Goal: Information Seeking & Learning: Find specific fact

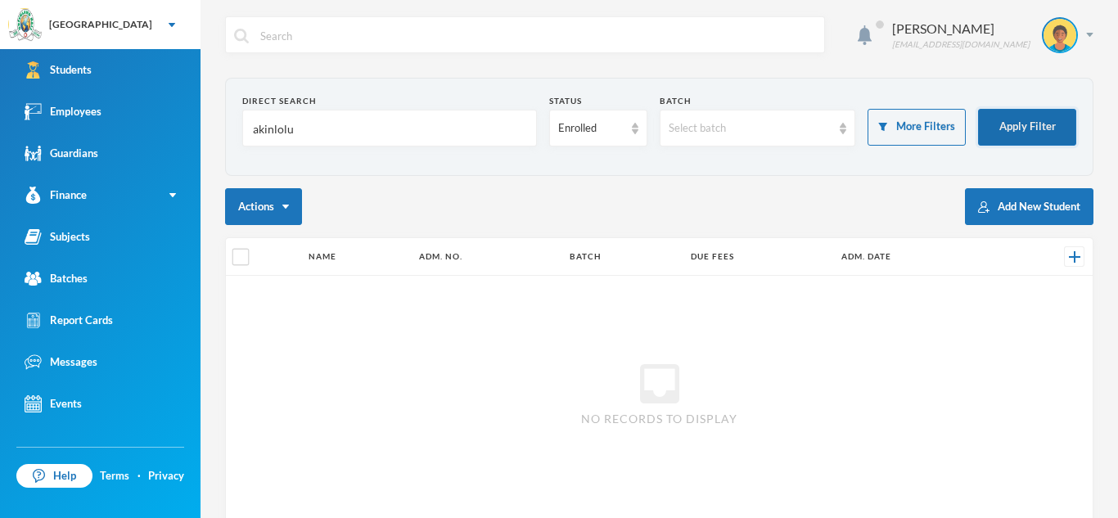
click at [1015, 121] on button "Apply Filter" at bounding box center [1027, 127] width 98 height 37
click at [627, 132] on div "Enrolled" at bounding box center [598, 128] width 98 height 37
click at [610, 166] on li "Enrolled" at bounding box center [597, 166] width 98 height 26
click at [1019, 119] on button "Apply Filter" at bounding box center [1027, 127] width 98 height 37
click at [294, 130] on input "akinlolu" at bounding box center [389, 128] width 277 height 37
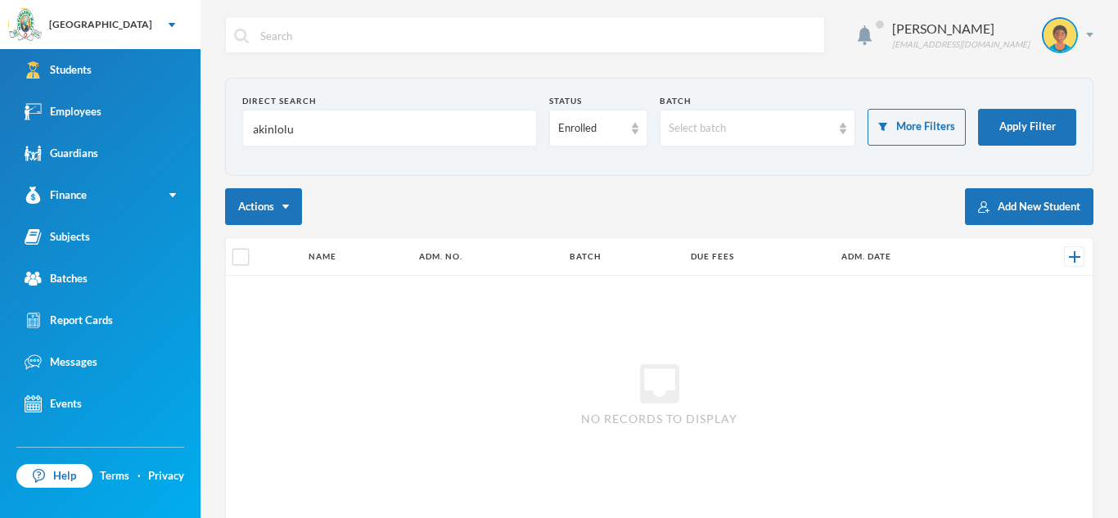
click at [294, 130] on input "akinlolu" at bounding box center [389, 128] width 277 height 37
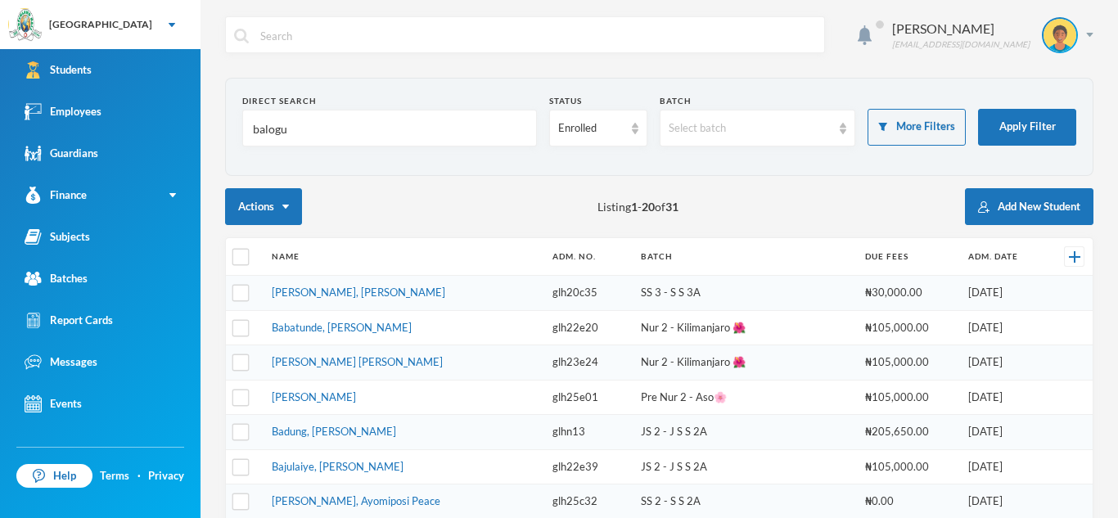
type input "[PERSON_NAME]"
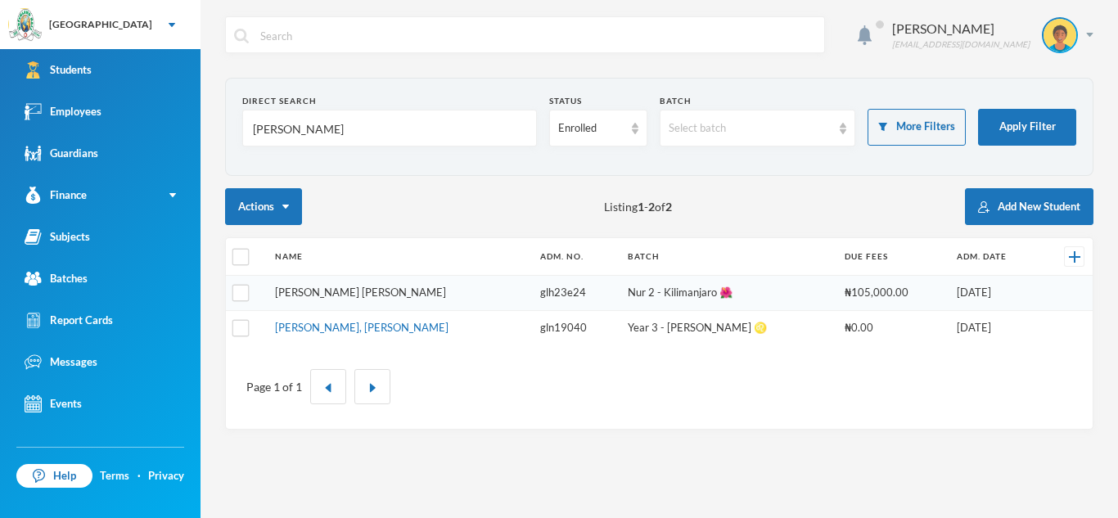
click at [365, 292] on link "[PERSON_NAME] [PERSON_NAME]" at bounding box center [360, 292] width 171 height 13
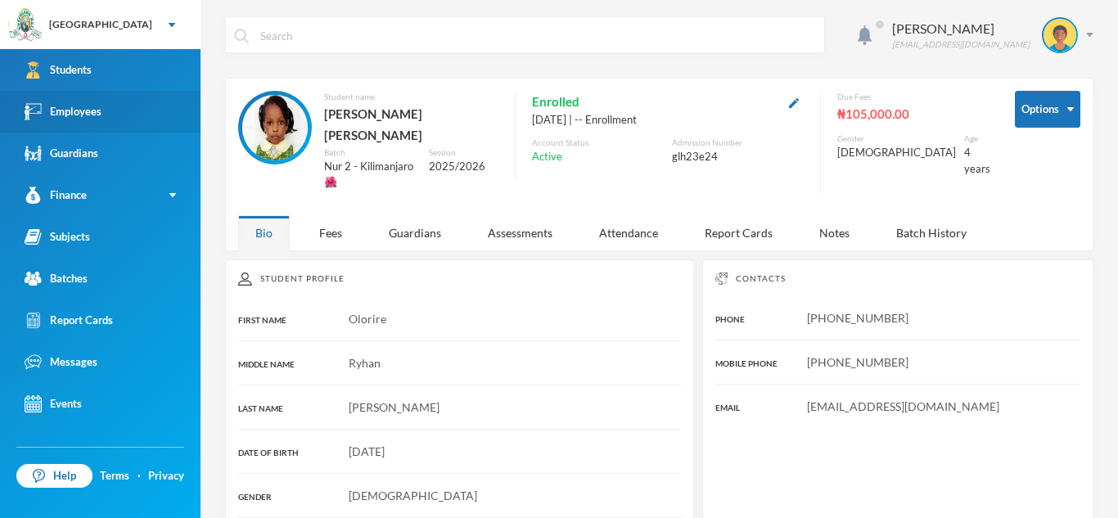
click at [92, 115] on div "Employees" at bounding box center [63, 111] width 77 height 17
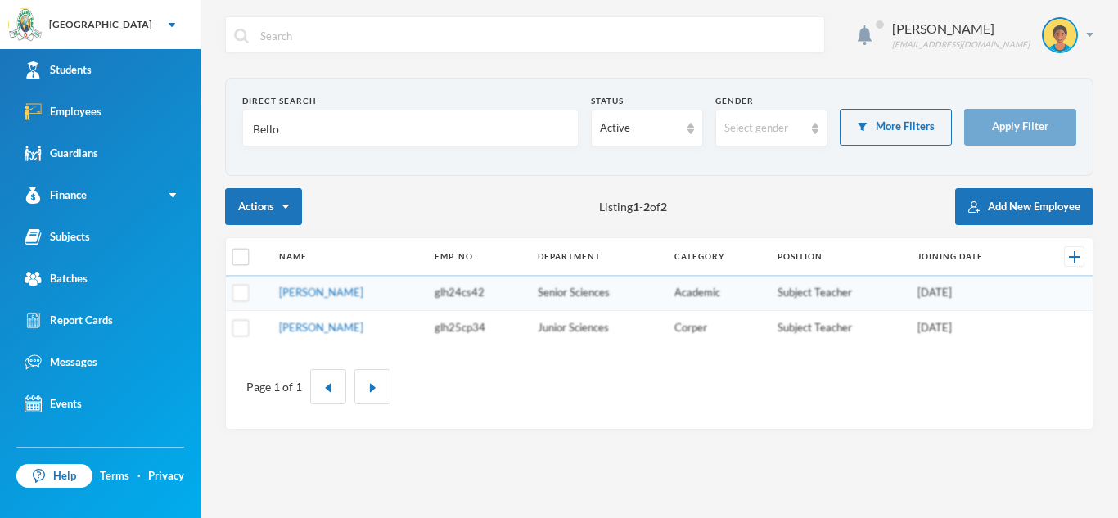
click at [285, 127] on input "Bello" at bounding box center [410, 128] width 318 height 37
type input "asaolu"
click at [1017, 124] on button "Apply Filter" at bounding box center [1020, 127] width 112 height 37
click at [1018, 128] on button "Apply Filter" at bounding box center [1020, 127] width 112 height 37
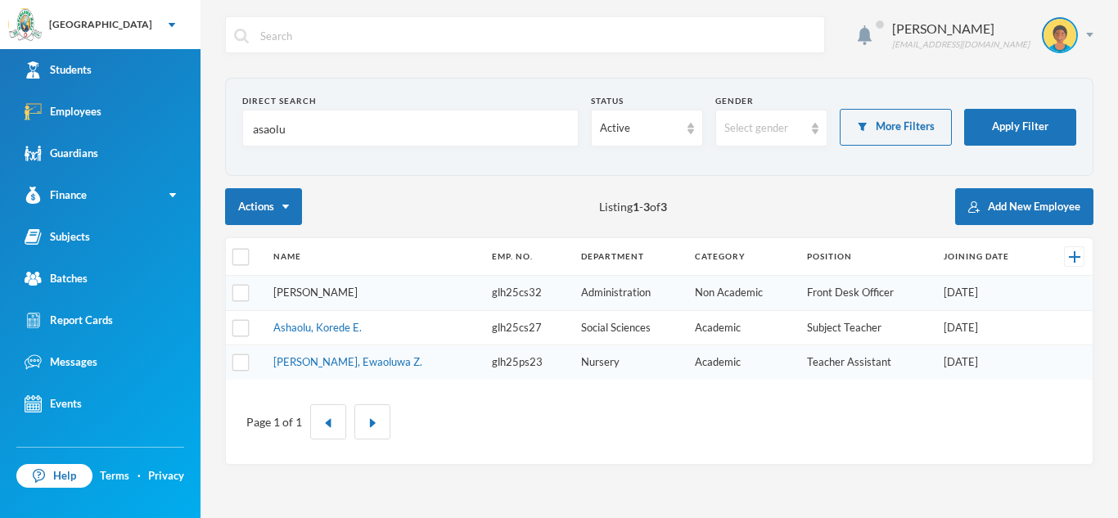
click at [320, 290] on link "[PERSON_NAME]" at bounding box center [315, 292] width 84 height 13
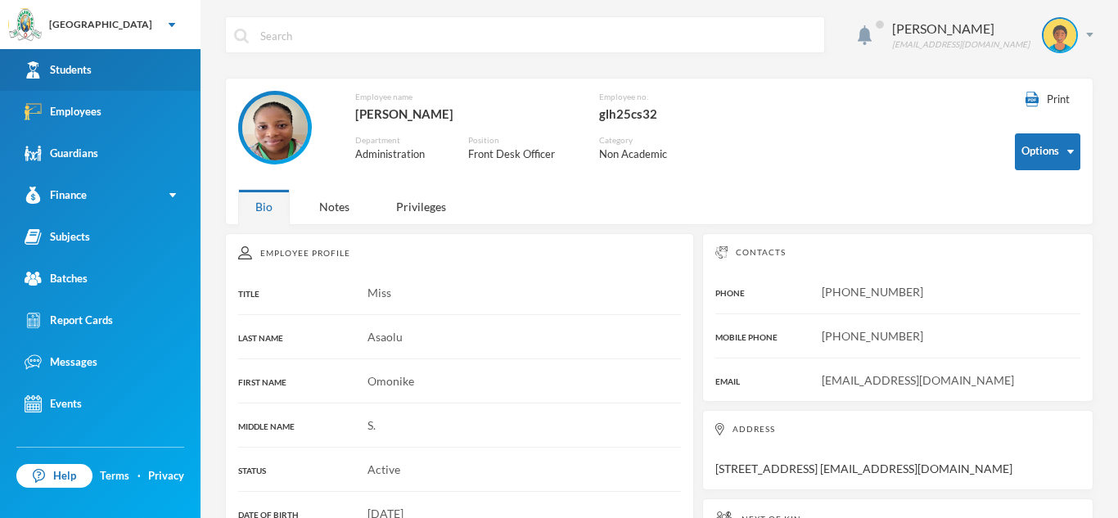
click at [70, 58] on link "Students" at bounding box center [100, 70] width 200 height 42
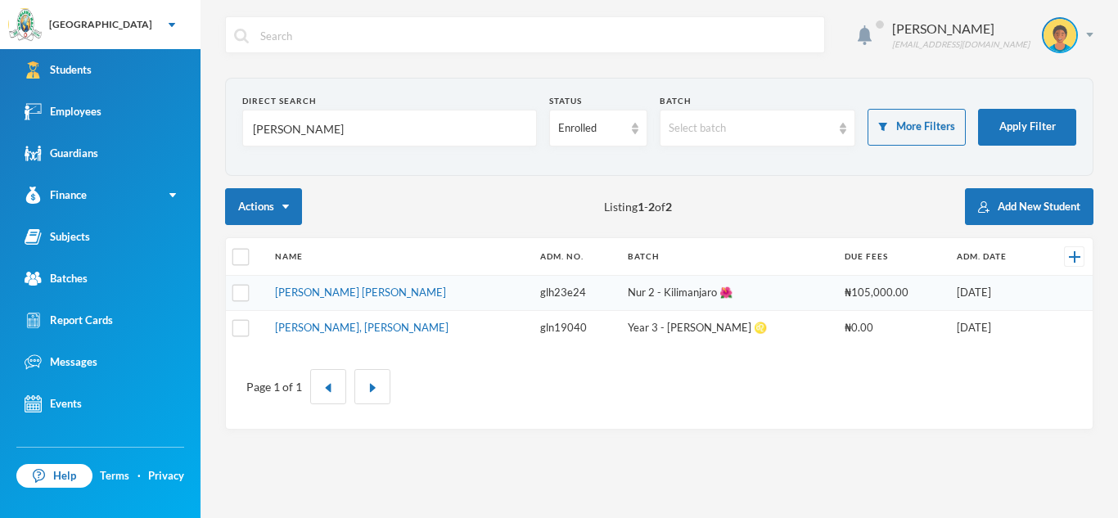
click at [311, 134] on input "[PERSON_NAME]" at bounding box center [389, 128] width 277 height 37
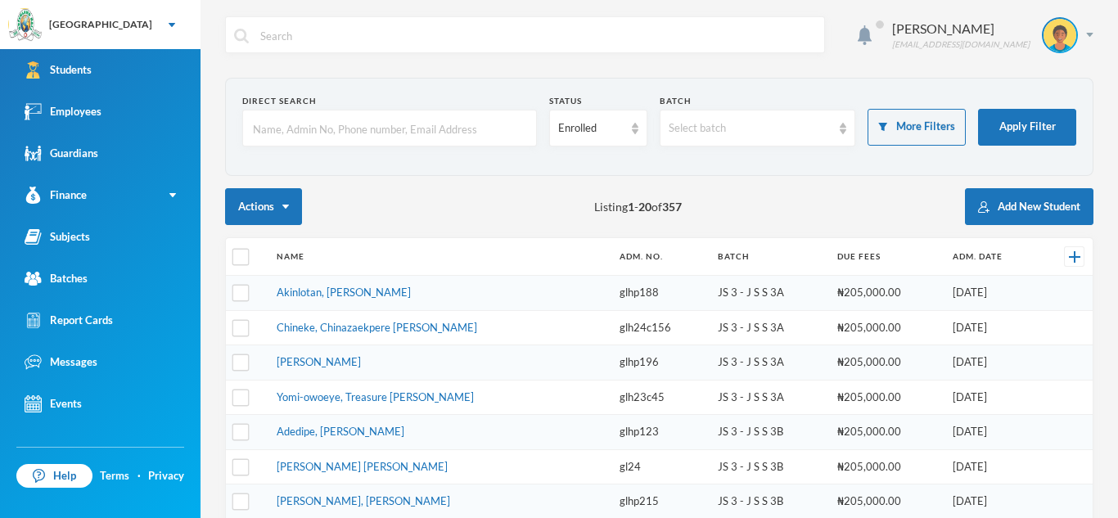
click at [312, 124] on input "text" at bounding box center [389, 128] width 277 height 37
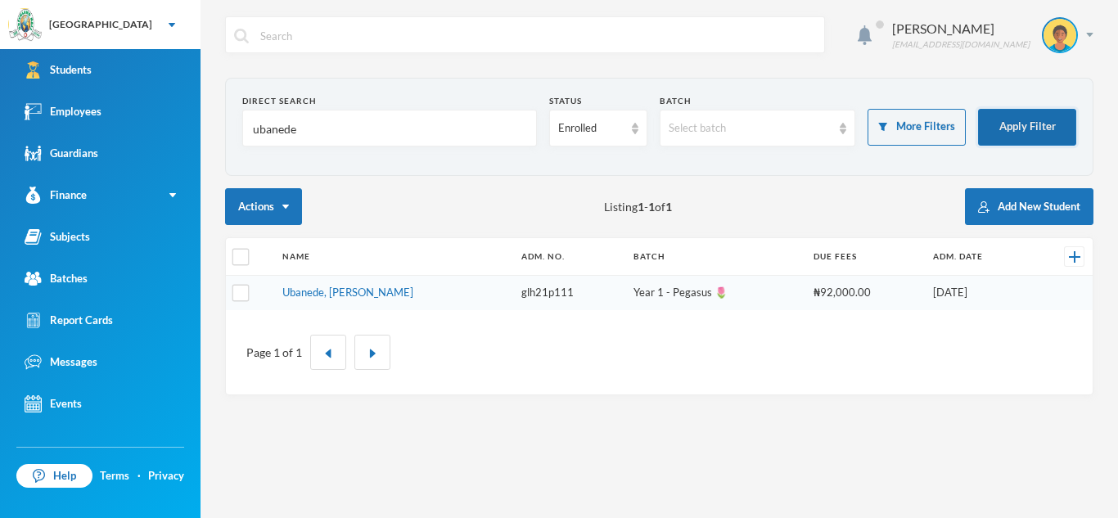
type input "ubanede"
click at [1023, 128] on button "Apply Filter" at bounding box center [1027, 127] width 98 height 37
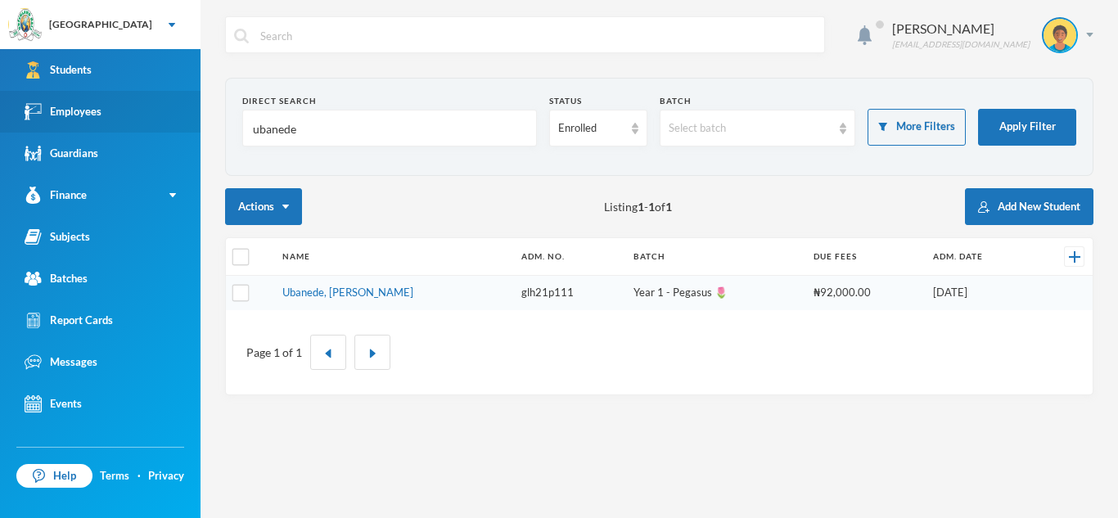
click at [97, 110] on div "Employees" at bounding box center [63, 111] width 77 height 17
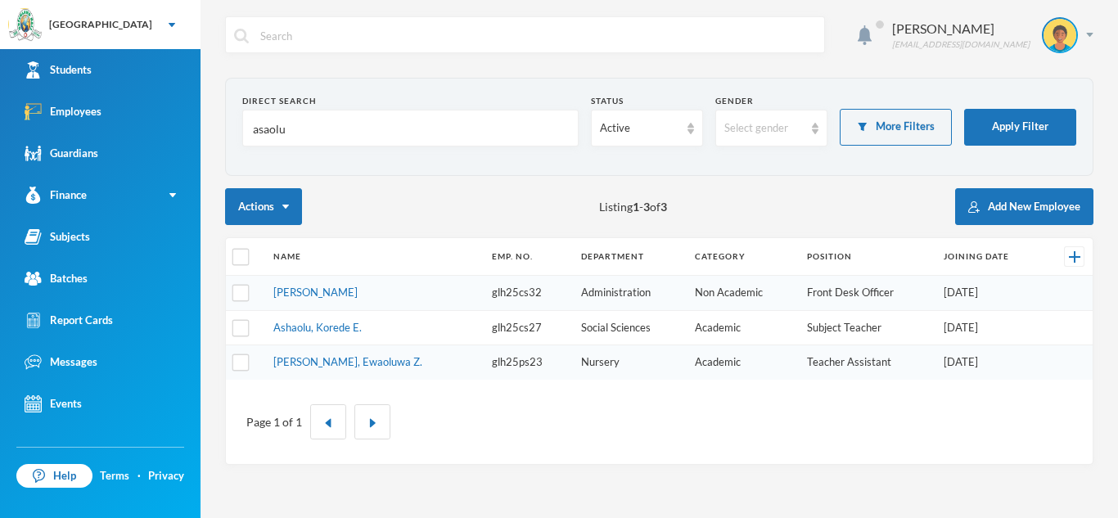
click at [290, 125] on input "asaolu" at bounding box center [410, 128] width 318 height 37
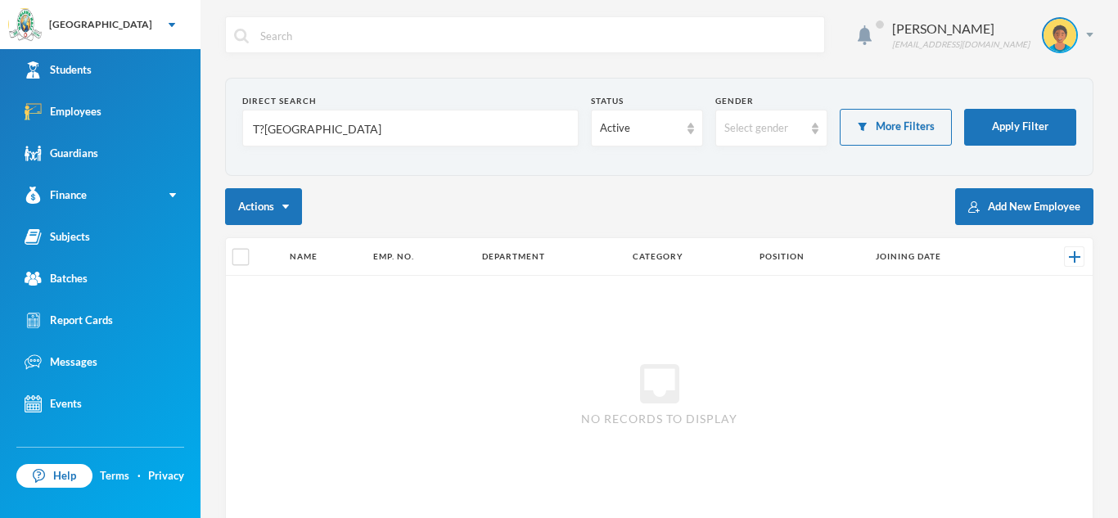
click at [268, 128] on input "T?[GEOGRAPHIC_DATA]" at bounding box center [410, 128] width 318 height 37
type input "Tugbogbo"
click at [1015, 114] on button "Apply Filter" at bounding box center [1020, 127] width 112 height 37
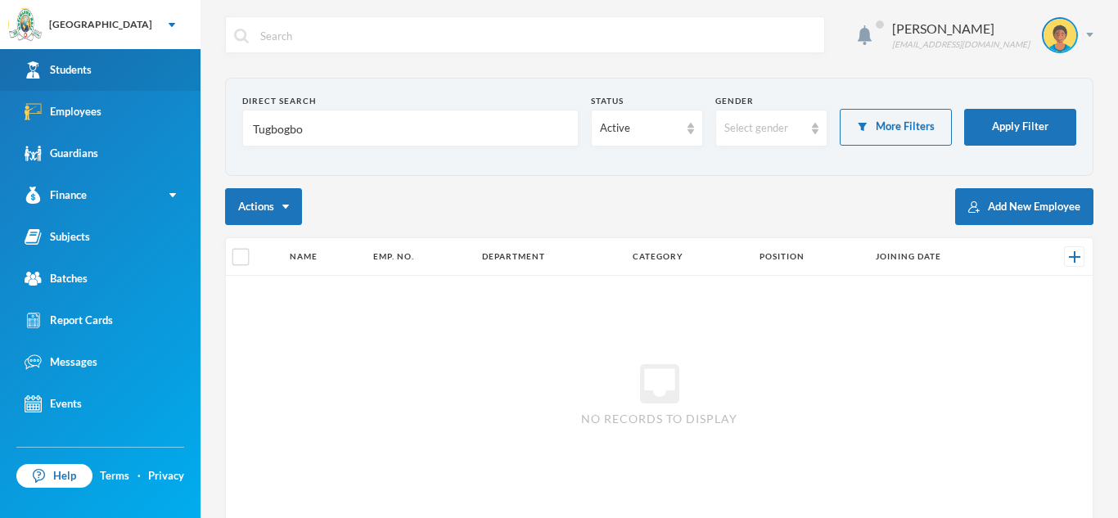
click at [113, 64] on link "Students" at bounding box center [100, 70] width 200 height 42
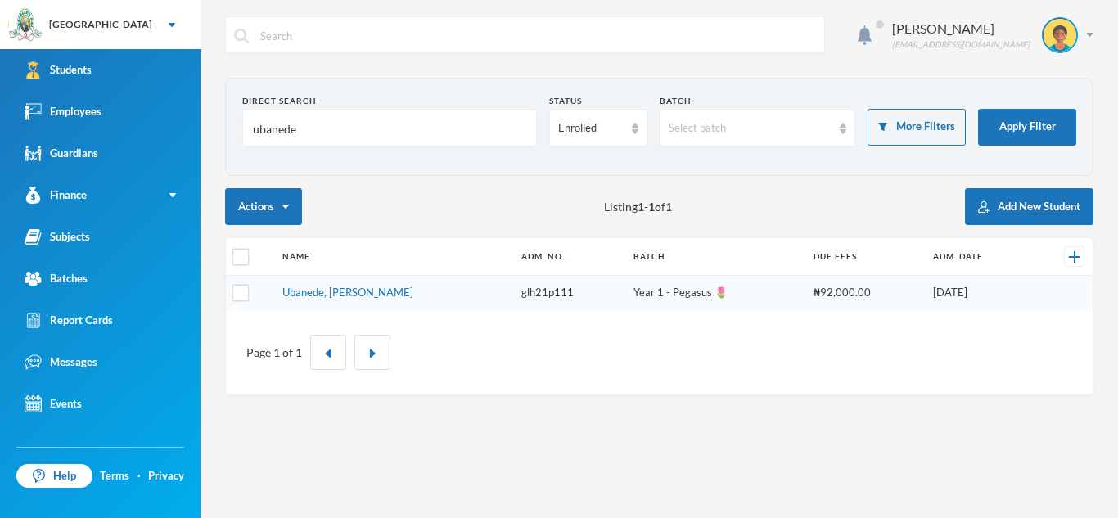
click at [298, 132] on input "ubanede" at bounding box center [389, 128] width 277 height 37
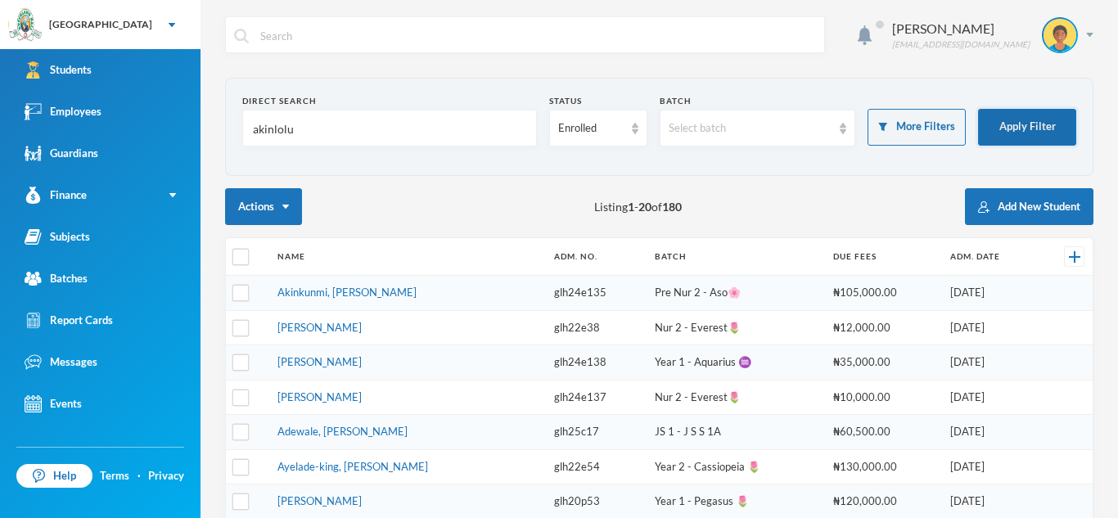
type input "akinlolu"
click at [1044, 124] on button "Apply Filter" at bounding box center [1027, 127] width 98 height 37
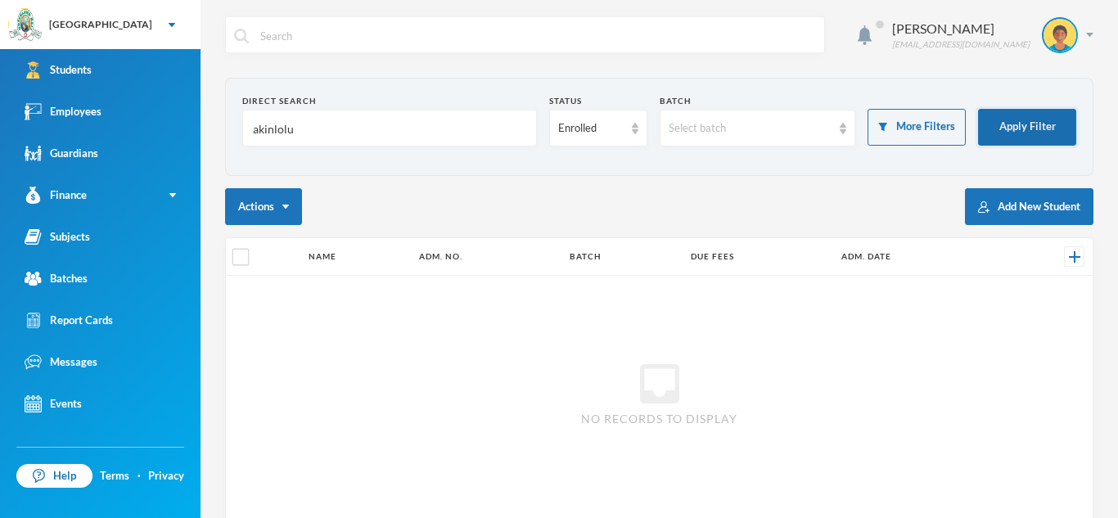
click at [1044, 124] on button "Apply Filter" at bounding box center [1027, 127] width 98 height 37
click at [295, 132] on input "akinlolu" at bounding box center [389, 128] width 277 height 37
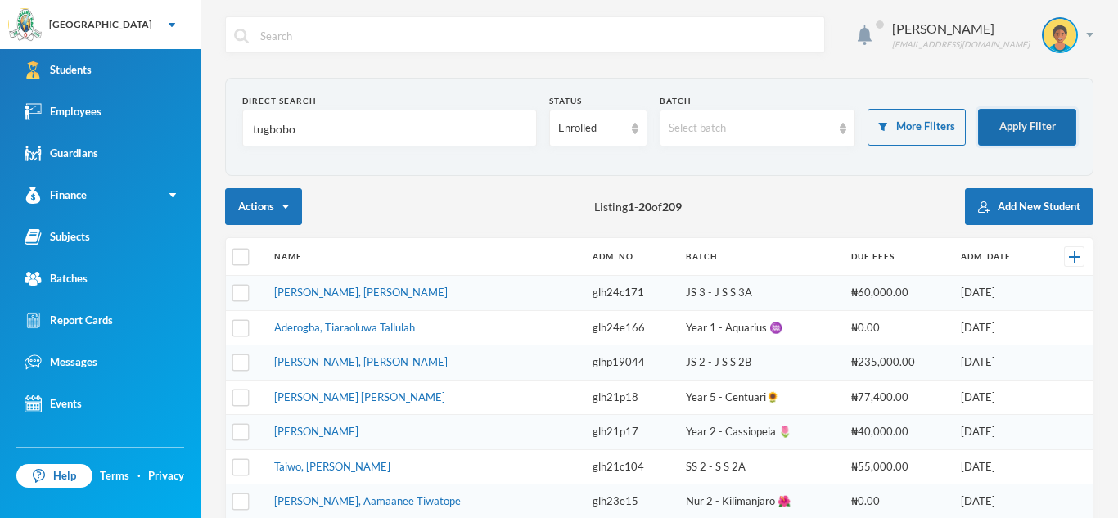
type input "tugbobo"
click at [1017, 113] on button "Apply Filter" at bounding box center [1027, 127] width 98 height 37
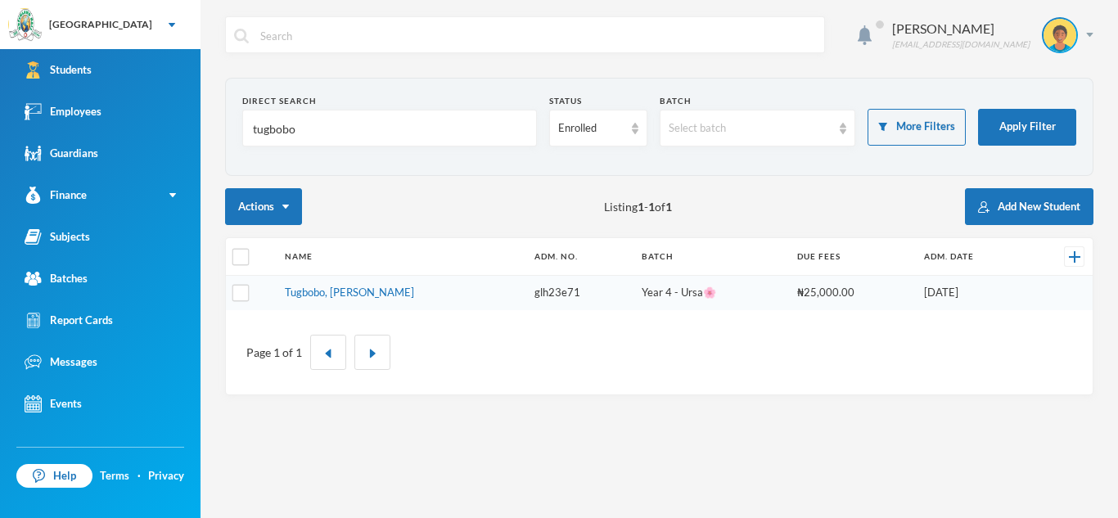
click at [345, 282] on td "Tugbobo, [PERSON_NAME]" at bounding box center [402, 293] width 250 height 34
click at [347, 286] on link "Tugbobo, [PERSON_NAME]" at bounding box center [349, 292] width 129 height 13
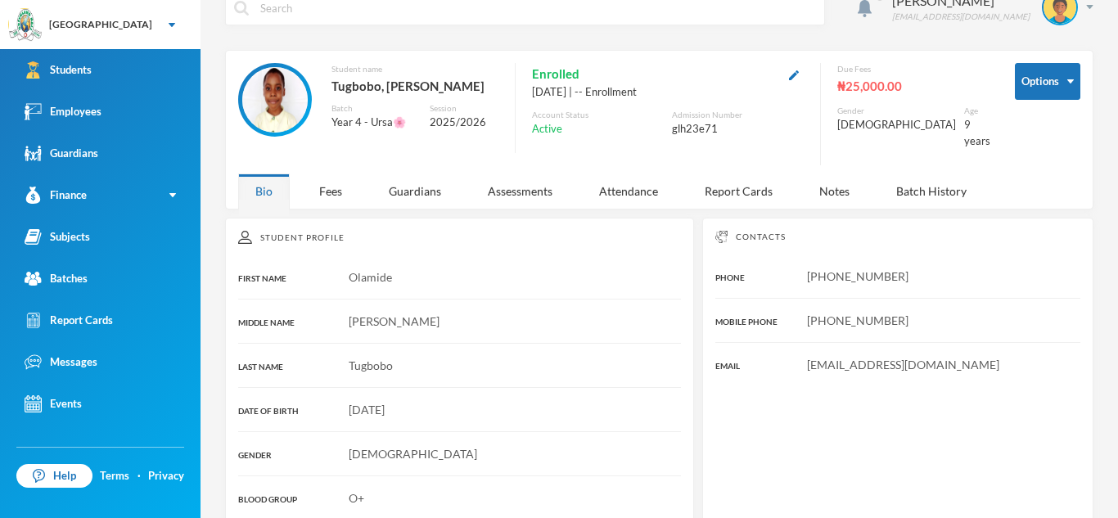
scroll to position [29, 0]
click at [425, 173] on div "Guardians" at bounding box center [414, 190] width 87 height 35
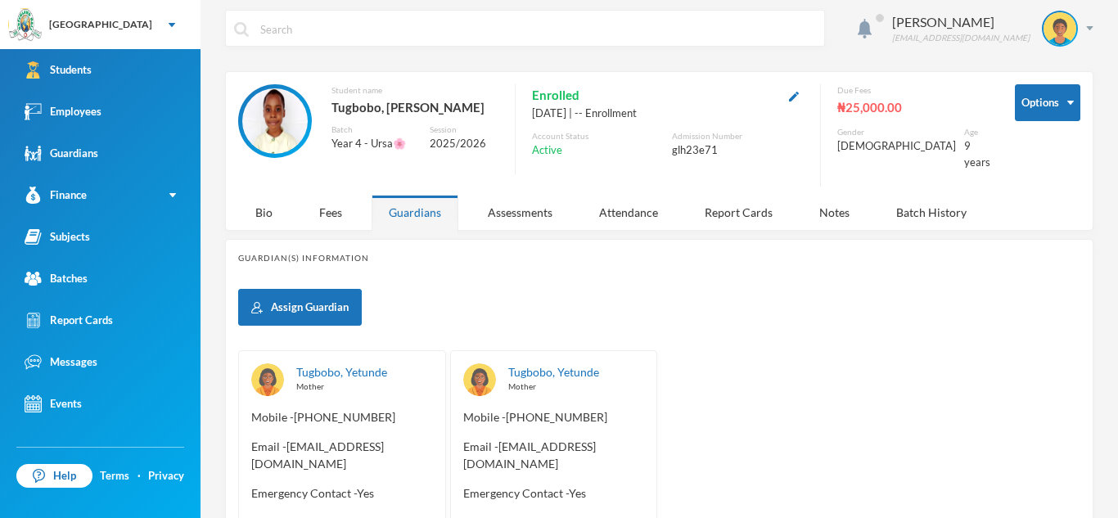
scroll to position [0, 0]
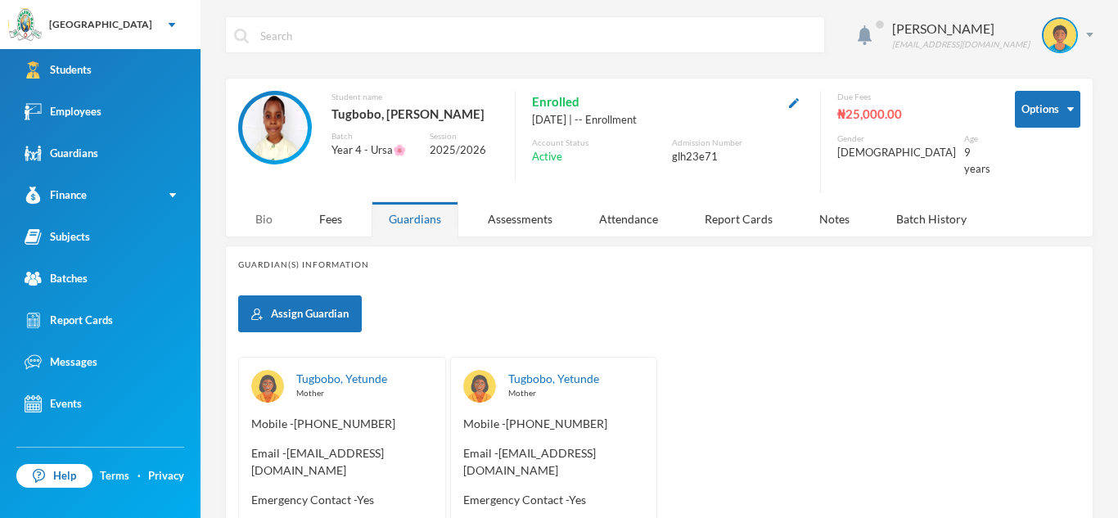
click at [270, 201] on div "Bio" at bounding box center [264, 218] width 52 height 35
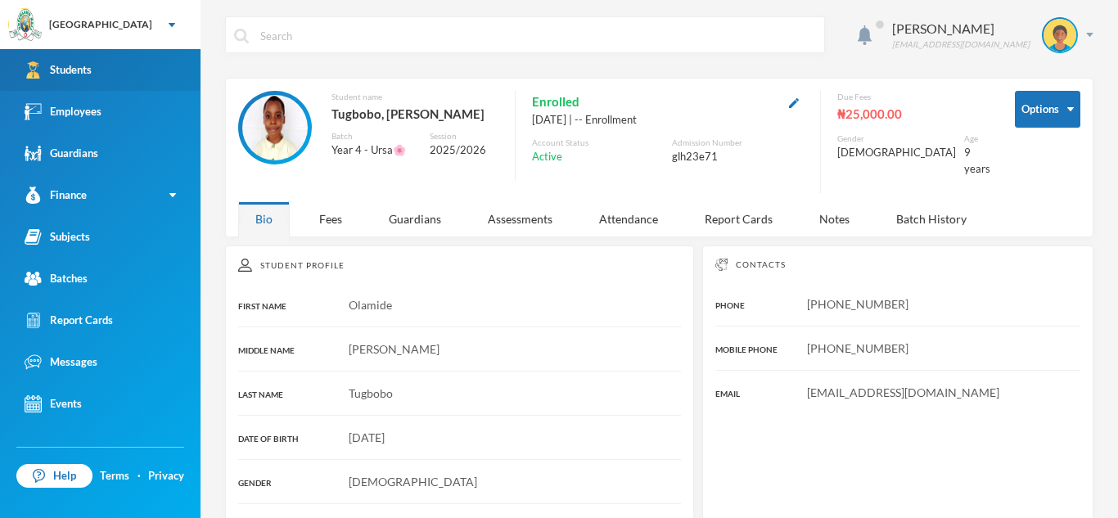
click at [154, 87] on link "Students" at bounding box center [100, 70] width 200 height 42
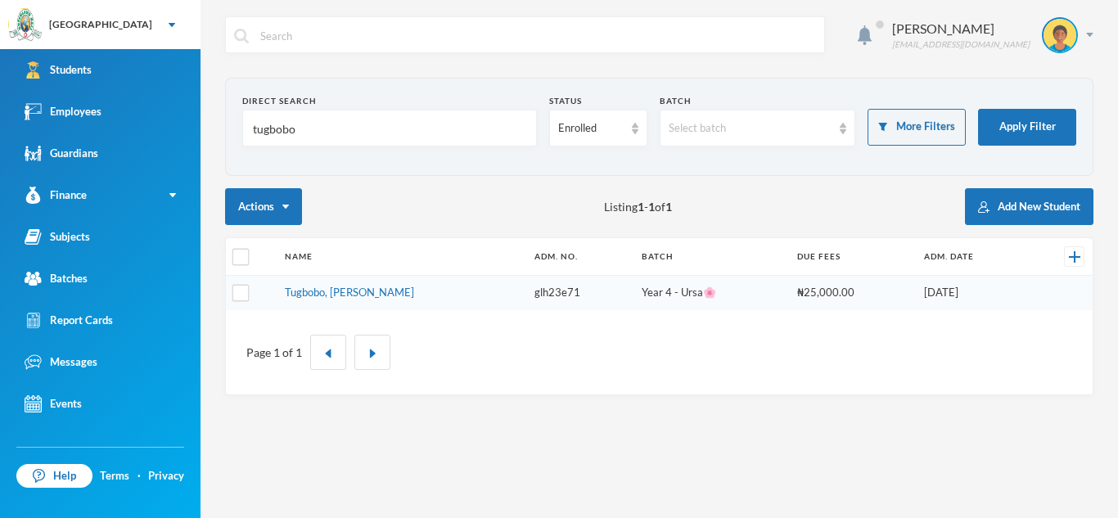
click at [300, 127] on input "tugbobo" at bounding box center [389, 128] width 277 height 37
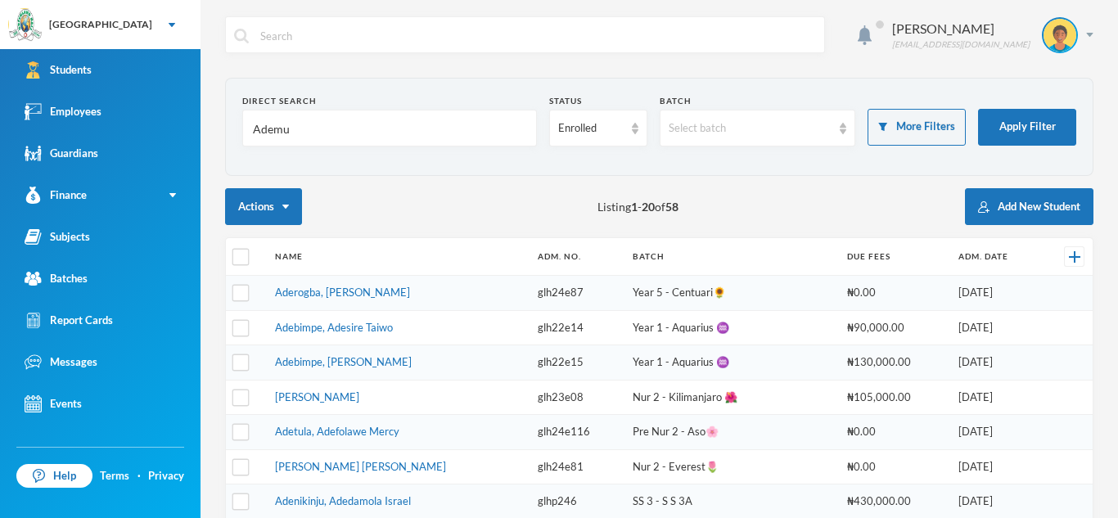
click at [291, 129] on input "Ademu" at bounding box center [389, 128] width 277 height 37
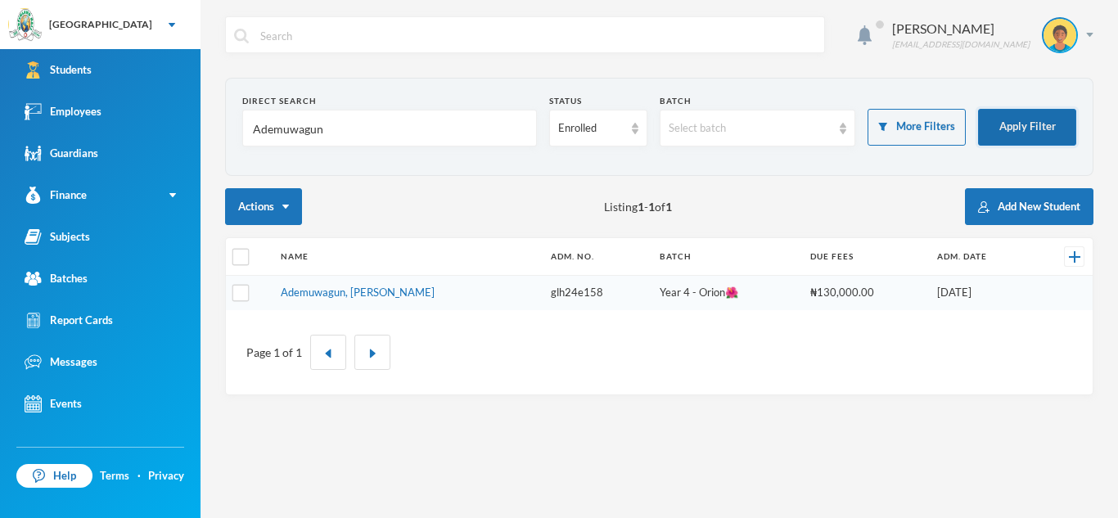
type input "Ademuwagun"
click at [1047, 114] on button "Apply Filter" at bounding box center [1027, 127] width 98 height 37
click at [390, 292] on link "Ademuwagun, [PERSON_NAME]" at bounding box center [358, 292] width 154 height 13
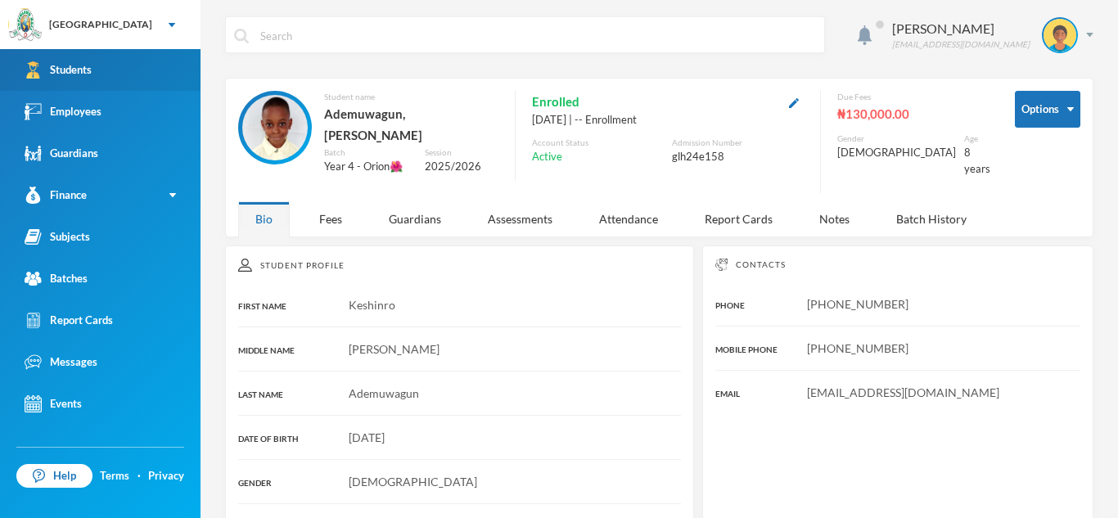
click at [89, 79] on link "Students" at bounding box center [100, 70] width 200 height 42
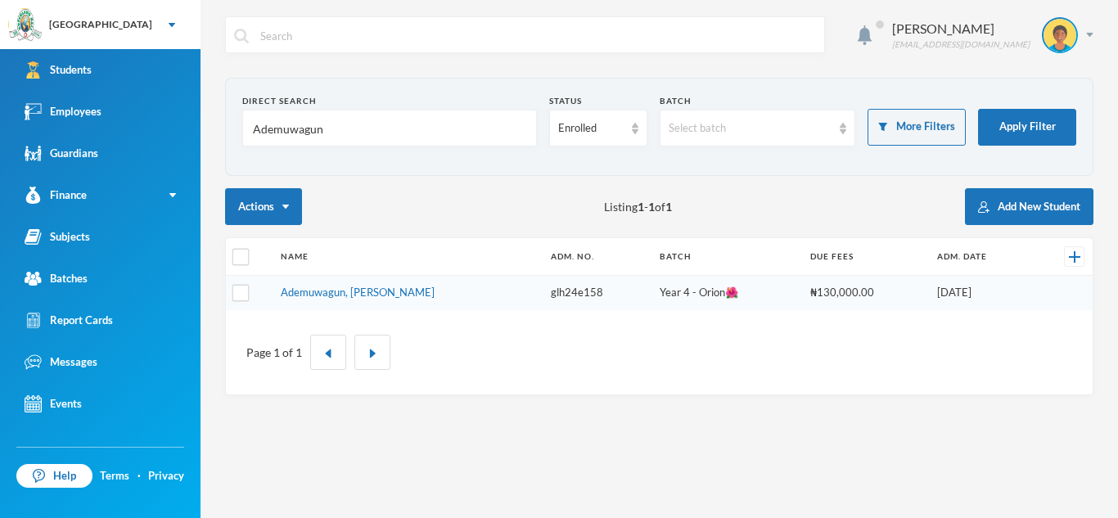
click at [358, 115] on input "Ademuwagun" at bounding box center [389, 128] width 277 height 37
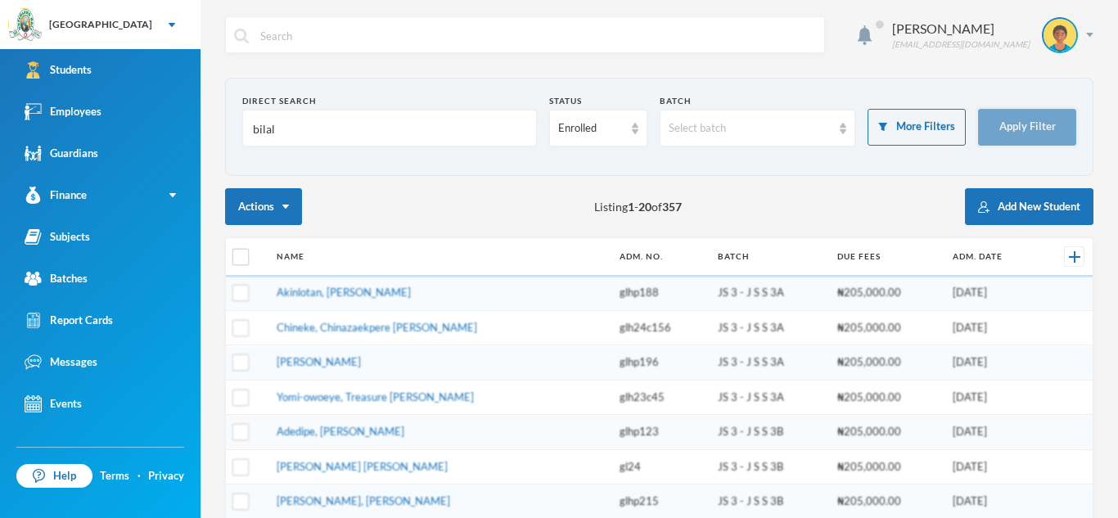
type input "bilal"
click at [1032, 120] on button "Apply Filter" at bounding box center [1027, 127] width 98 height 37
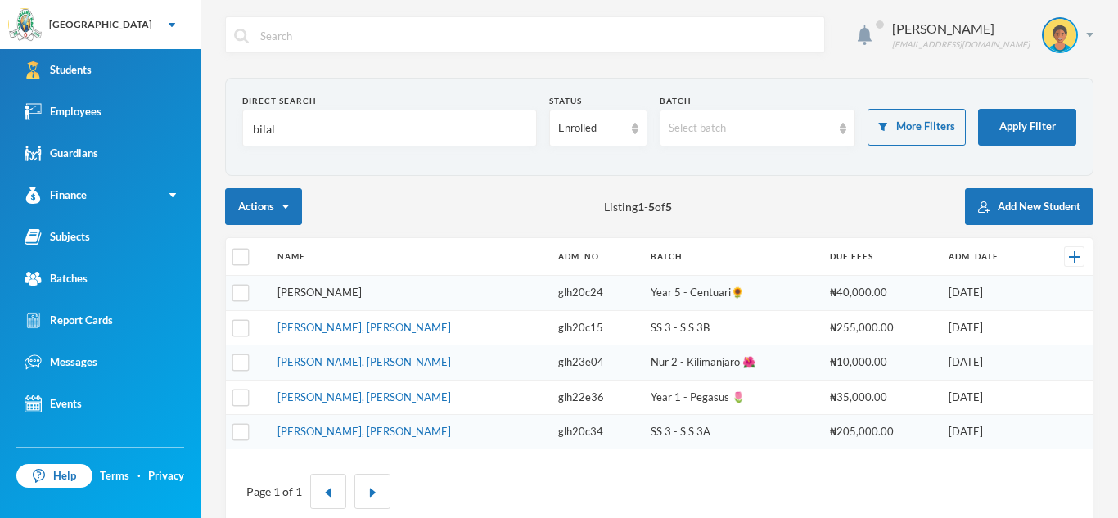
click at [308, 294] on link "[PERSON_NAME]" at bounding box center [319, 292] width 84 height 13
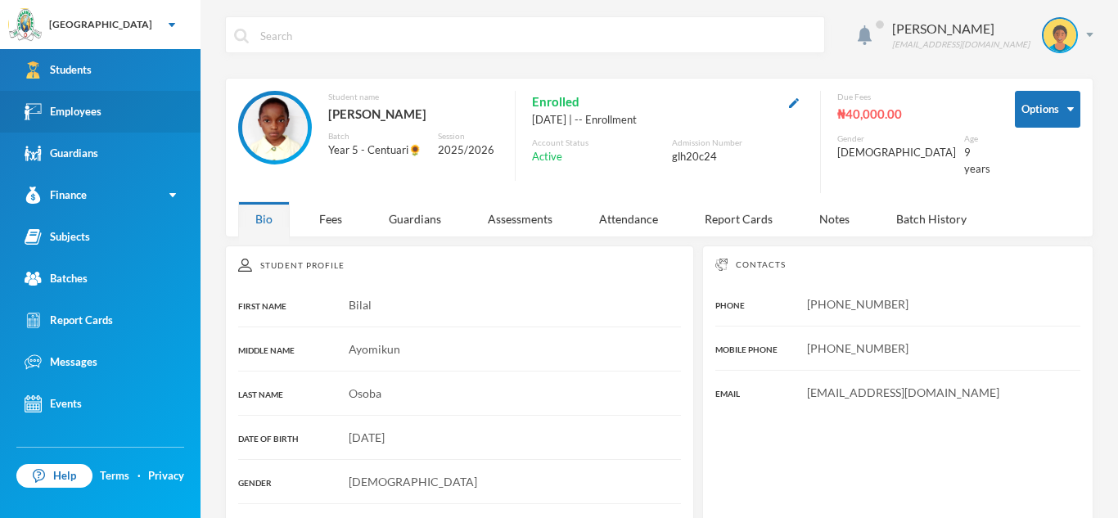
click at [137, 92] on link "Employees" at bounding box center [100, 112] width 200 height 42
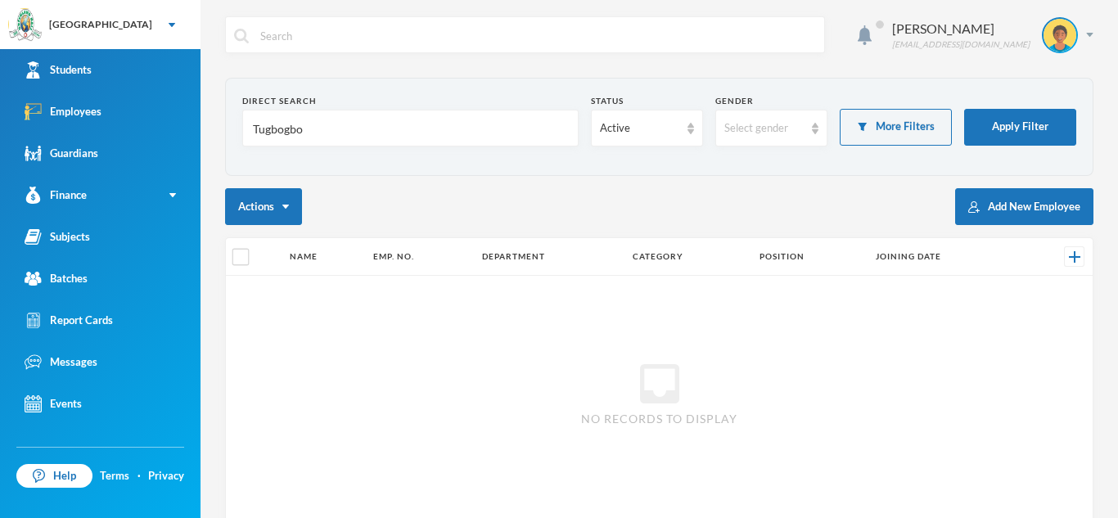
click at [307, 127] on input "Tugbogbo" at bounding box center [410, 128] width 318 height 37
click at [326, 112] on input "Asubiaro" at bounding box center [410, 128] width 318 height 37
type input "A"
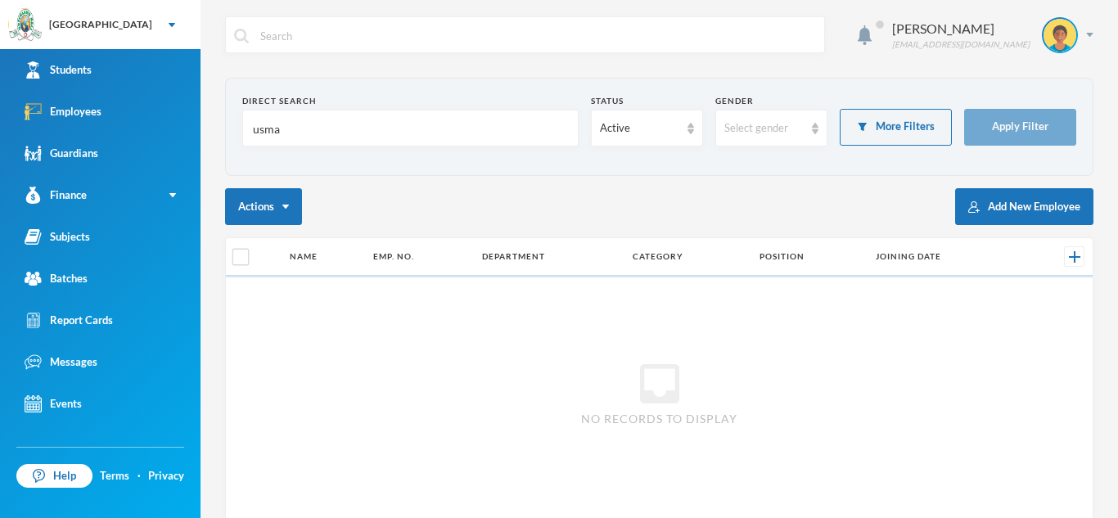
type input "usman"
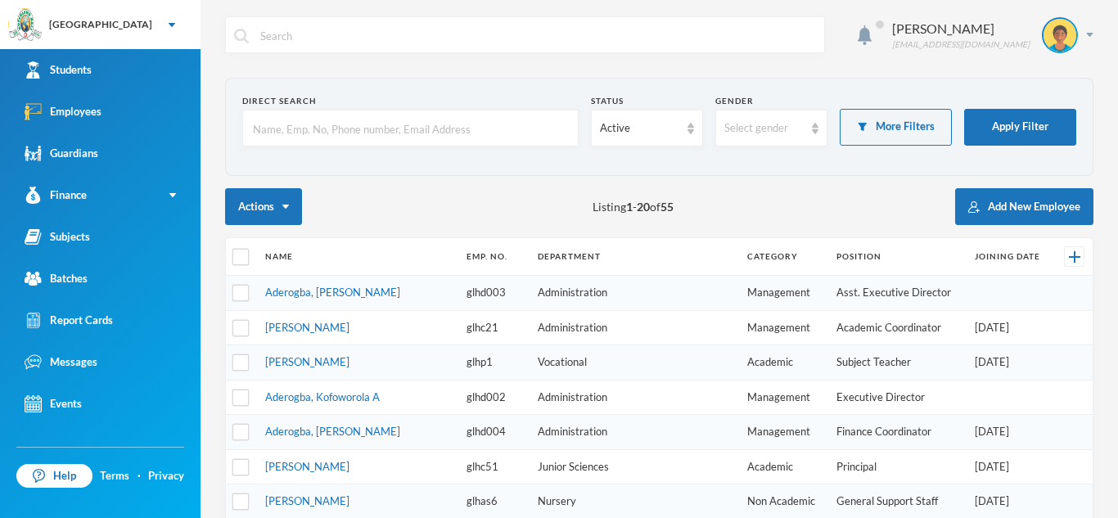
type input "Usman"
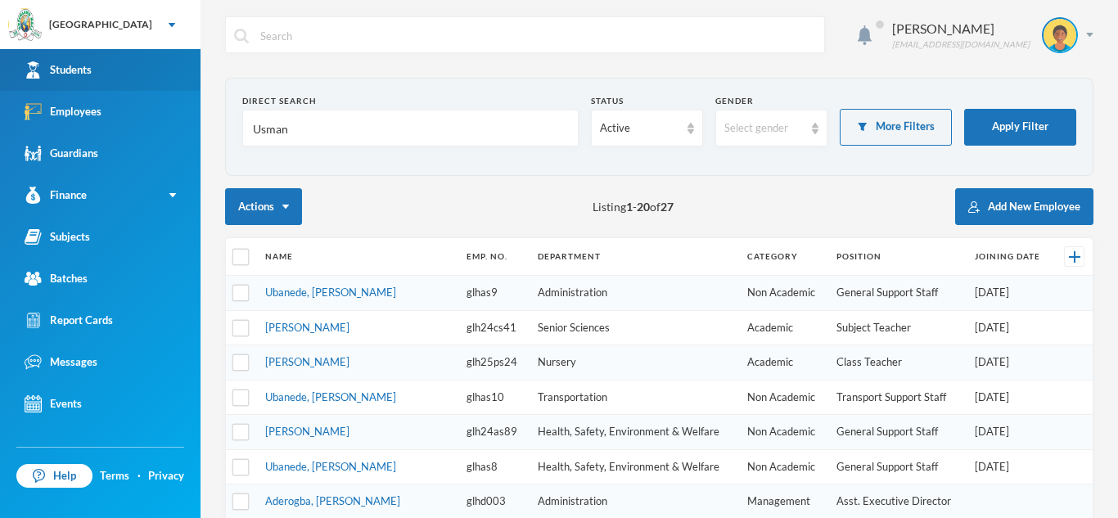
click at [135, 69] on link "Students" at bounding box center [100, 70] width 200 height 42
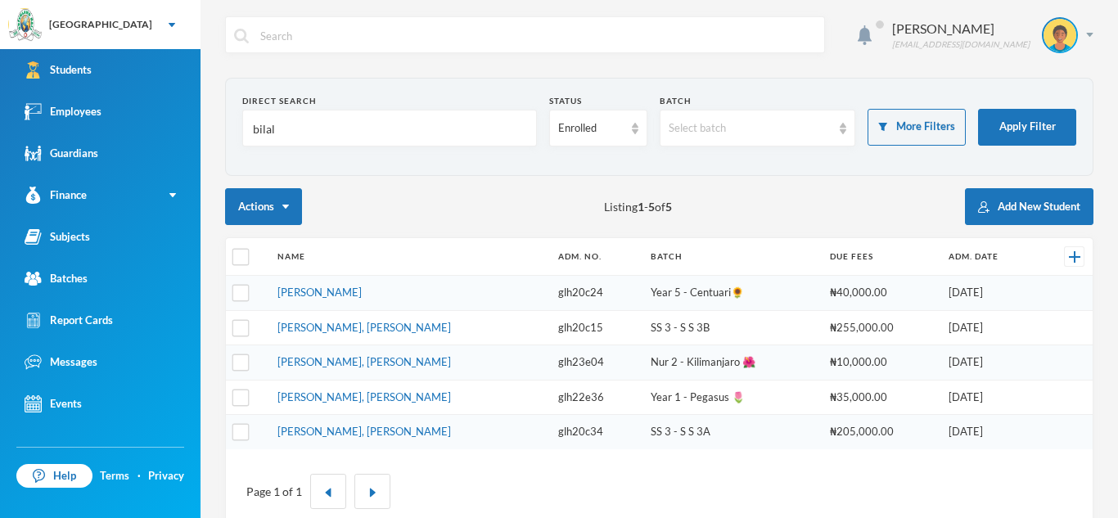
click at [384, 127] on input "bilal" at bounding box center [389, 128] width 277 height 37
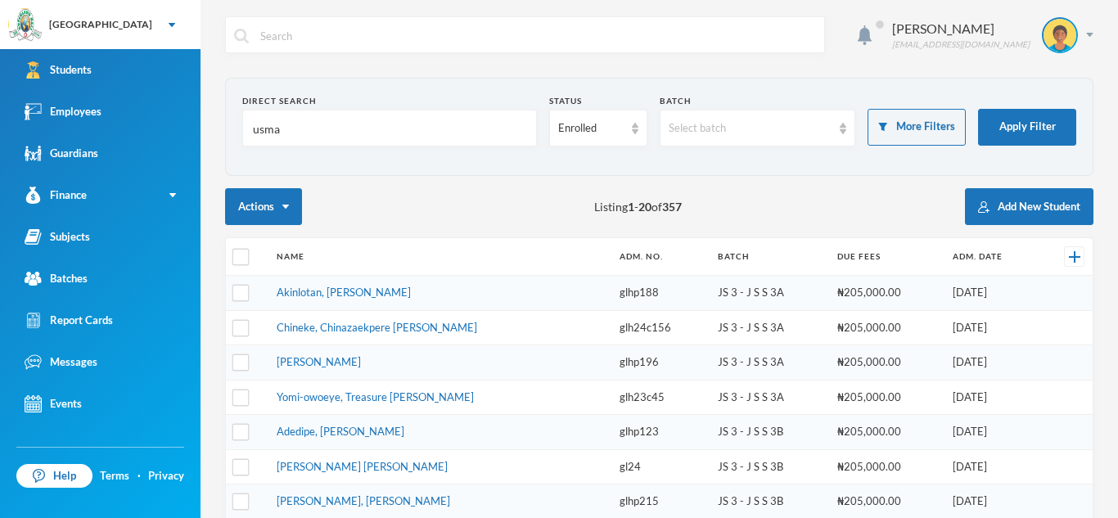
type input "usman"
type input "Usman"
click at [1037, 125] on button "Apply Filter" at bounding box center [1027, 127] width 98 height 37
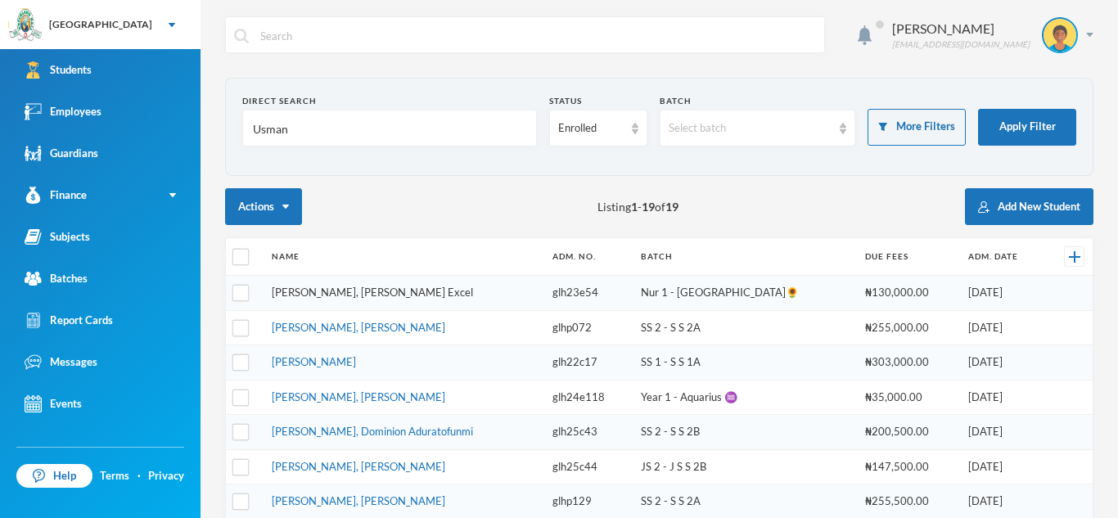
click at [323, 291] on link "[PERSON_NAME], [PERSON_NAME] Excel" at bounding box center [372, 292] width 201 height 13
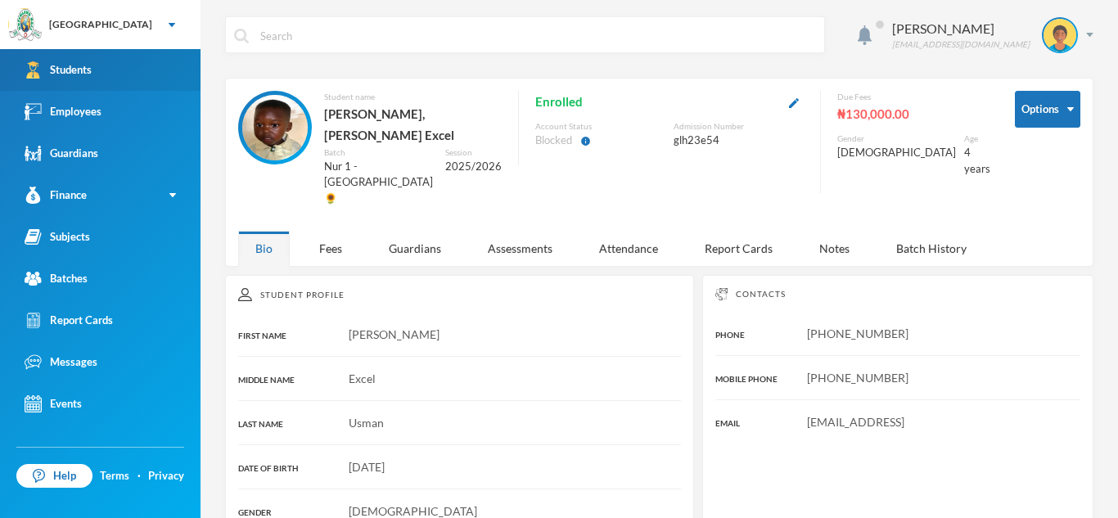
click at [42, 76] on div "Students" at bounding box center [58, 69] width 67 height 17
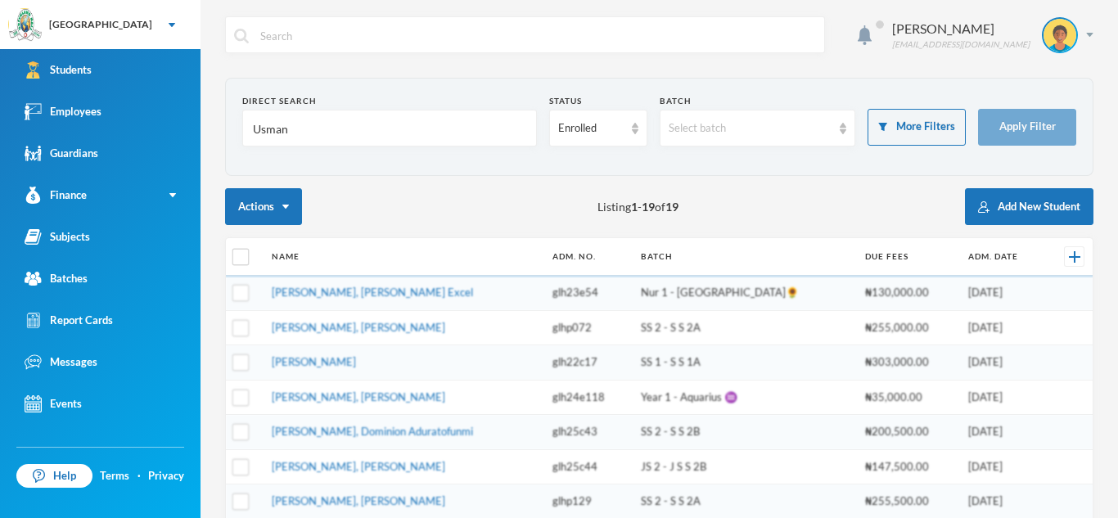
click at [295, 132] on input "Usman" at bounding box center [389, 128] width 277 height 37
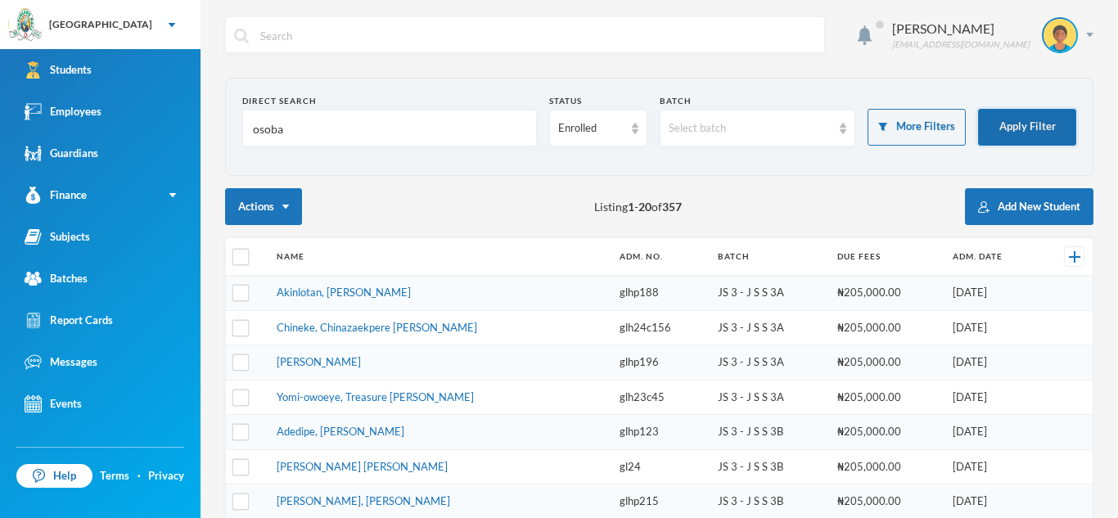
type input "osoba"
click at [1003, 121] on button "Apply Filter" at bounding box center [1027, 127] width 98 height 37
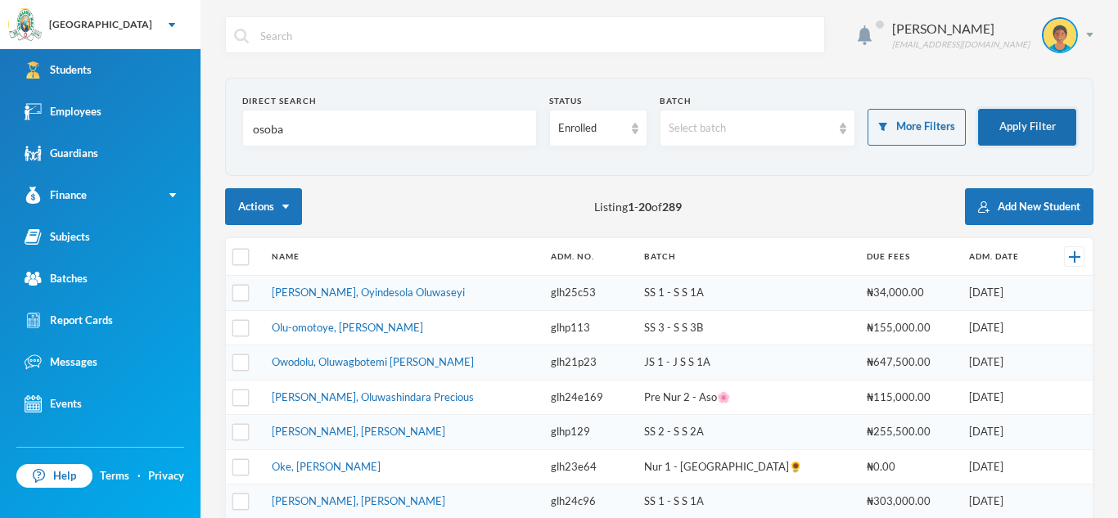
click at [1021, 114] on button "Apply Filter" at bounding box center [1027, 127] width 98 height 37
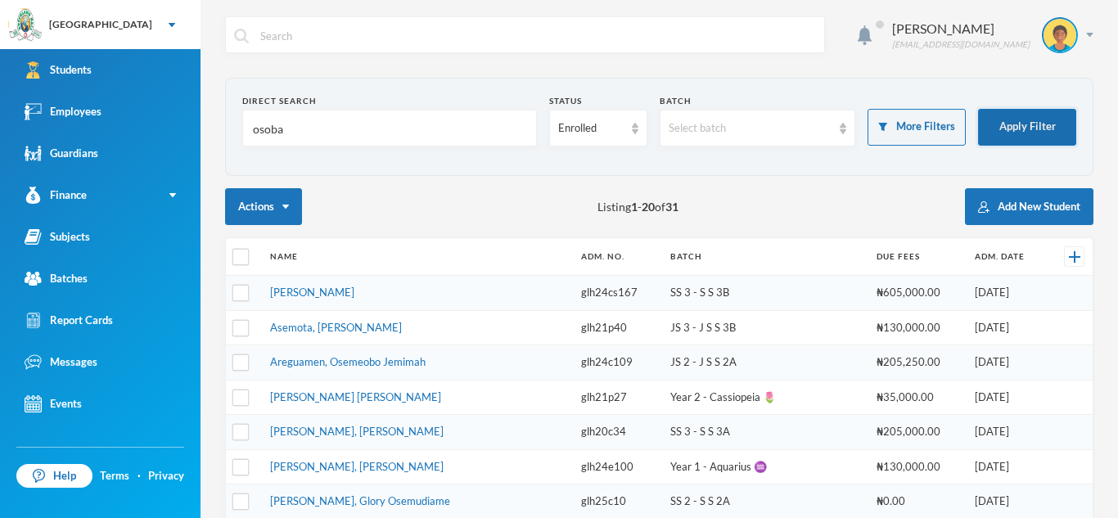
click at [1021, 114] on button "Apply Filter" at bounding box center [1027, 127] width 98 height 37
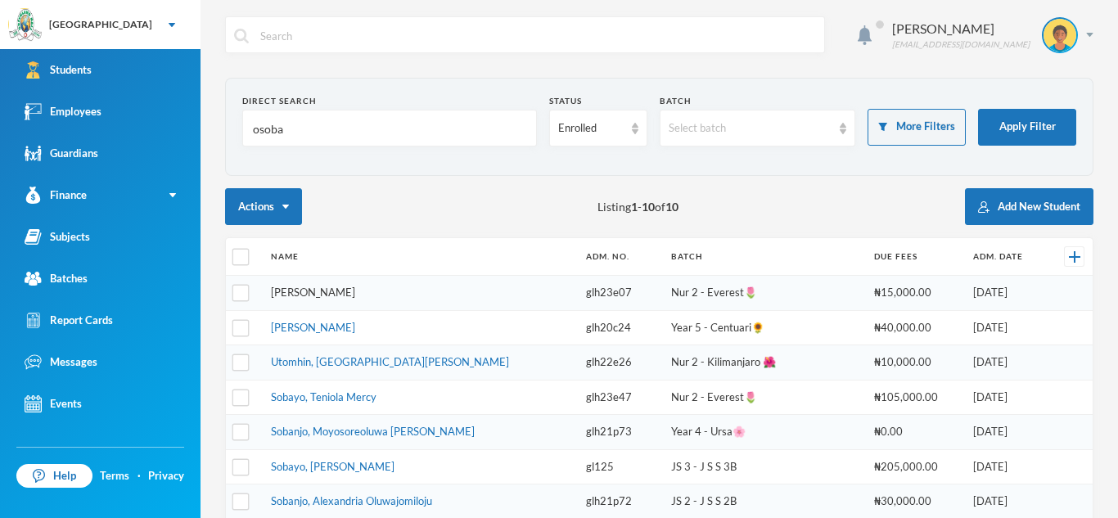
click at [355, 297] on link "[PERSON_NAME]" at bounding box center [313, 292] width 84 height 13
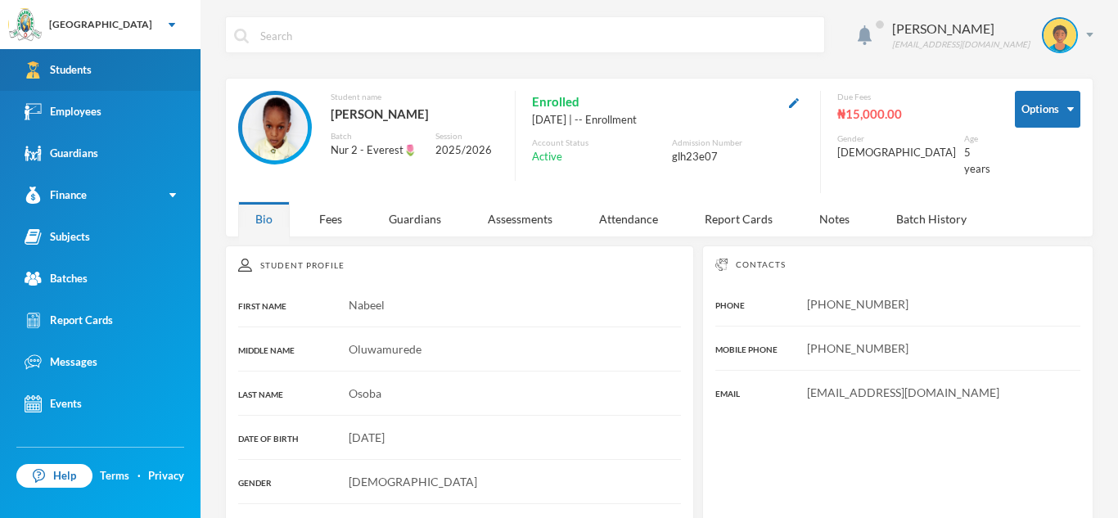
click at [126, 79] on link "Students" at bounding box center [100, 70] width 200 height 42
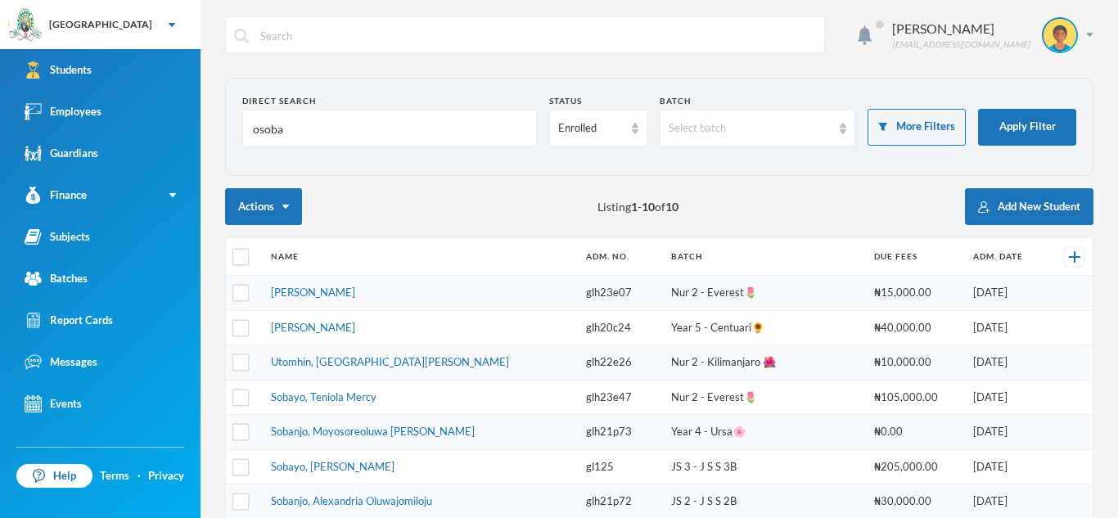
click at [284, 130] on input "osoba" at bounding box center [389, 128] width 277 height 37
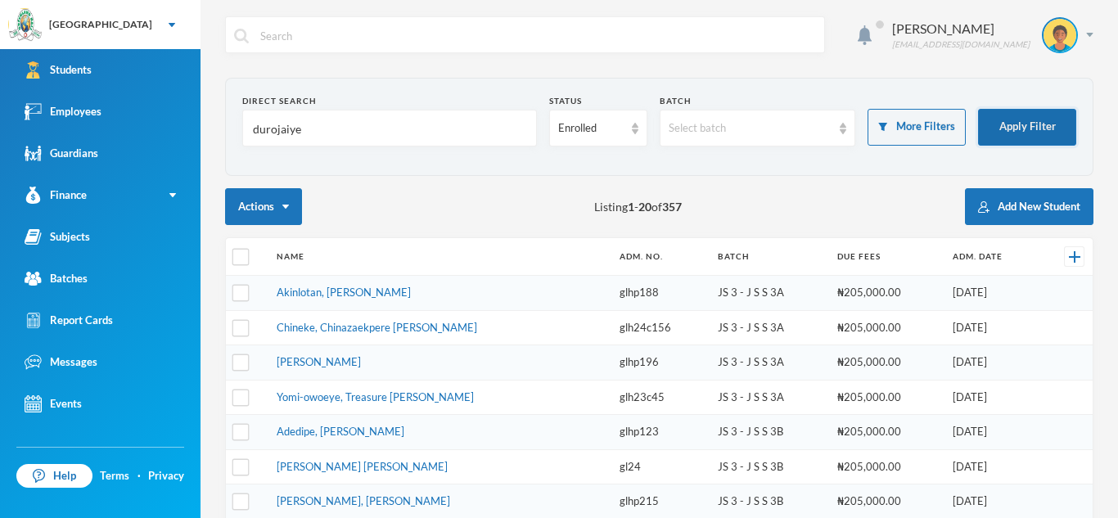
type input "durojaiye"
click at [1015, 123] on button "Apply Filter" at bounding box center [1027, 127] width 98 height 37
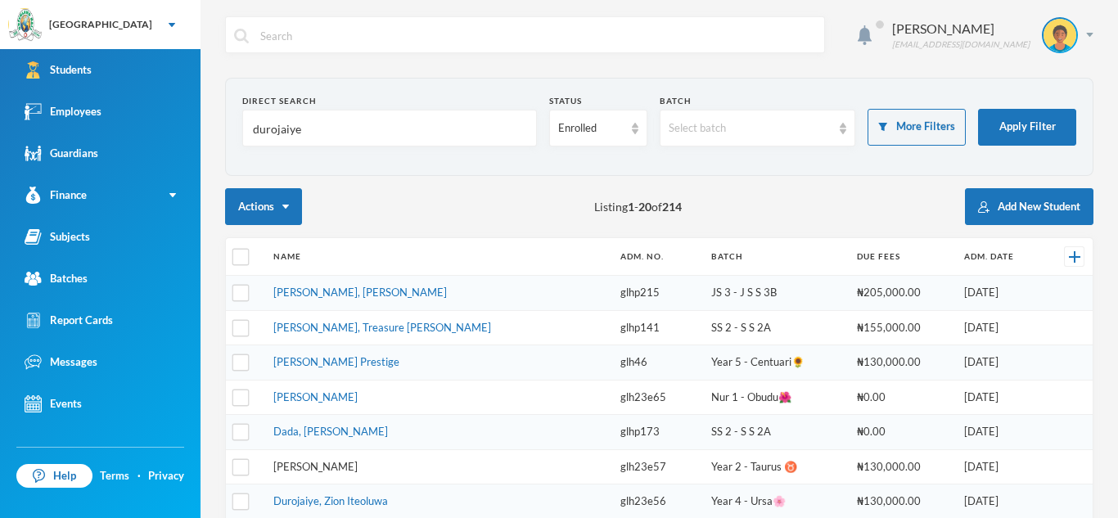
click at [358, 460] on link "[PERSON_NAME]" at bounding box center [315, 466] width 84 height 13
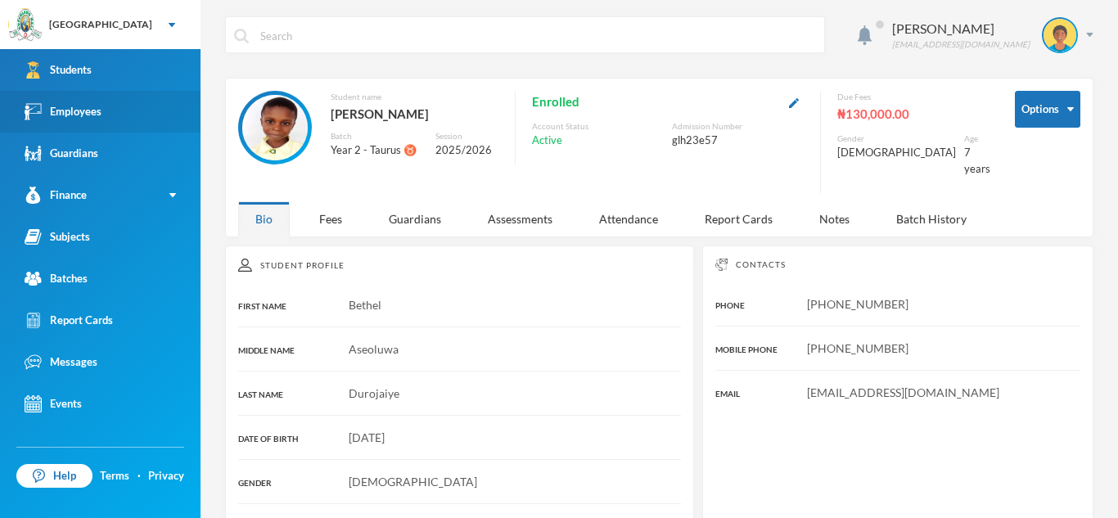
click at [164, 105] on link "Employees" at bounding box center [100, 112] width 200 height 42
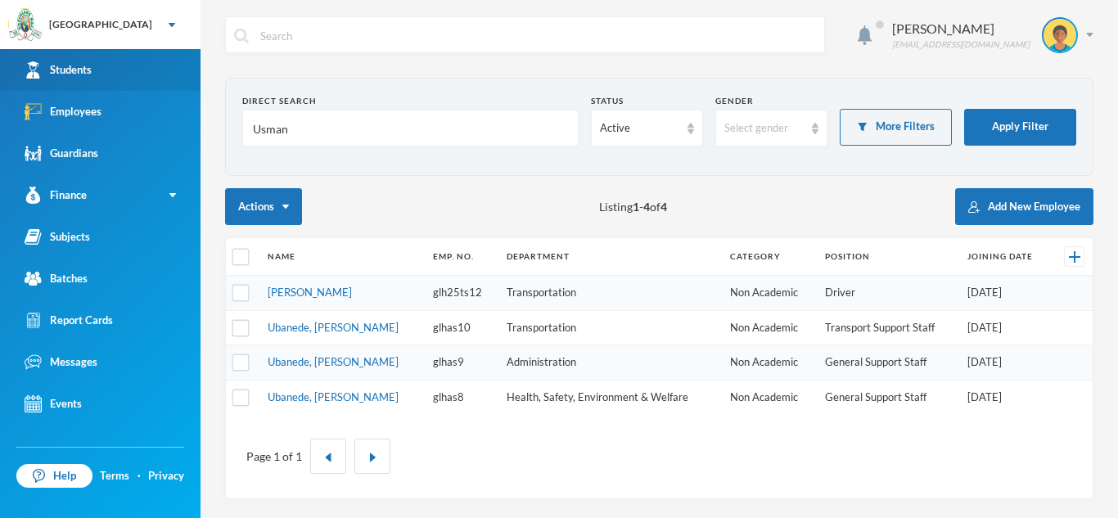
click at [157, 69] on link "Students" at bounding box center [100, 70] width 200 height 42
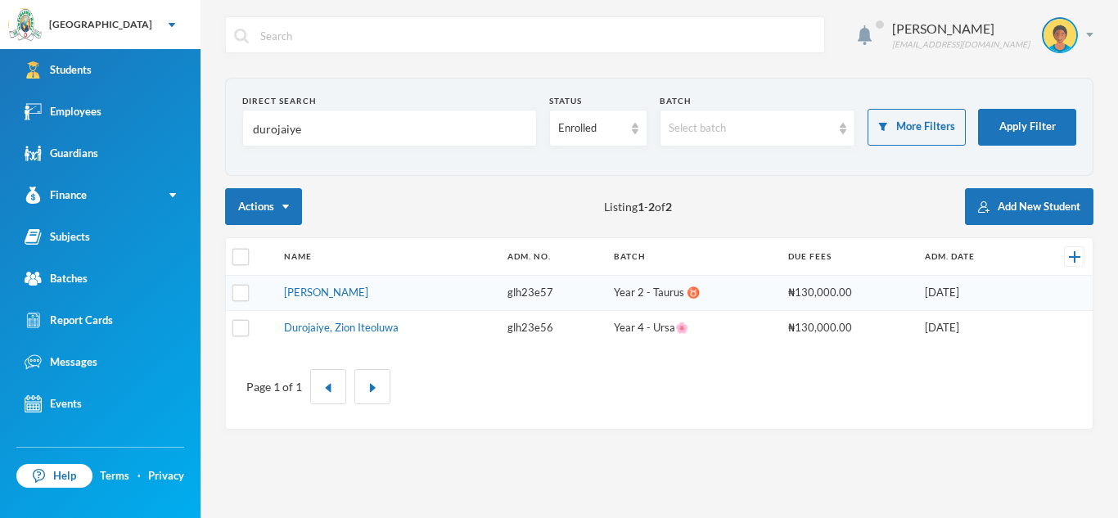
click at [300, 132] on input "durojaiye" at bounding box center [389, 128] width 277 height 37
type input "d"
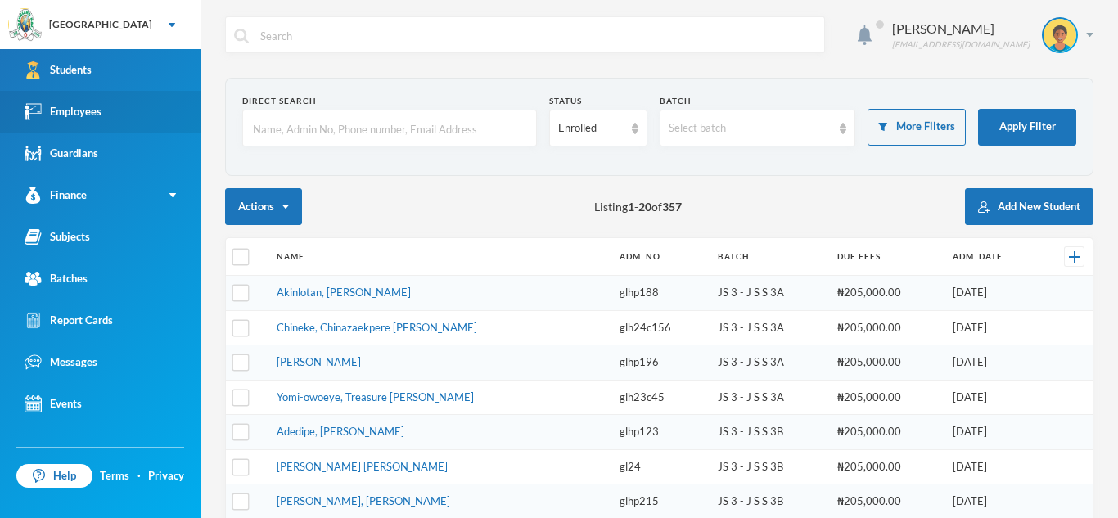
click at [60, 93] on link "Employees" at bounding box center [100, 112] width 200 height 42
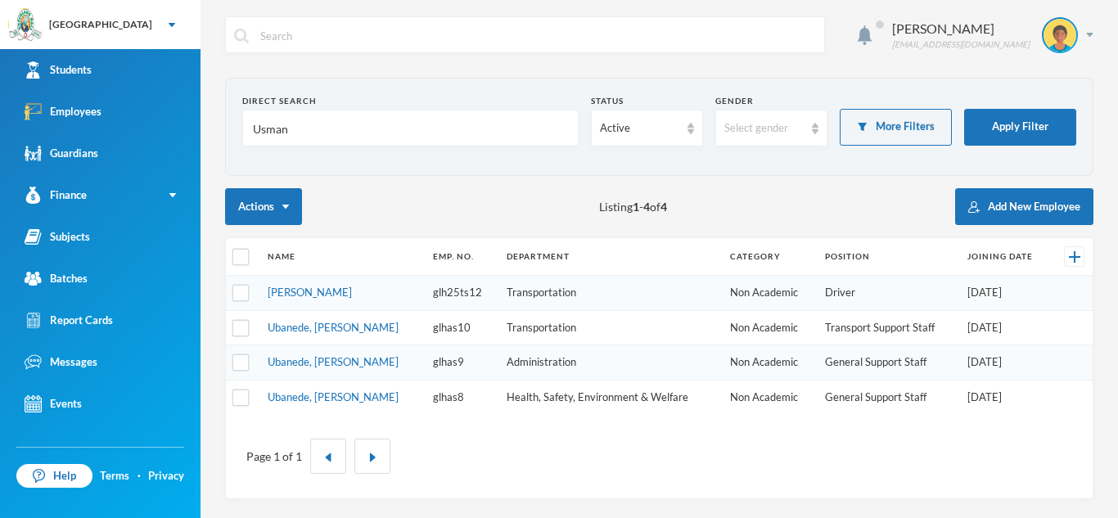
click at [298, 123] on input "Usman" at bounding box center [410, 128] width 318 height 37
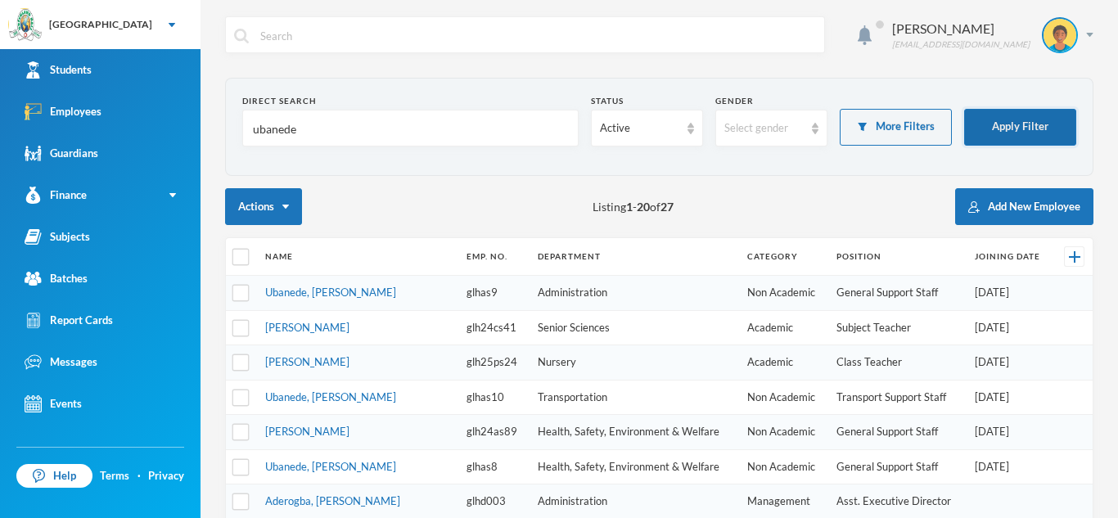
type input "ubanede"
click at [988, 117] on button "Apply Filter" at bounding box center [1020, 127] width 112 height 37
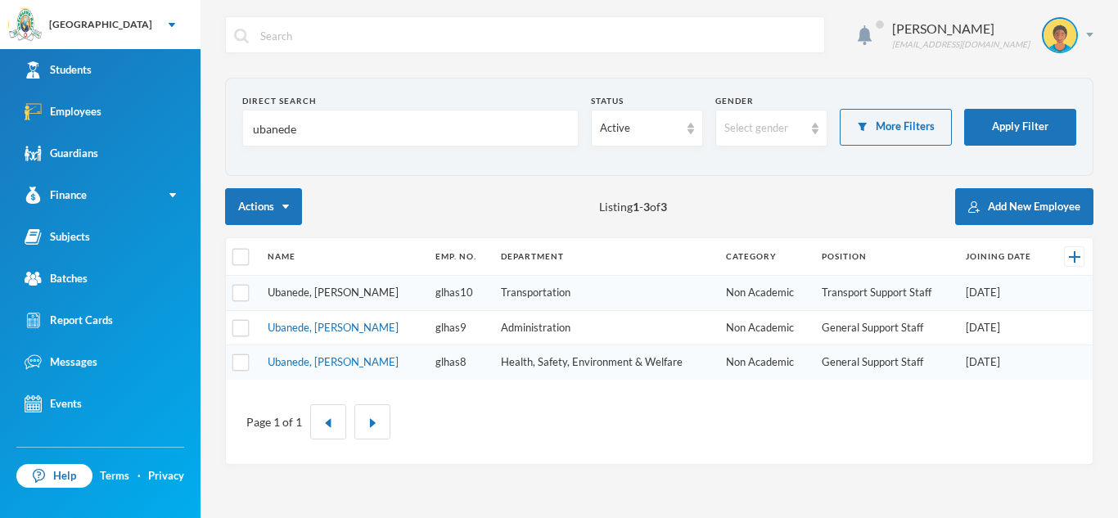
click at [331, 288] on link "Ubanede, [PERSON_NAME]" at bounding box center [333, 292] width 131 height 13
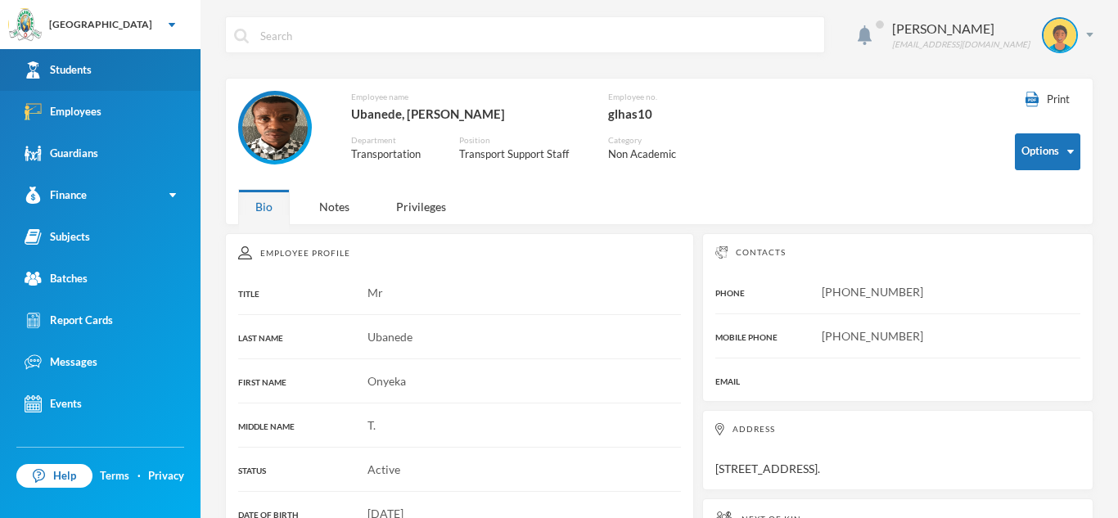
click at [160, 65] on link "Students" at bounding box center [100, 70] width 200 height 42
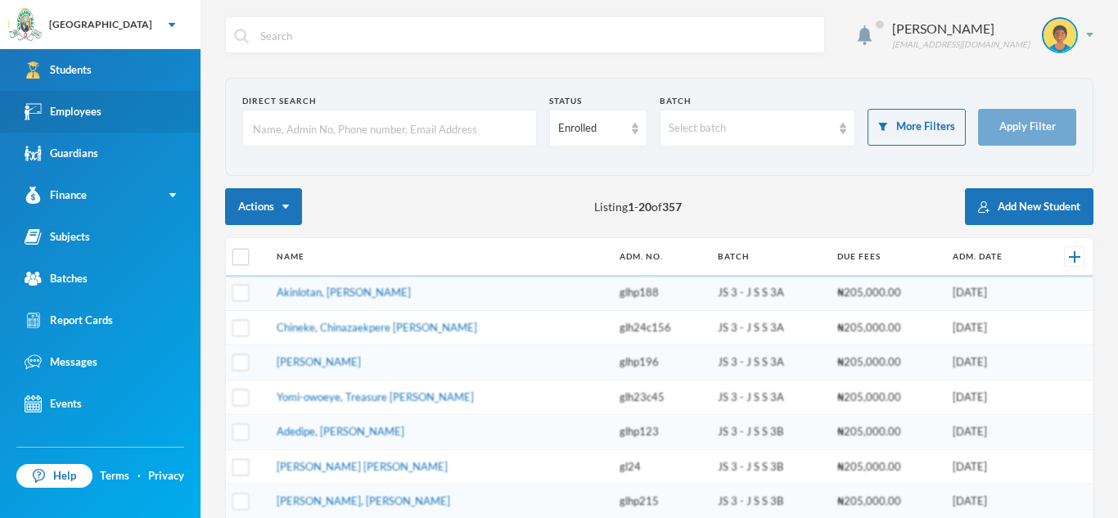
click at [101, 114] on div "Employees" at bounding box center [63, 111] width 77 height 17
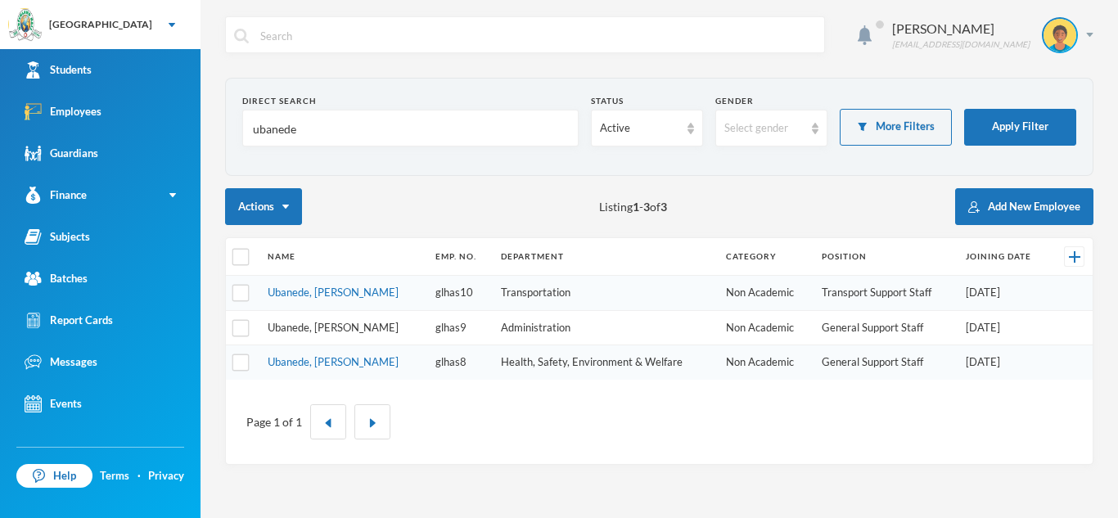
click at [331, 325] on link "Ubanede, [PERSON_NAME]" at bounding box center [333, 327] width 131 height 13
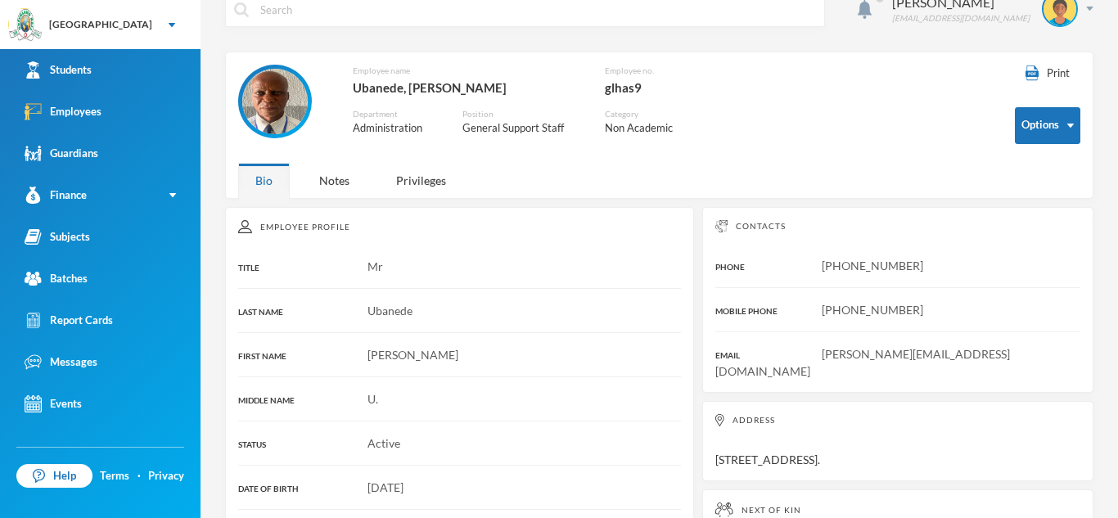
scroll to position [25, 0]
click at [182, 109] on link "Employees" at bounding box center [100, 112] width 200 height 42
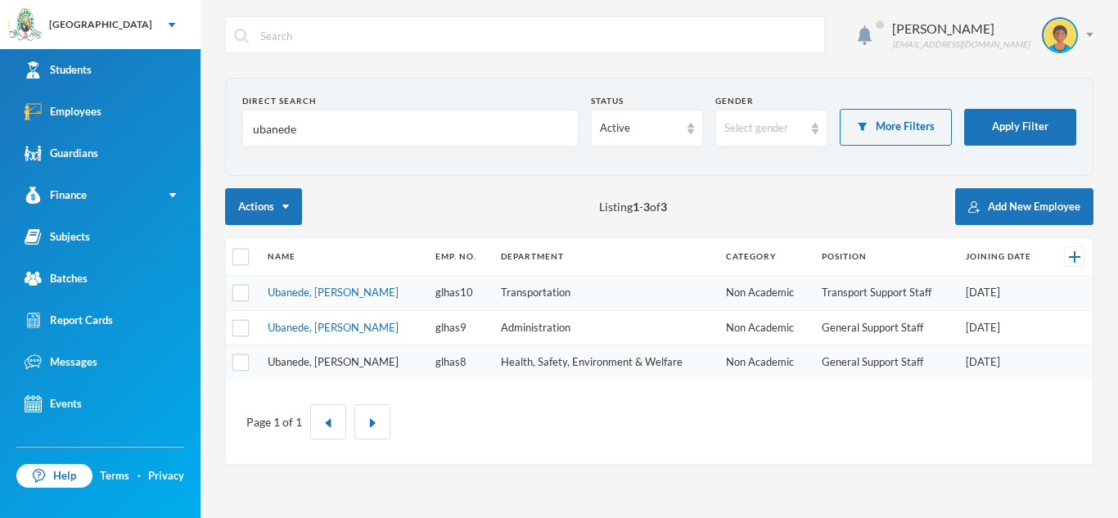
click at [340, 355] on link "Ubanede, [PERSON_NAME]" at bounding box center [333, 361] width 131 height 13
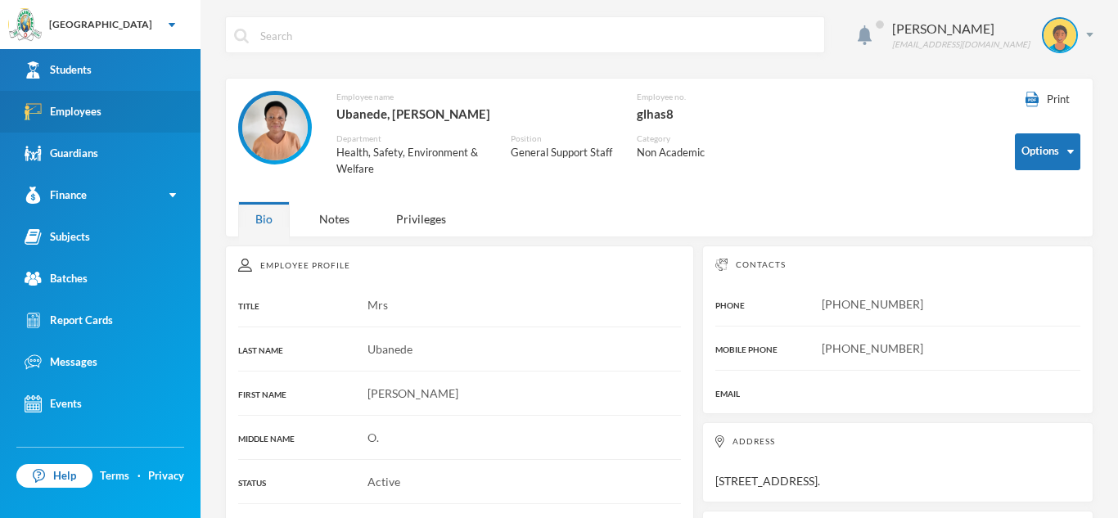
click at [141, 122] on link "Employees" at bounding box center [100, 112] width 200 height 42
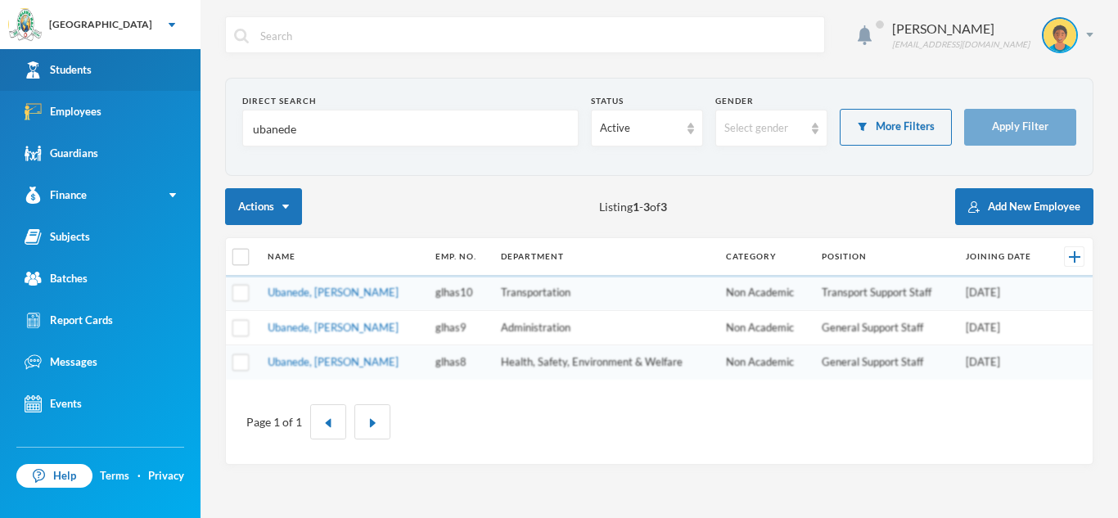
click at [134, 53] on link "Students" at bounding box center [100, 70] width 200 height 42
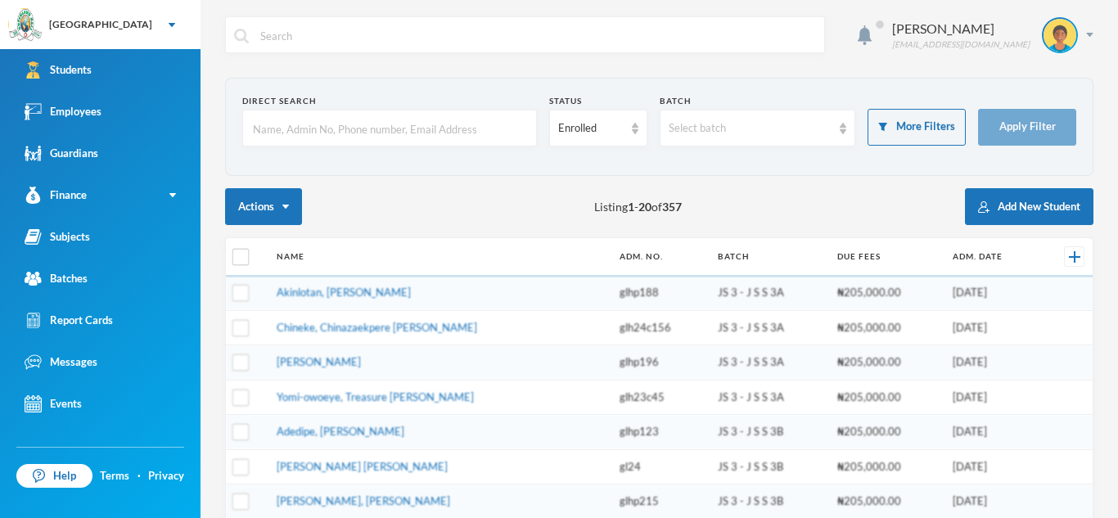
click at [288, 130] on input "text" at bounding box center [389, 128] width 277 height 37
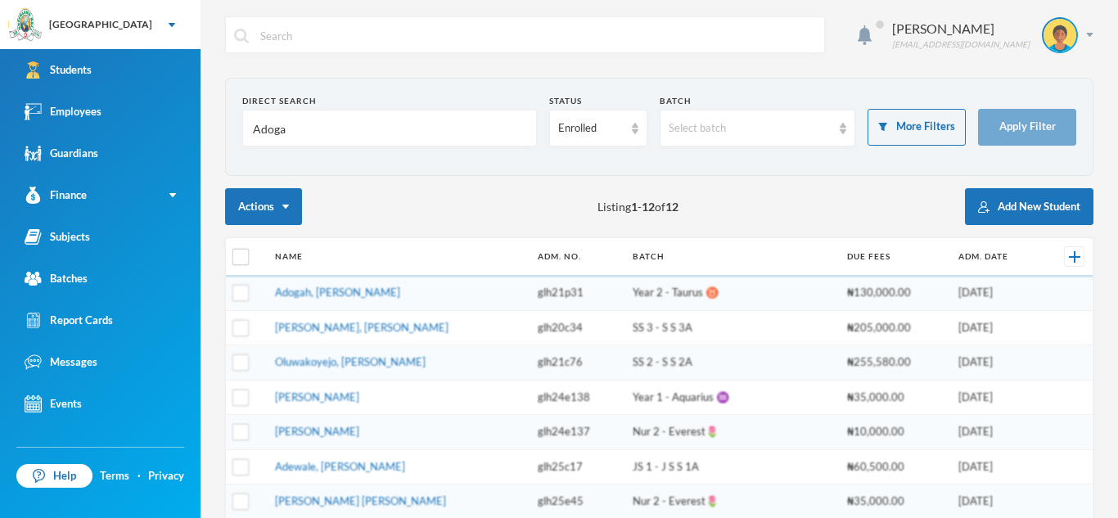
type input "Adogan"
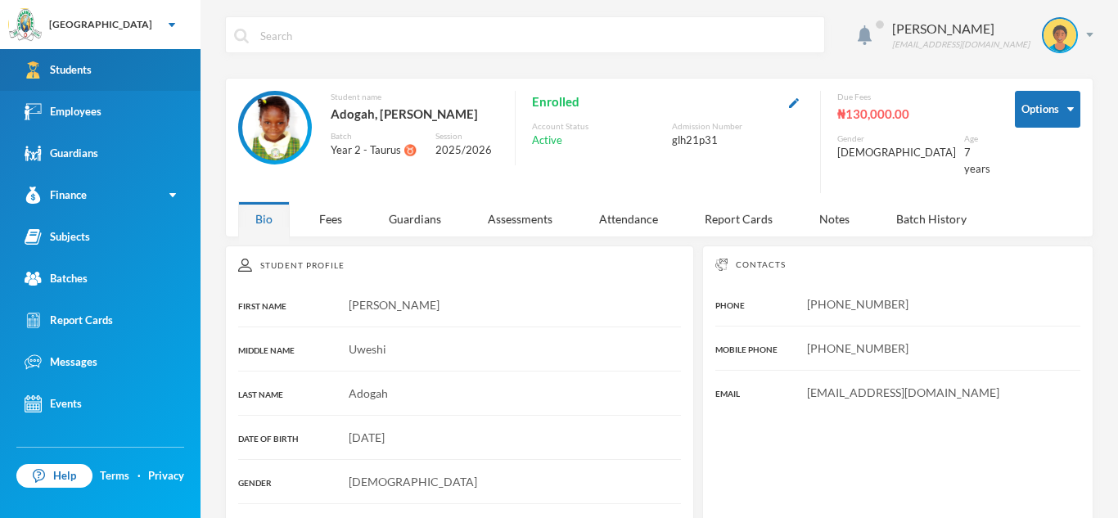
click at [170, 64] on link "Students" at bounding box center [100, 70] width 200 height 42
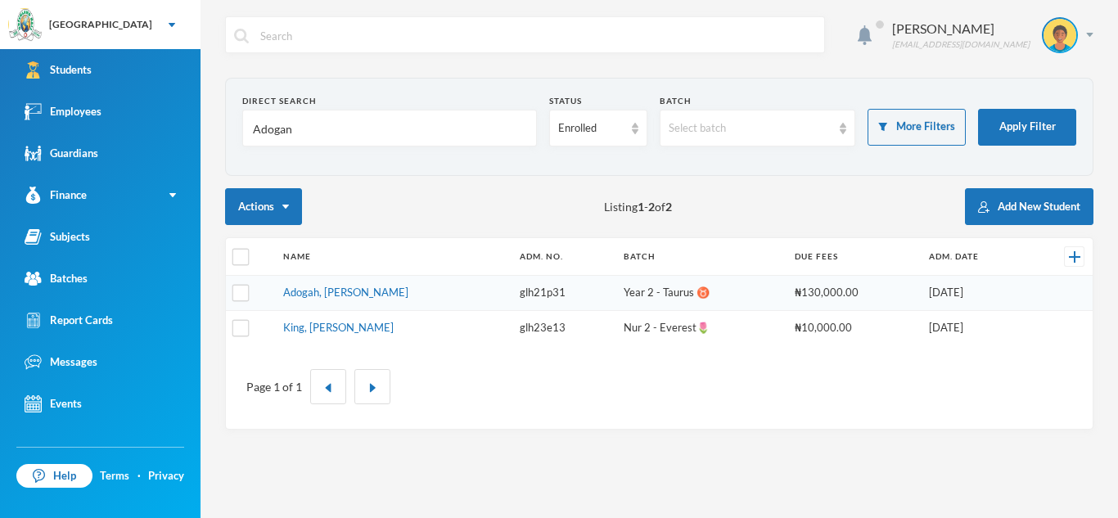
click at [342, 119] on input "Adogan" at bounding box center [389, 128] width 277 height 37
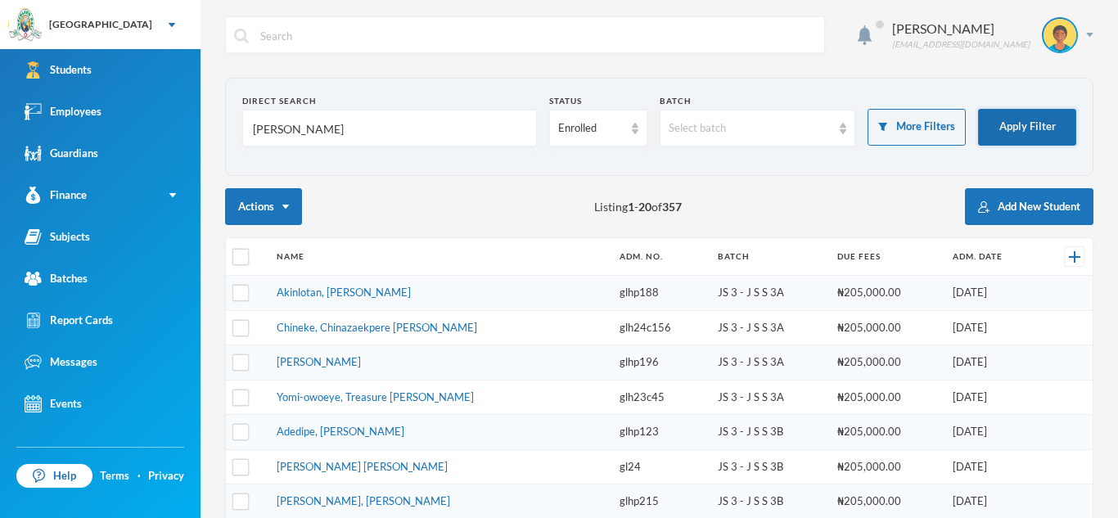
type input "[PERSON_NAME]"
click at [1042, 125] on button "Apply Filter" at bounding box center [1027, 127] width 98 height 37
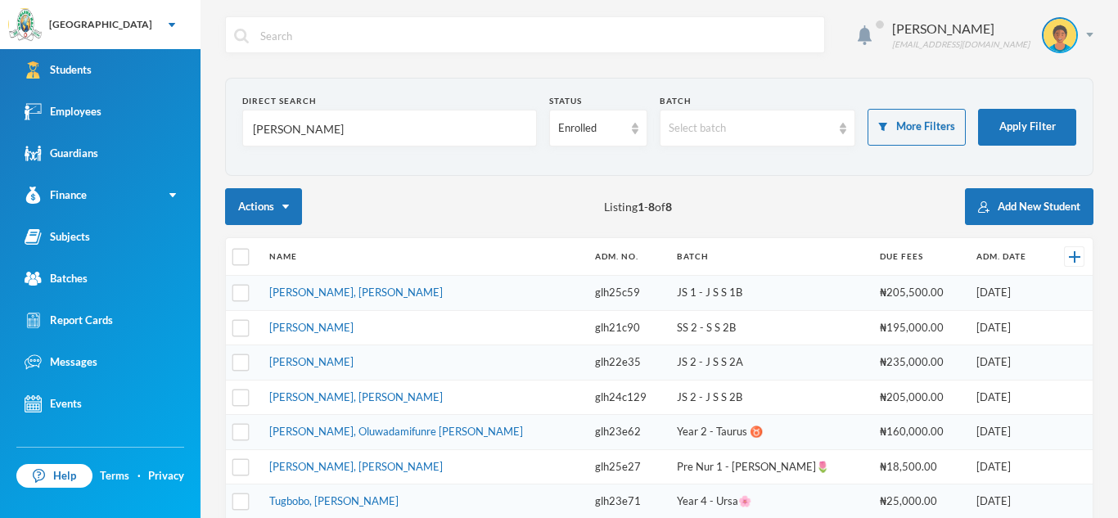
click at [426, 425] on link "[PERSON_NAME], Oluwadamifunre [PERSON_NAME]" at bounding box center [396, 431] width 254 height 13
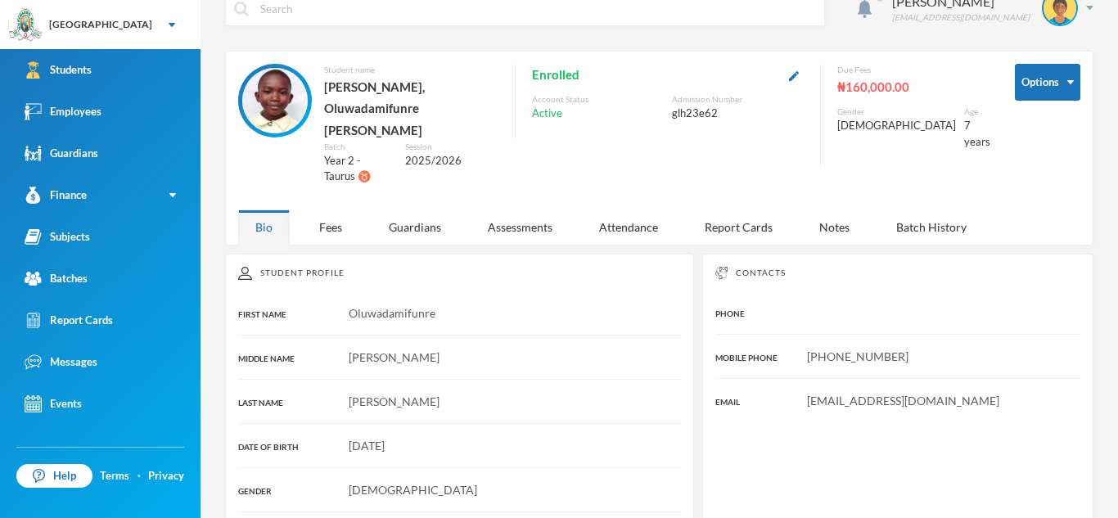
scroll to position [18, 0]
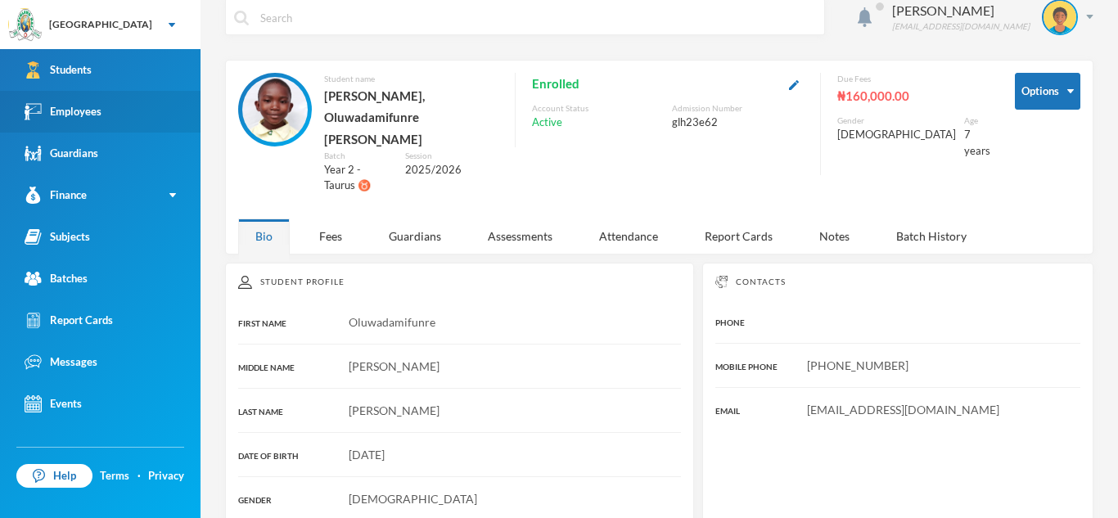
click at [174, 112] on link "Employees" at bounding box center [100, 112] width 200 height 42
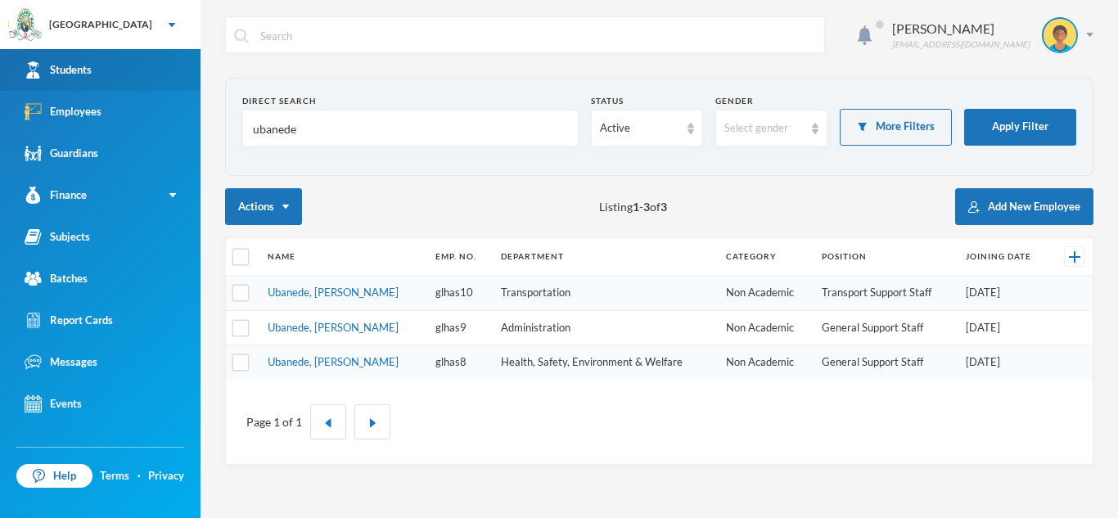
click at [143, 53] on link "Students" at bounding box center [100, 70] width 200 height 42
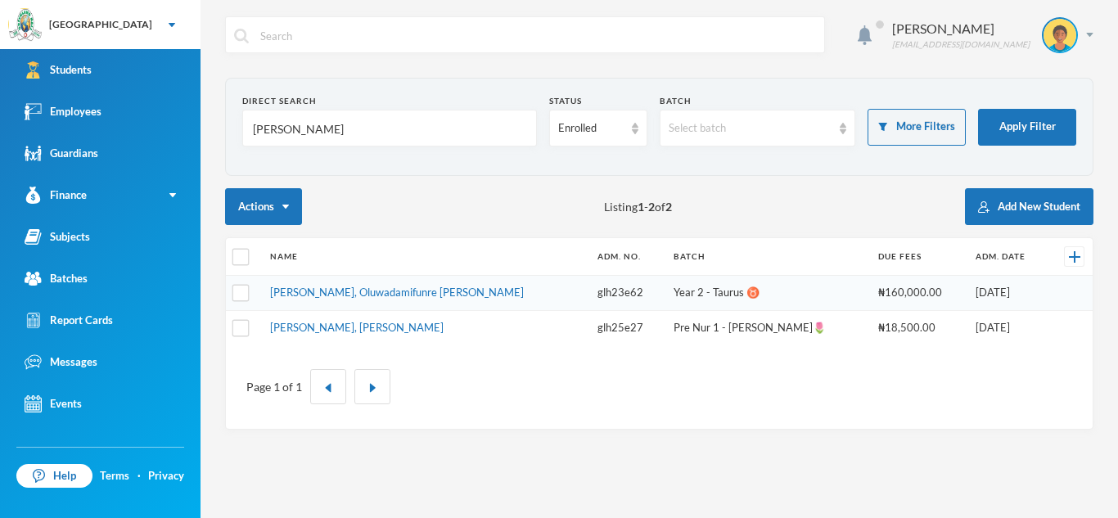
click at [409, 317] on td "[PERSON_NAME], [PERSON_NAME]" at bounding box center [426, 327] width 328 height 34
click at [407, 328] on link "[PERSON_NAME], [PERSON_NAME]" at bounding box center [356, 327] width 173 height 13
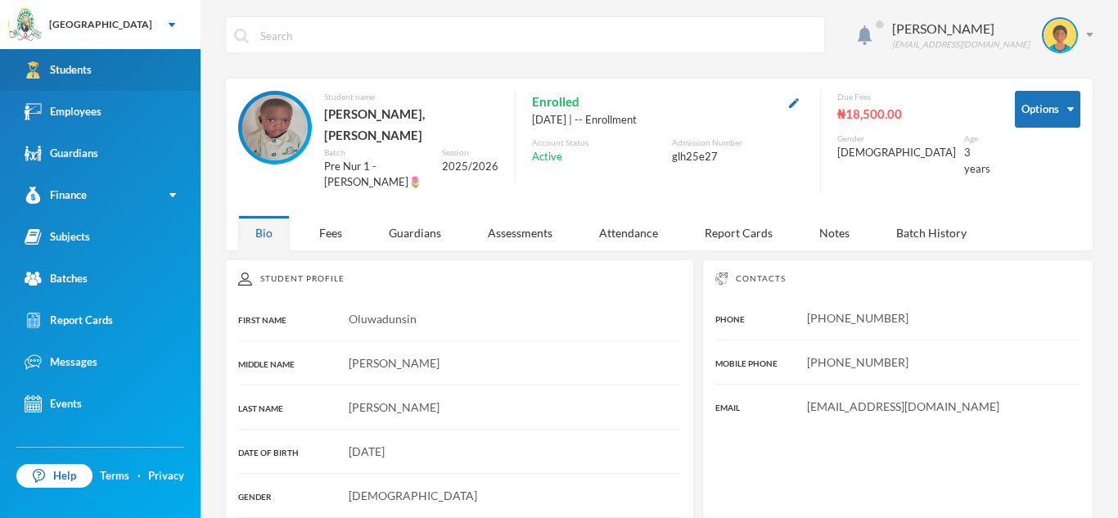
click at [184, 76] on link "Students" at bounding box center [100, 70] width 200 height 42
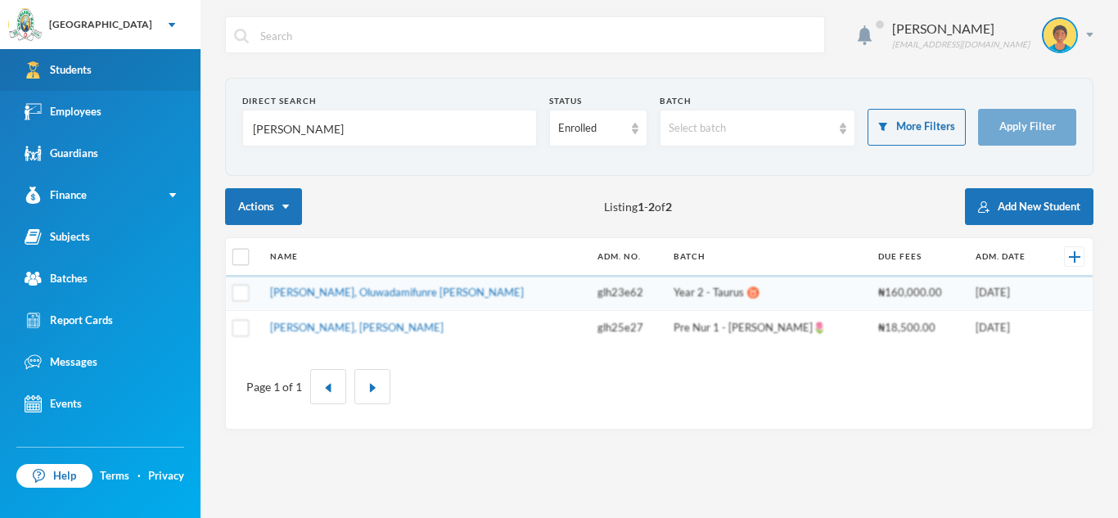
click at [184, 76] on link "Students" at bounding box center [100, 70] width 200 height 42
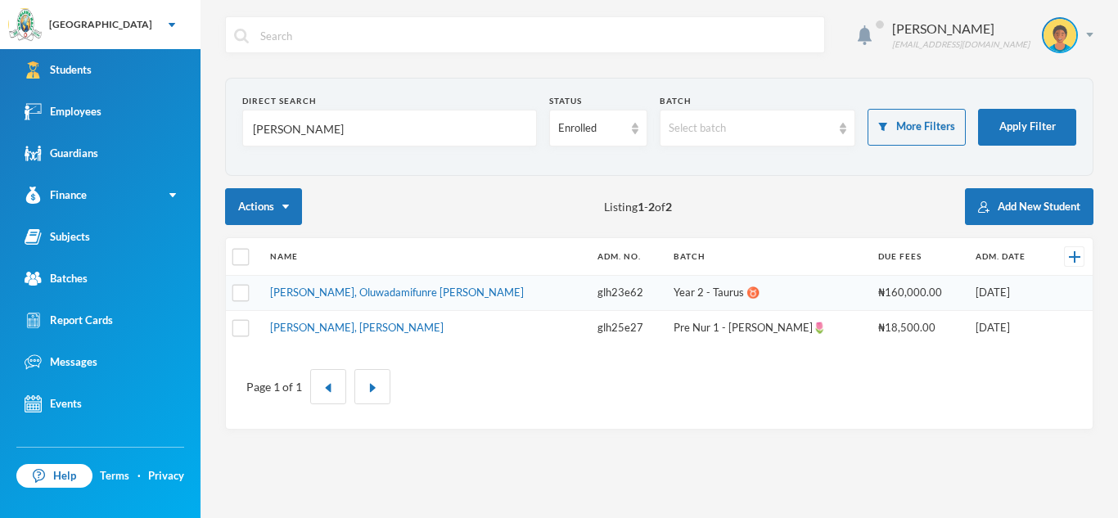
click at [305, 123] on input "[PERSON_NAME]" at bounding box center [389, 128] width 277 height 37
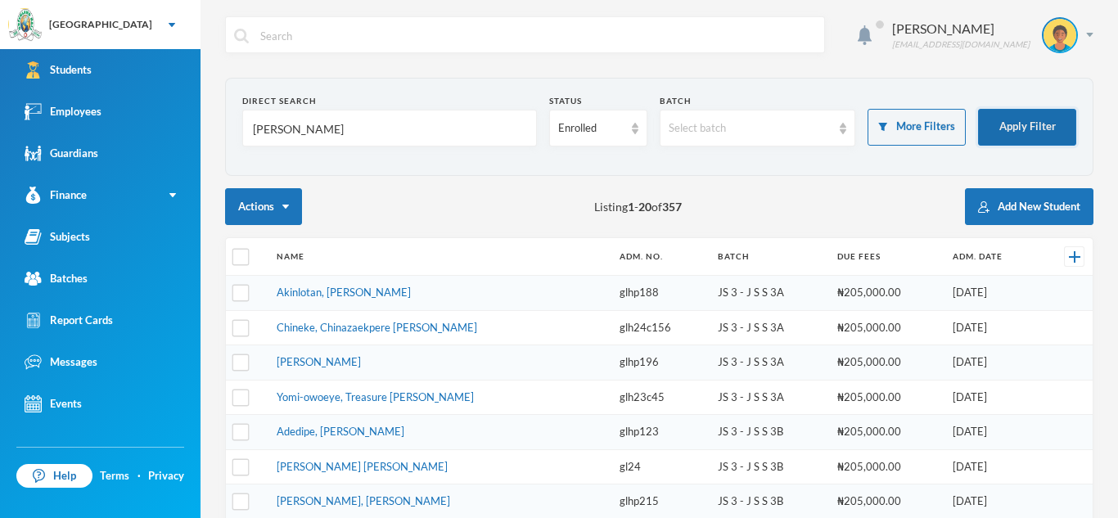
type input "[PERSON_NAME]"
click at [988, 138] on button "Apply Filter" at bounding box center [1027, 127] width 98 height 37
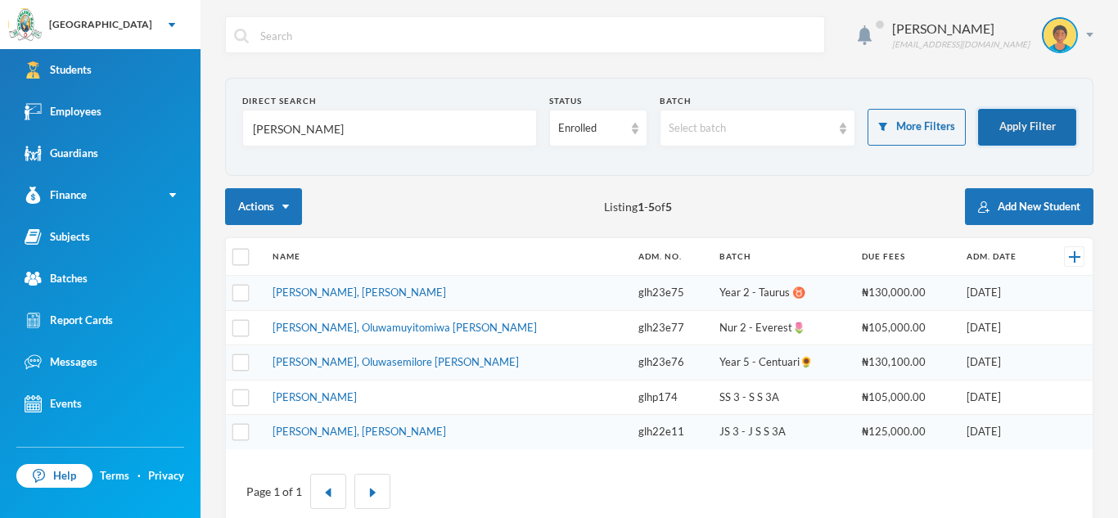
click at [998, 124] on button "Apply Filter" at bounding box center [1027, 127] width 98 height 37
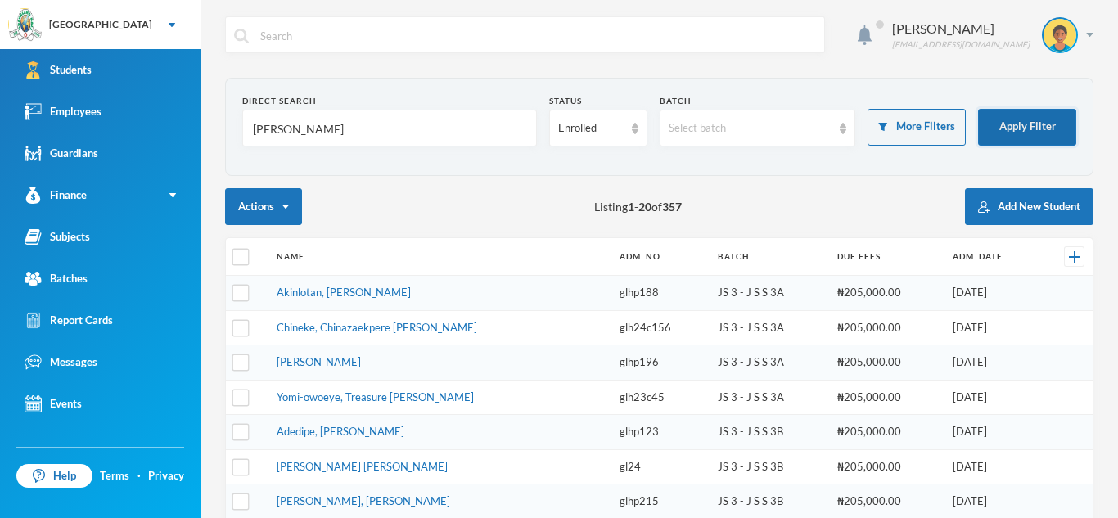
click at [978, 109] on button "Apply Filter" at bounding box center [1027, 127] width 98 height 37
click at [1017, 120] on button "Apply Filter" at bounding box center [1027, 127] width 98 height 37
click at [978, 109] on button "Apply Filter" at bounding box center [1027, 127] width 98 height 37
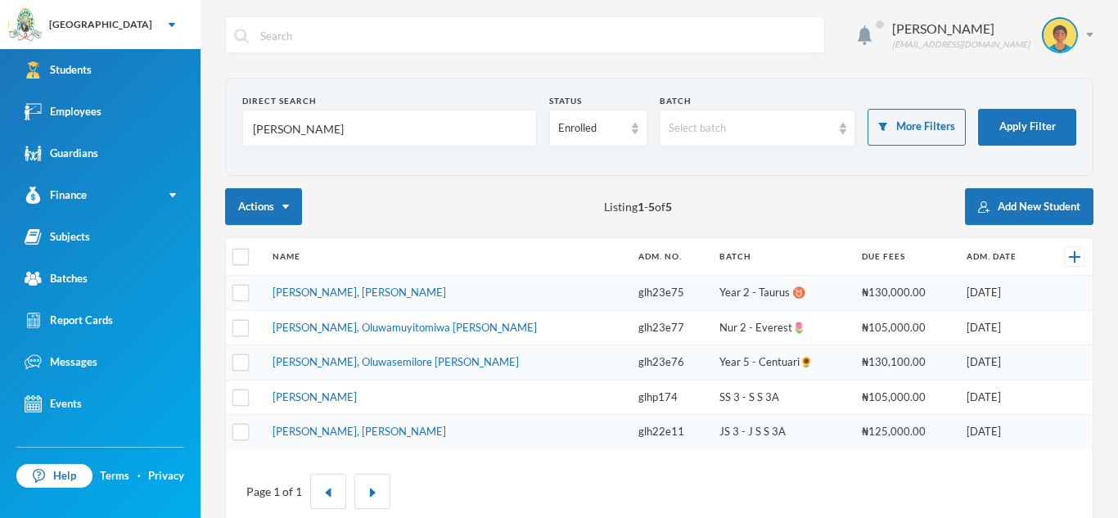
click at [318, 131] on input "[PERSON_NAME]" at bounding box center [389, 128] width 277 height 37
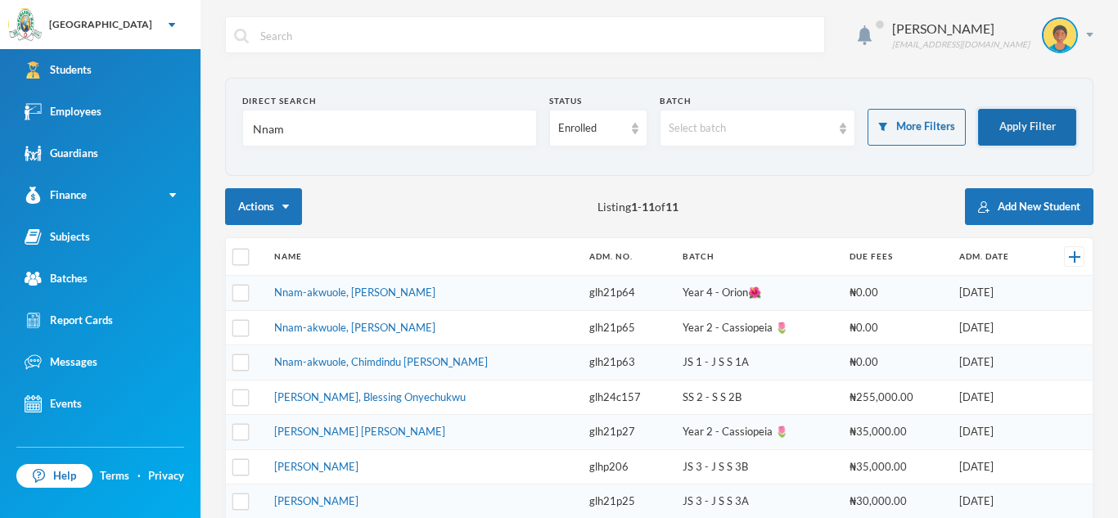
type input "Nnam"
click at [1015, 116] on button "Apply Filter" at bounding box center [1027, 127] width 98 height 37
click at [978, 109] on button "Apply Filter" at bounding box center [1027, 127] width 98 height 37
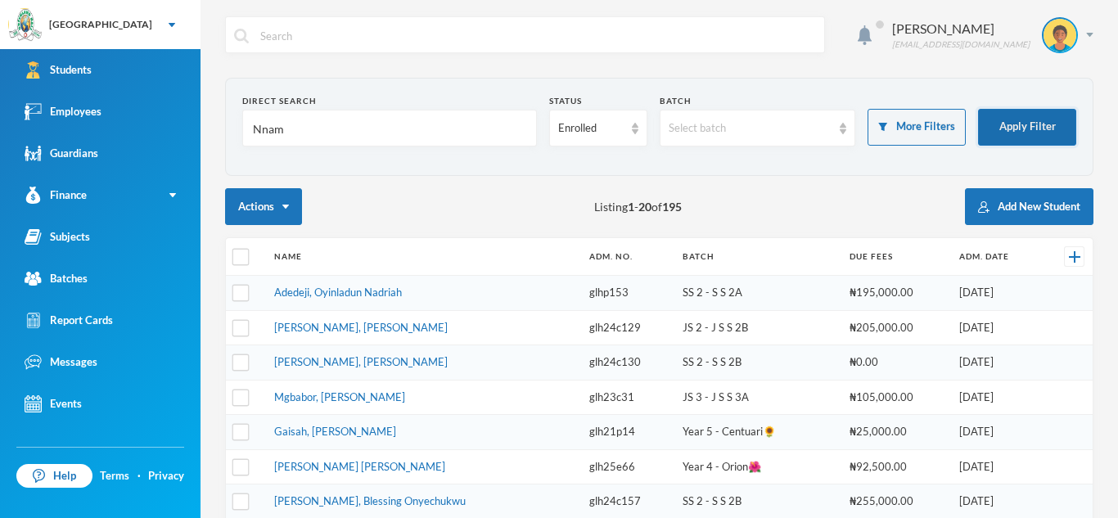
click at [978, 109] on button "Apply Filter" at bounding box center [1027, 127] width 98 height 37
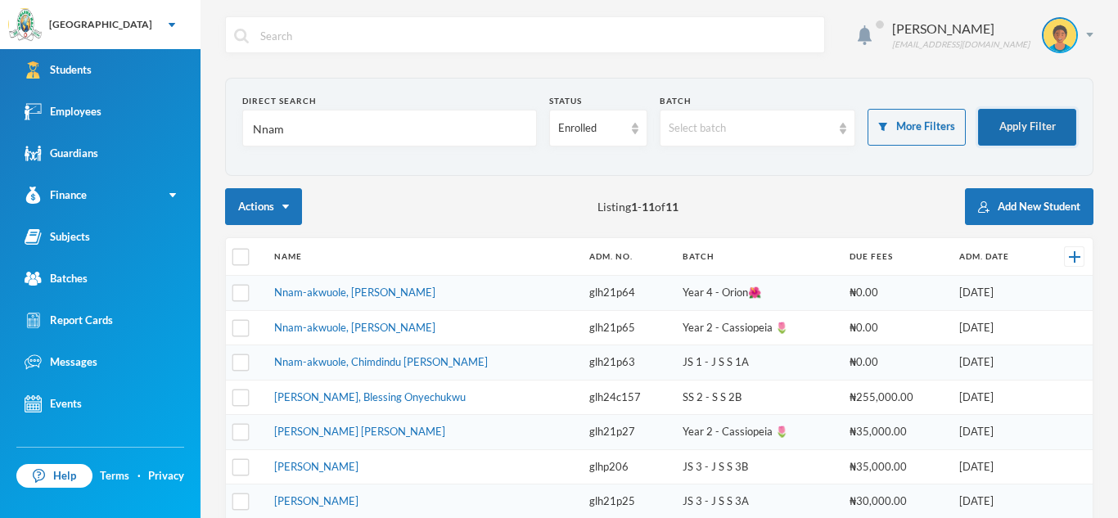
click at [1044, 120] on button "Apply Filter" at bounding box center [1027, 127] width 98 height 37
click at [421, 289] on link "Nnam-akwuole, [PERSON_NAME]" at bounding box center [354, 292] width 161 height 13
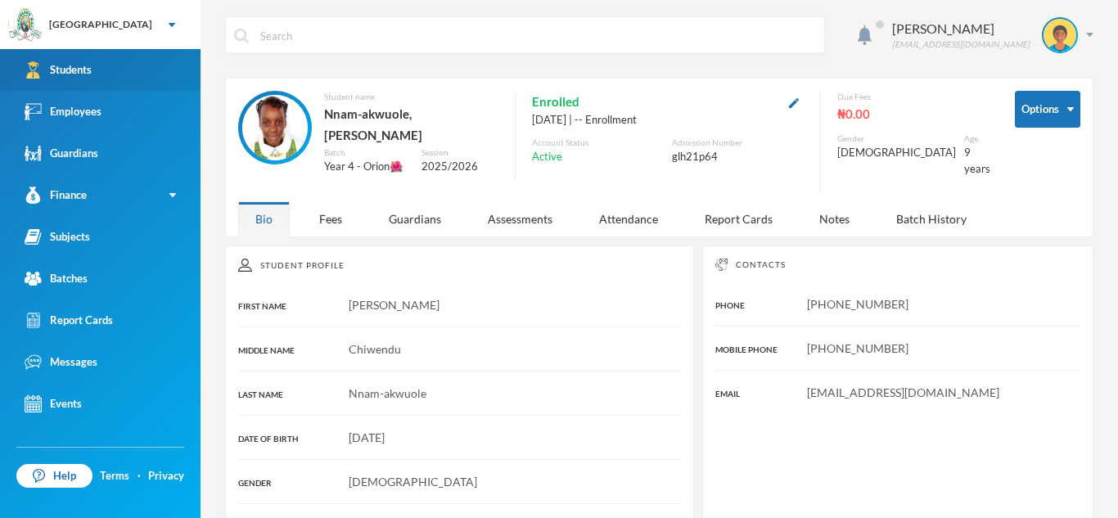
click at [142, 74] on link "Students" at bounding box center [100, 70] width 200 height 42
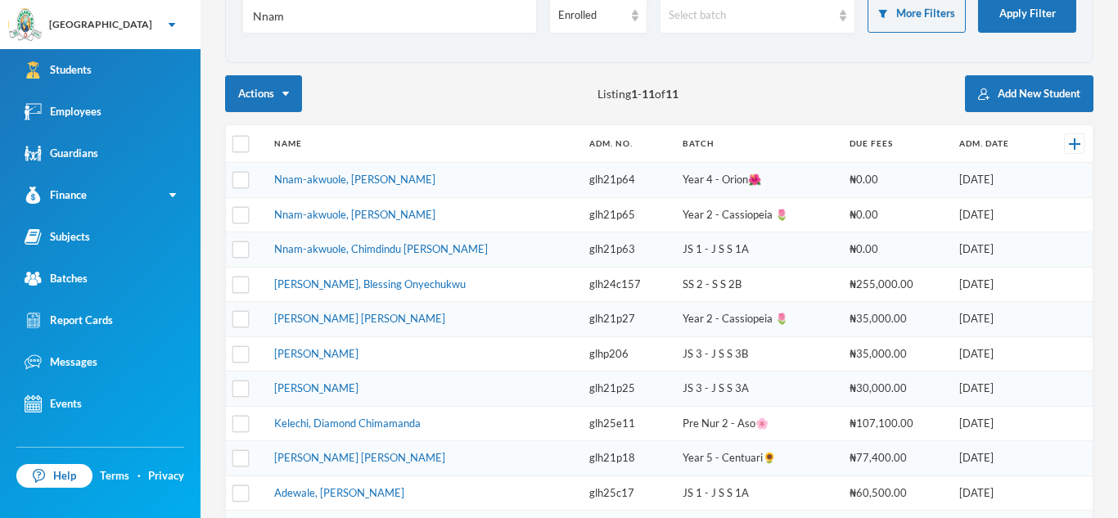
scroll to position [115, 0]
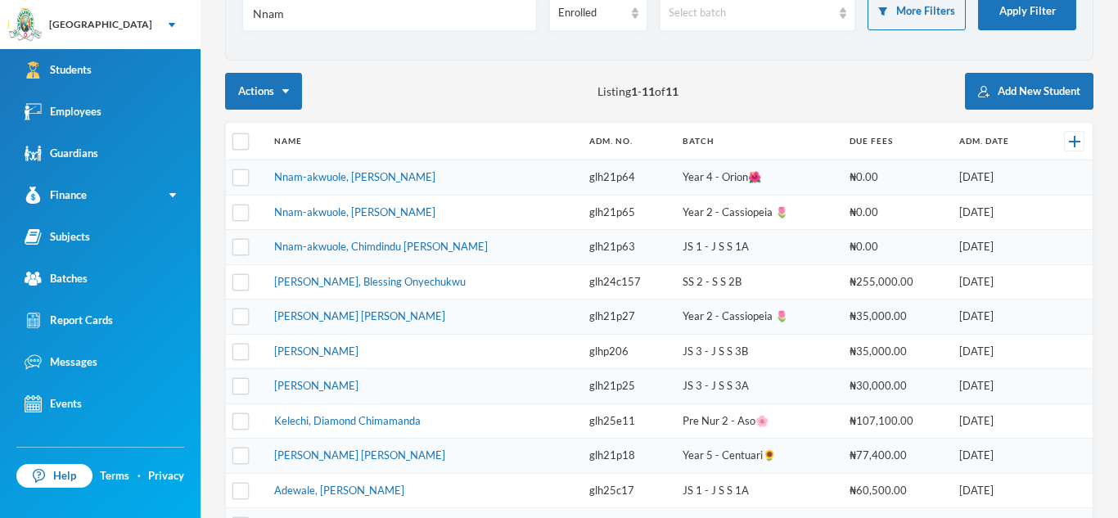
click at [295, 25] on input "Nnam" at bounding box center [389, 13] width 277 height 37
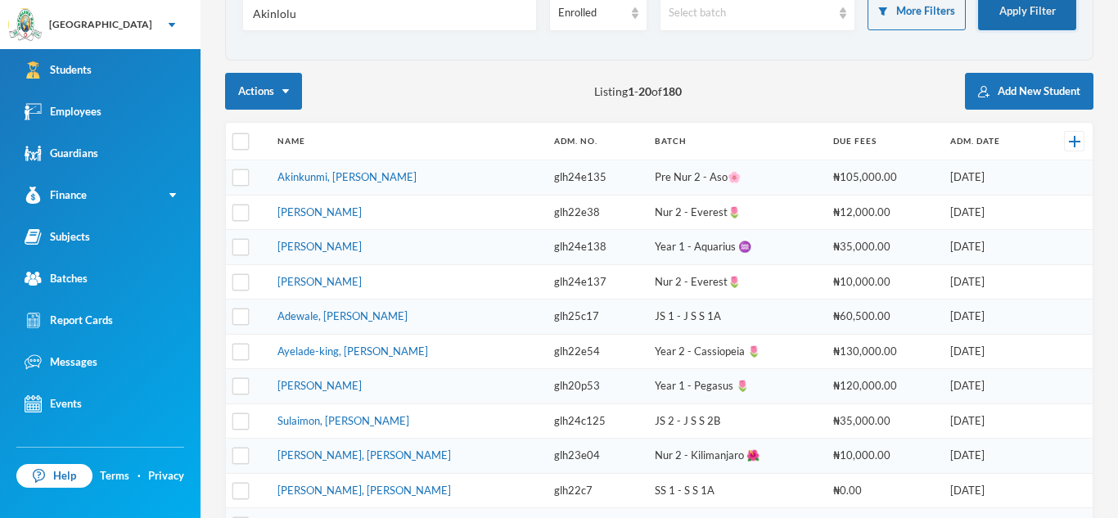
type input "Akinlolu"
click at [1024, 20] on button "Apply Filter" at bounding box center [1027, 11] width 98 height 37
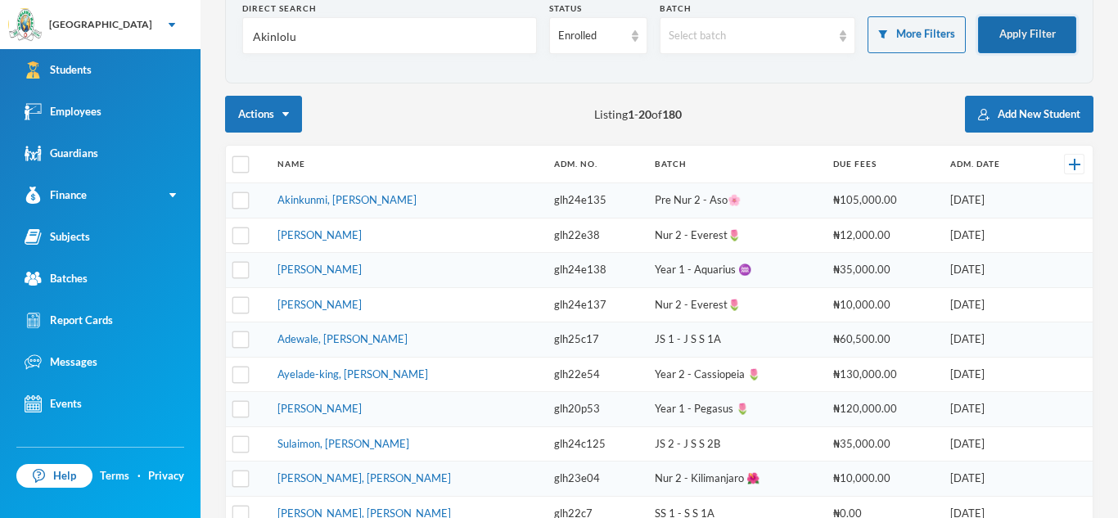
scroll to position [92, 0]
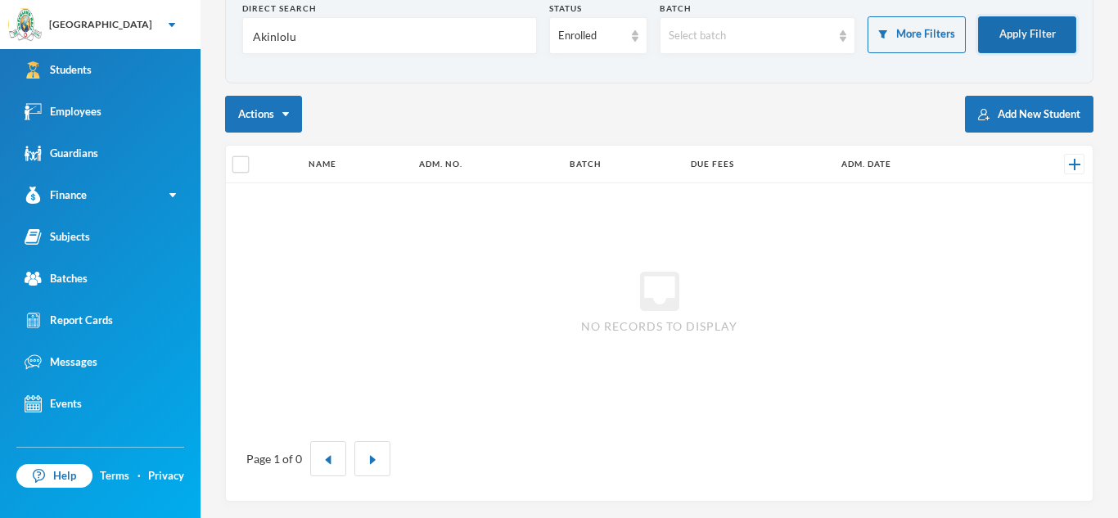
click at [1025, 23] on button "Apply Filter" at bounding box center [1027, 34] width 98 height 37
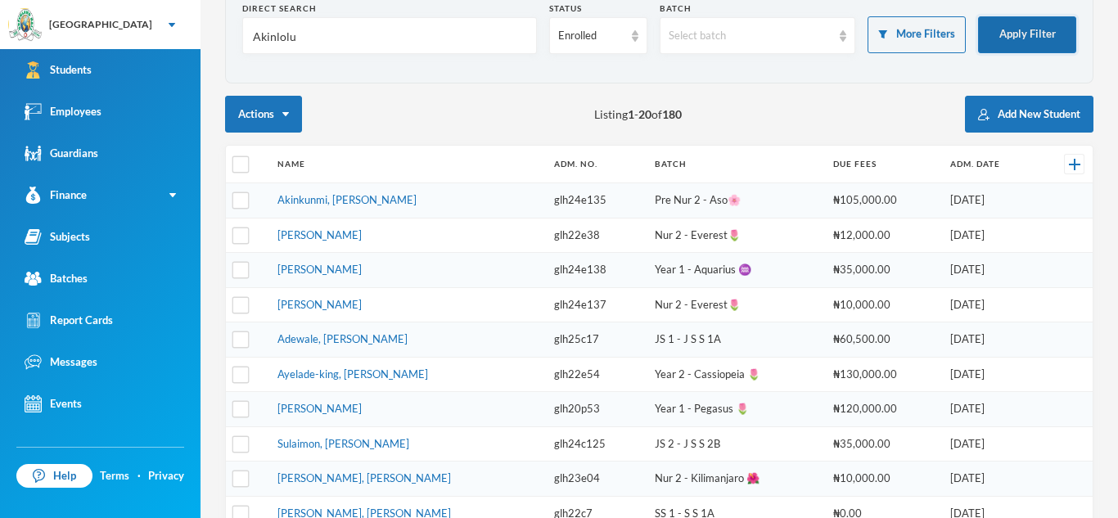
scroll to position [115, 0]
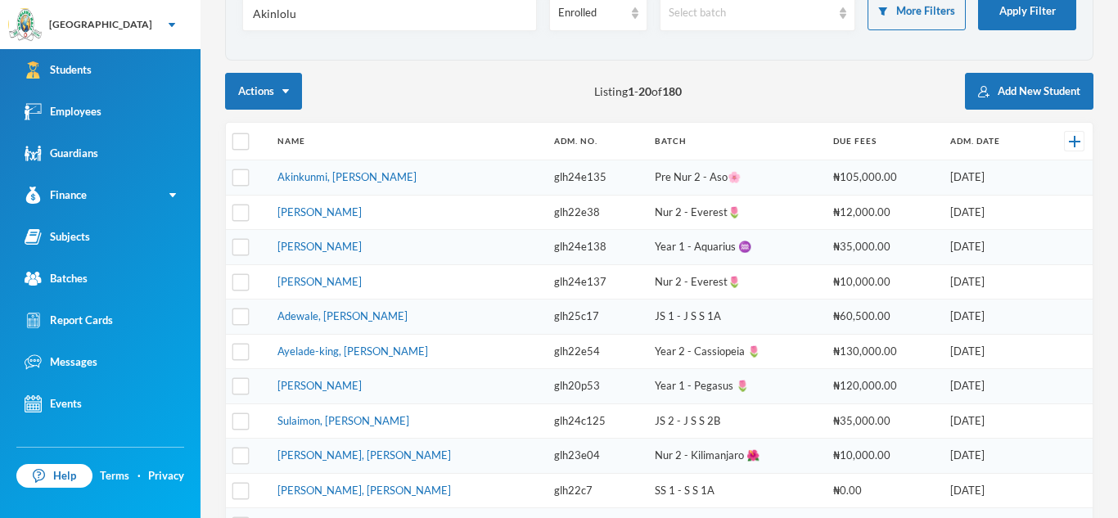
click at [305, 19] on input "Akinlolu" at bounding box center [389, 13] width 277 height 37
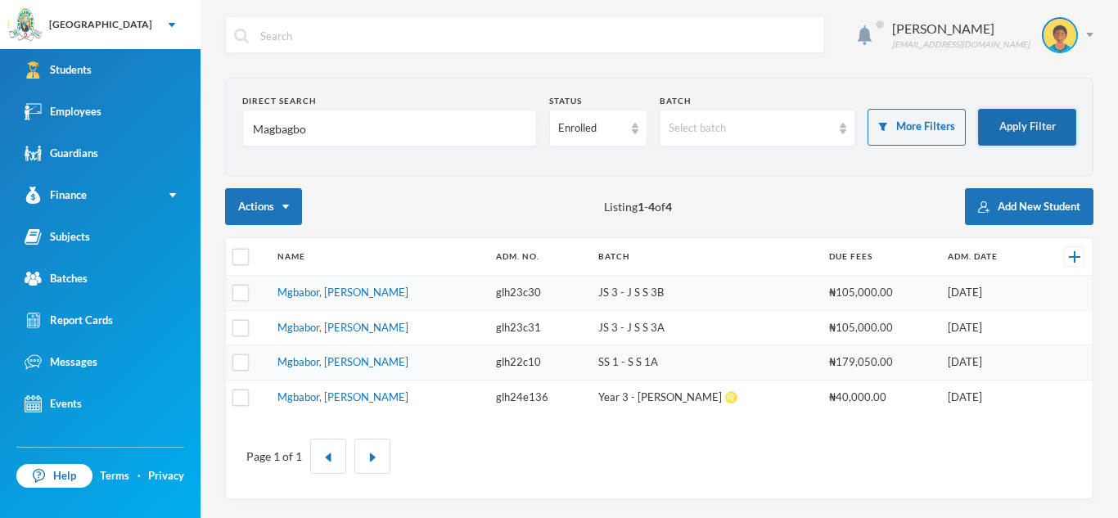
scroll to position [0, 0]
type input "Magbagbo"
click at [1025, 117] on button "Apply Filter" at bounding box center [1027, 127] width 98 height 37
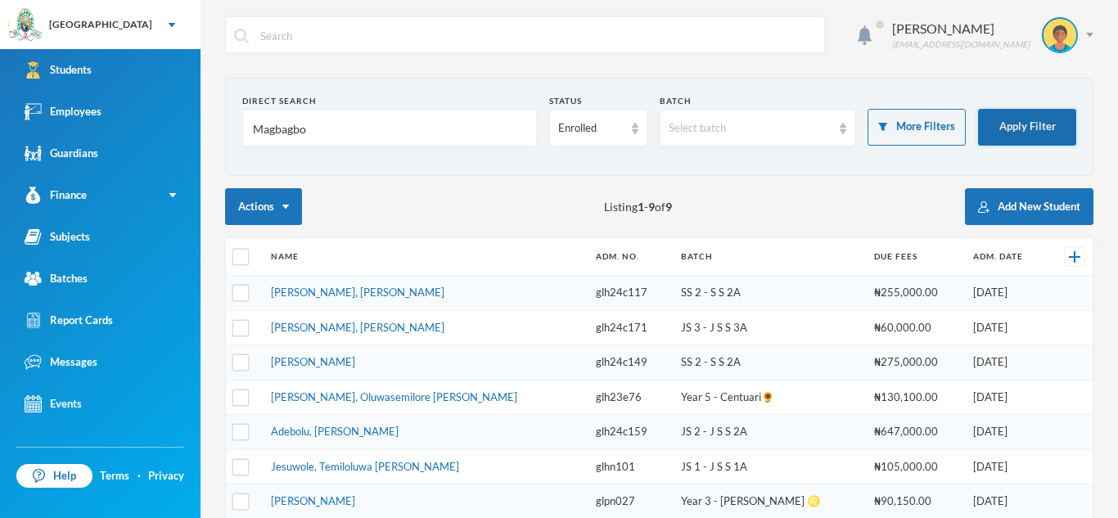
click at [1013, 109] on button "Apply Filter" at bounding box center [1027, 127] width 98 height 37
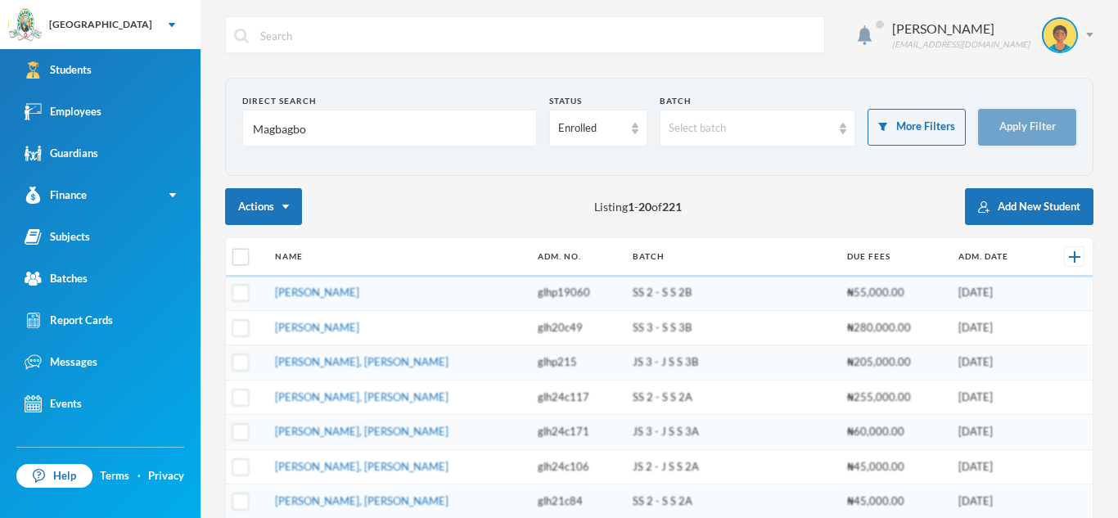
click at [978, 109] on button "Apply Filter" at bounding box center [1027, 127] width 98 height 37
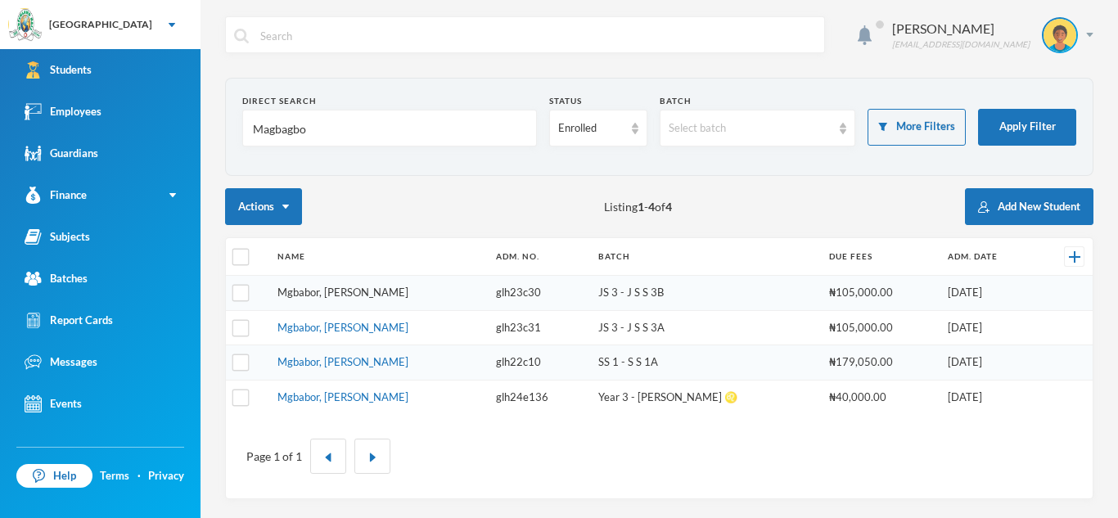
click at [319, 288] on link "Mgbabor, [PERSON_NAME]" at bounding box center [342, 292] width 131 height 13
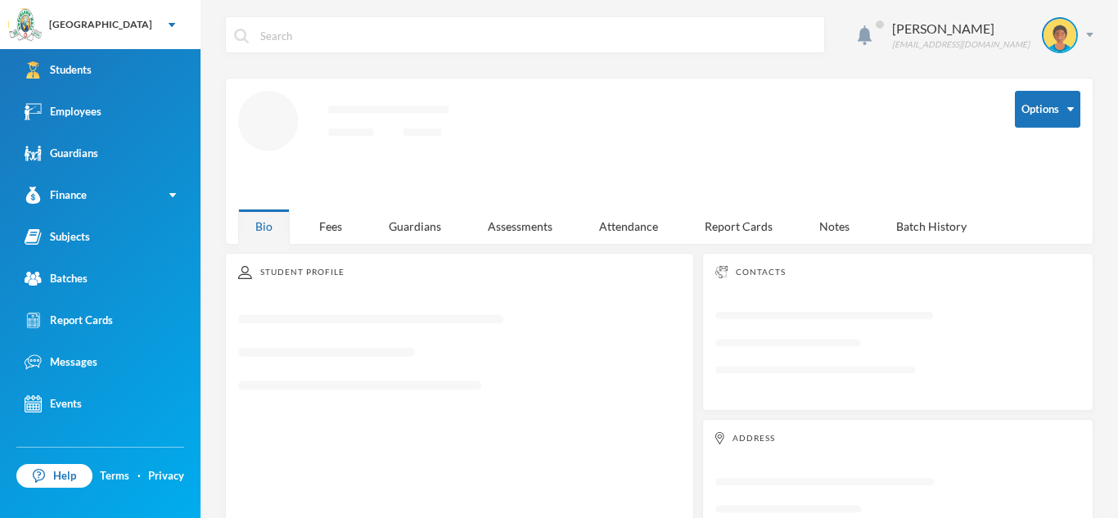
scroll to position [76, 0]
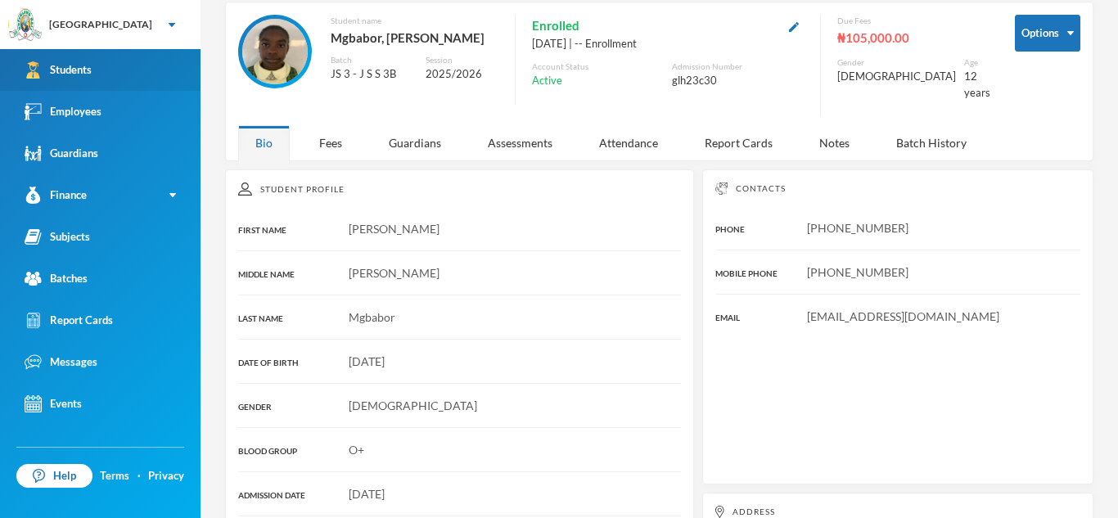
click at [39, 60] on link "Students" at bounding box center [100, 70] width 200 height 42
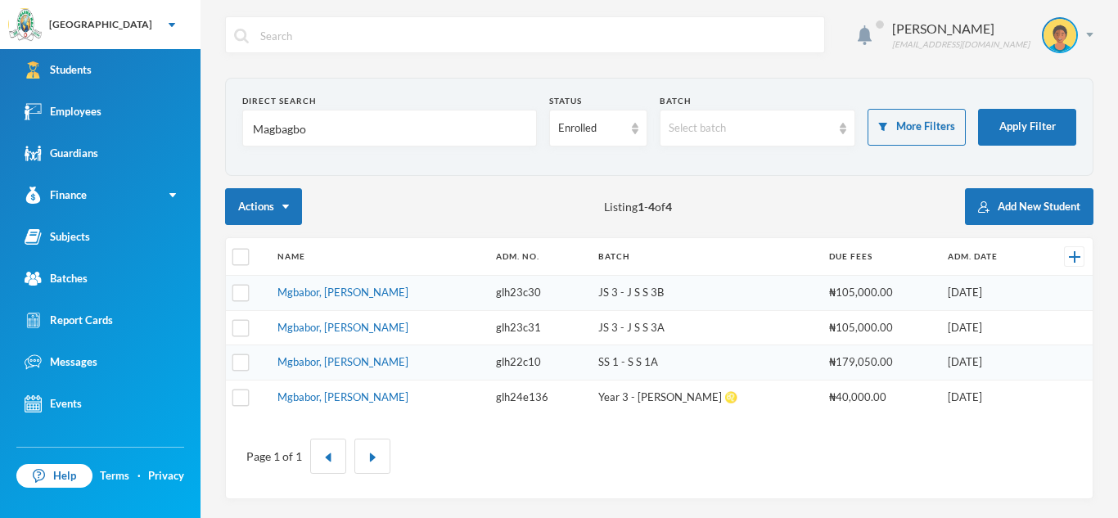
click at [314, 119] on input "Magbagbo" at bounding box center [389, 128] width 277 height 37
type input "M"
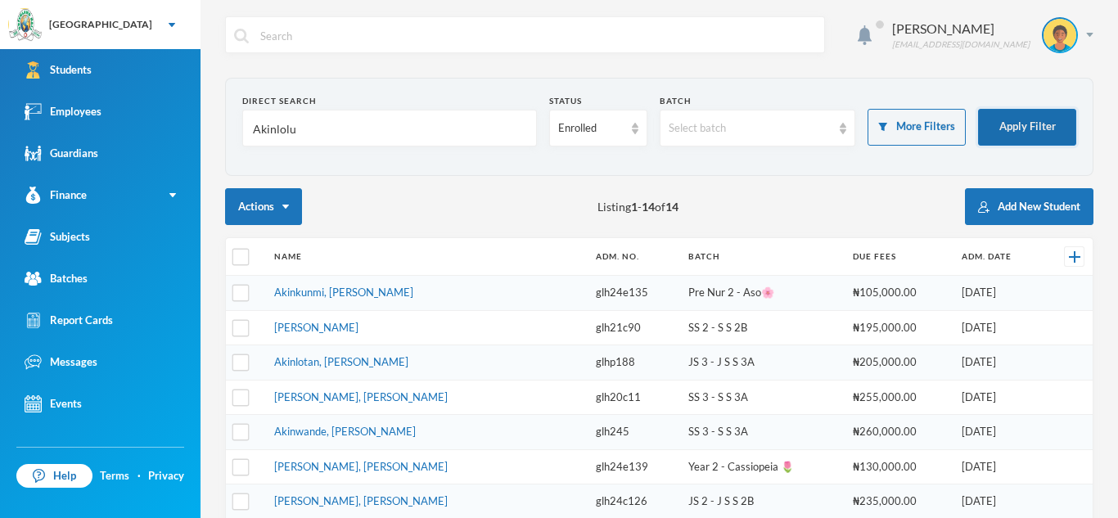
type input "Akinlolu"
click at [1022, 125] on button "Apply Filter" at bounding box center [1027, 127] width 98 height 37
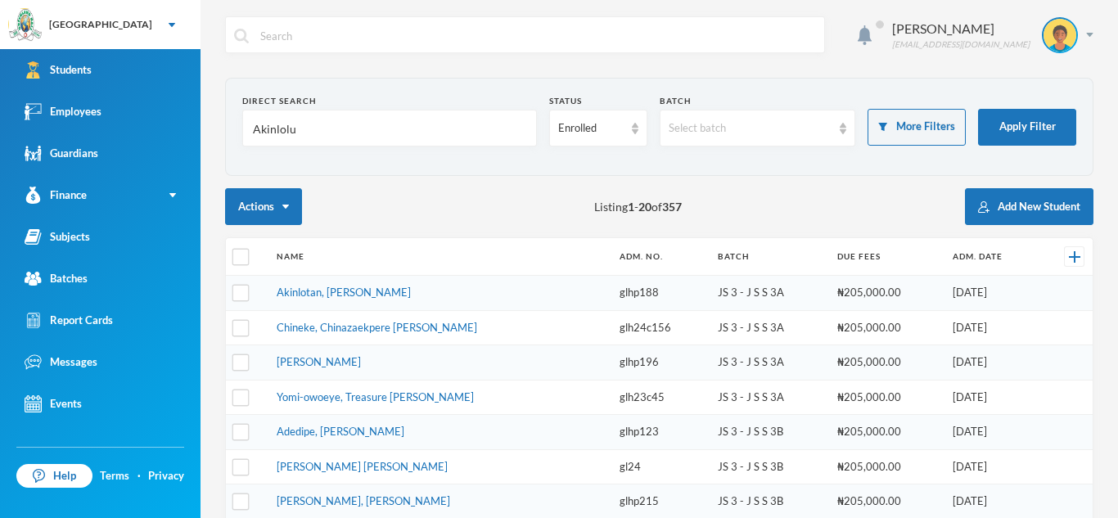
click at [531, 127] on div "Akinlolu" at bounding box center [389, 128] width 295 height 37
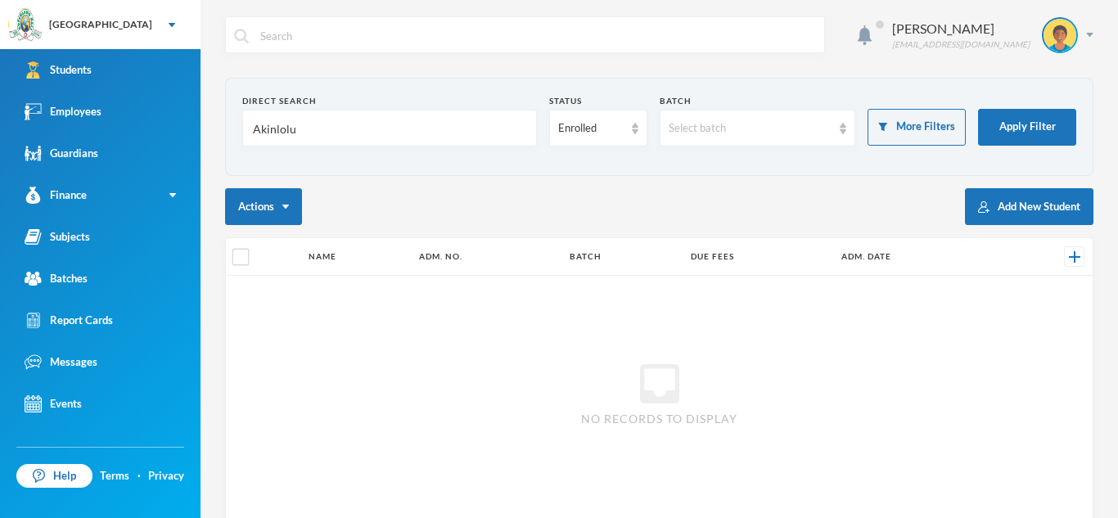
click at [469, 116] on input "Akinlolu" at bounding box center [389, 128] width 277 height 37
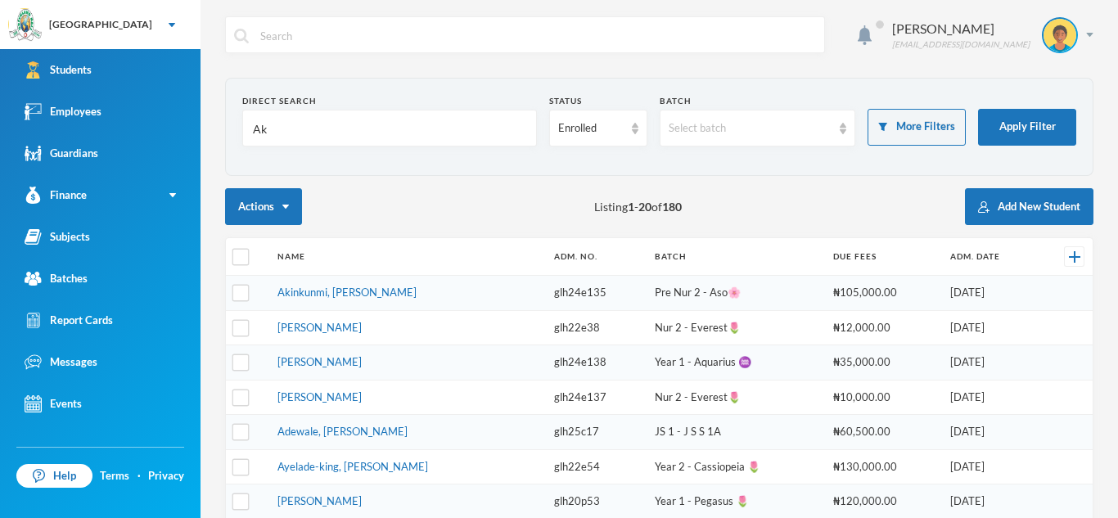
type input "A"
type input "u"
click at [1019, 131] on button "Apply Filter" at bounding box center [1027, 127] width 98 height 37
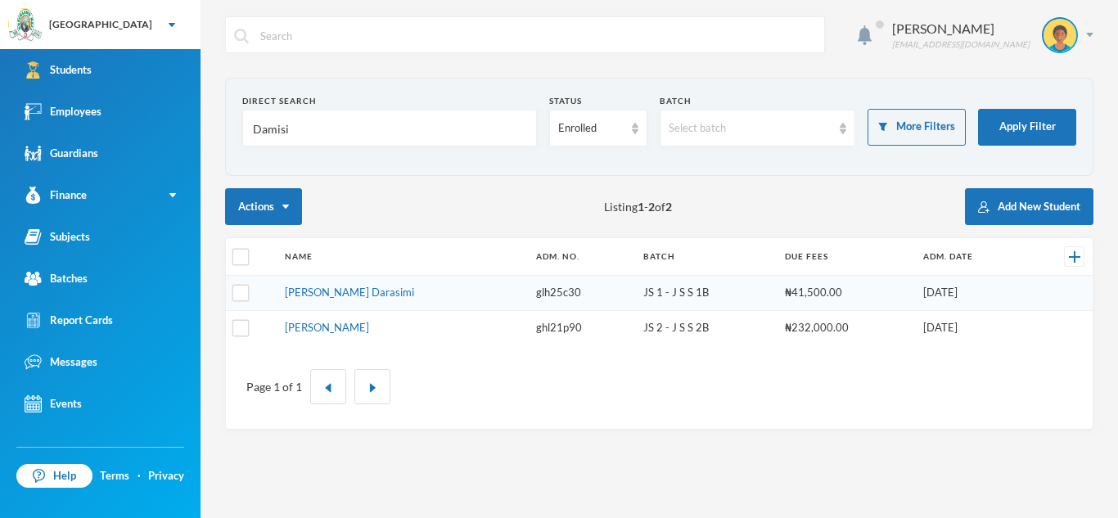
click at [349, 128] on input "Damisi" at bounding box center [389, 128] width 277 height 37
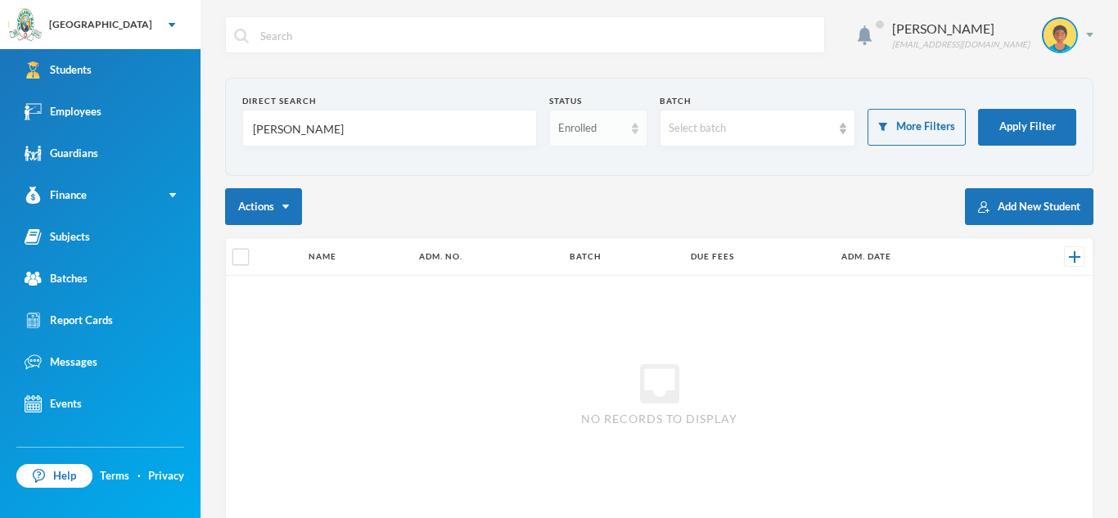
click at [629, 126] on div "Enrolled" at bounding box center [598, 128] width 98 height 37
click at [612, 210] on li "Dropped" at bounding box center [597, 218] width 98 height 26
click at [997, 120] on button "Apply Filter" at bounding box center [1027, 127] width 98 height 37
click at [430, 151] on form "Direct Search [PERSON_NAME] Status Dropped Batch Select batch More Filters Appl…" at bounding box center [659, 127] width 834 height 64
click at [406, 121] on input "[PERSON_NAME]" at bounding box center [389, 128] width 277 height 37
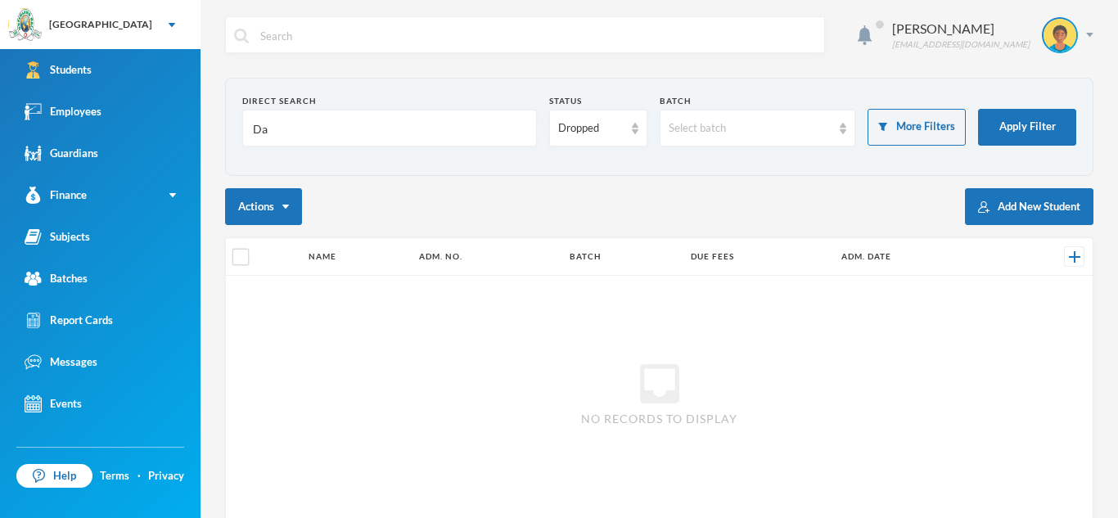
type input "D"
type input "akinlolu"
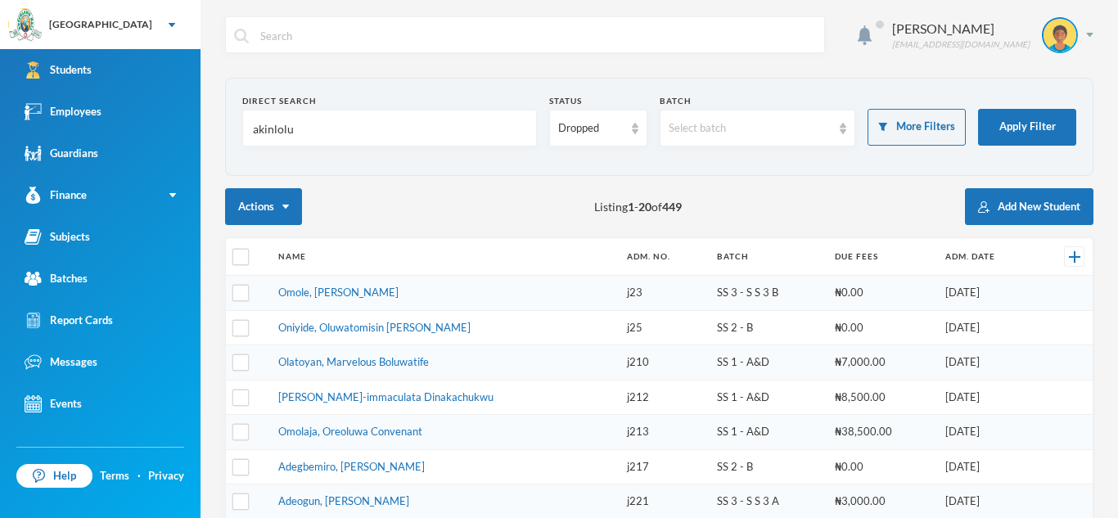
click at [321, 124] on input "akinlolu" at bounding box center [389, 128] width 277 height 37
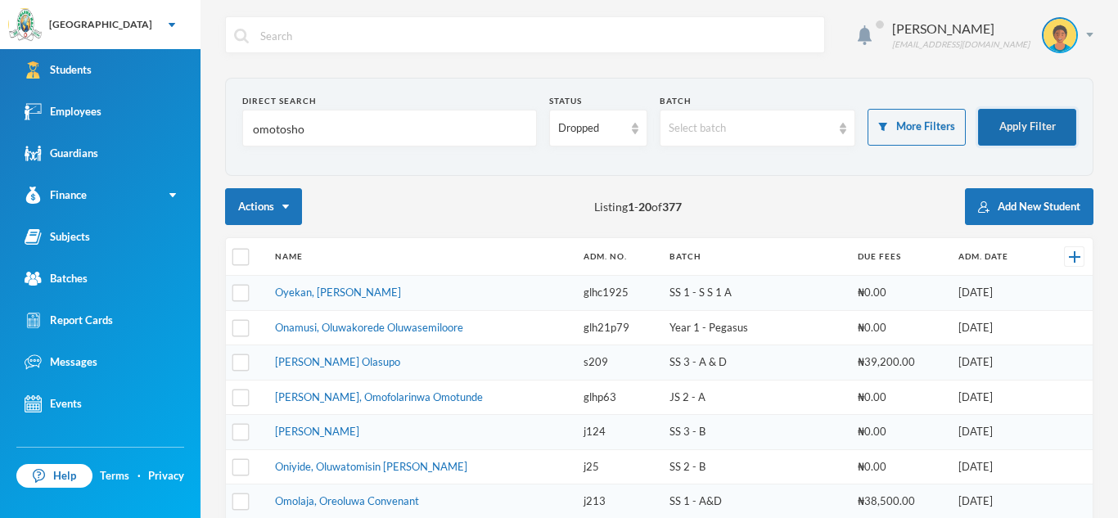
type input "omotosho"
click at [1037, 132] on button "Apply Filter" at bounding box center [1027, 127] width 98 height 37
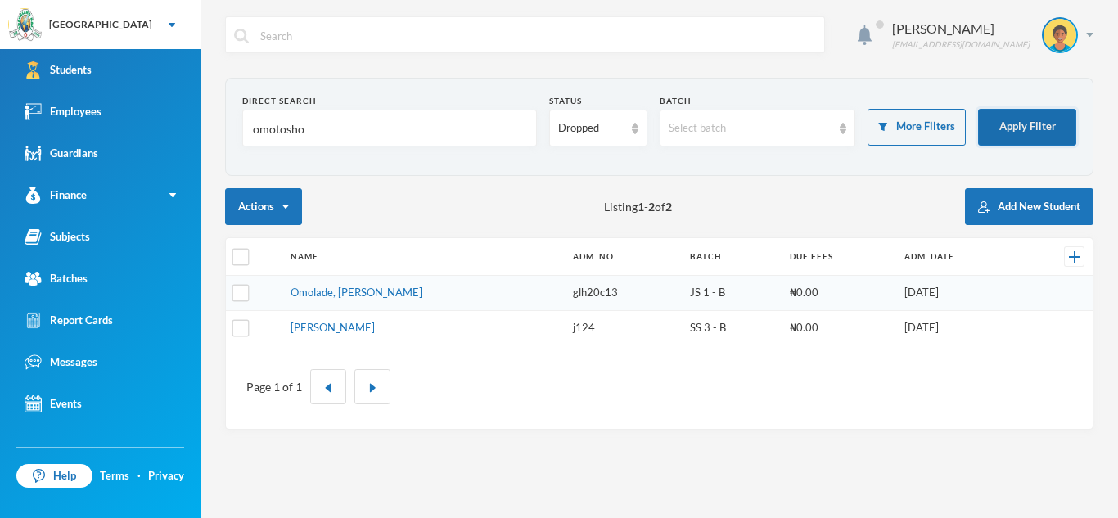
click at [1048, 112] on button "Apply Filter" at bounding box center [1027, 127] width 98 height 37
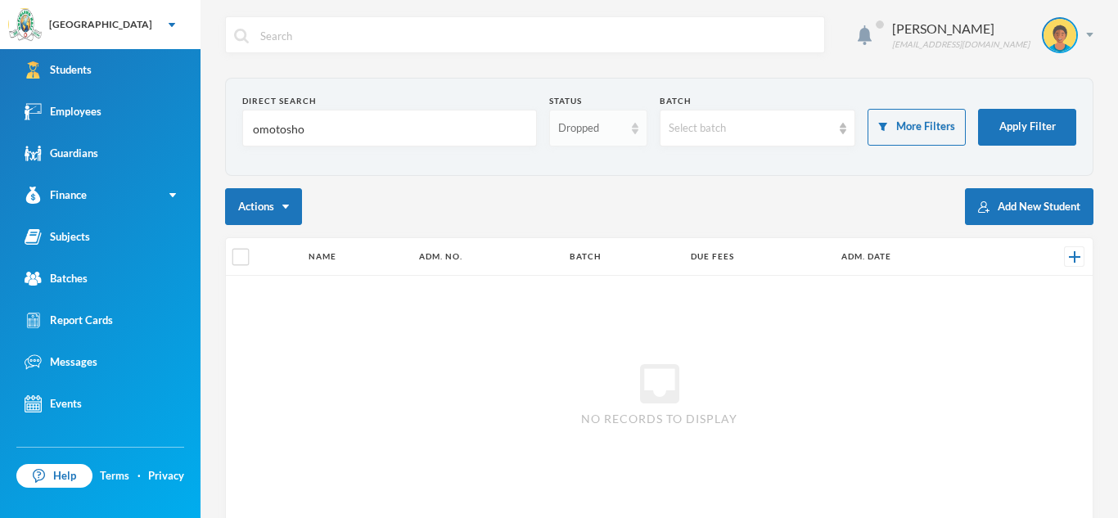
click at [632, 132] on img at bounding box center [635, 128] width 7 height 11
click at [595, 165] on span "Enrolled" at bounding box center [579, 166] width 43 height 14
click at [1051, 119] on button "Apply Filter" at bounding box center [1027, 127] width 98 height 37
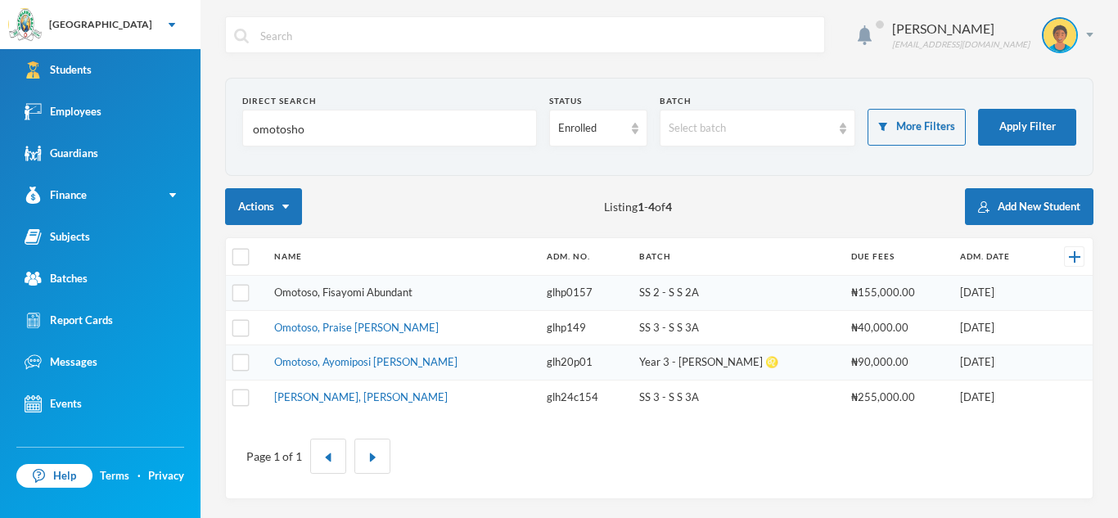
click at [352, 287] on link "Omotoso, Fisayomi Abundant" at bounding box center [343, 292] width 138 height 13
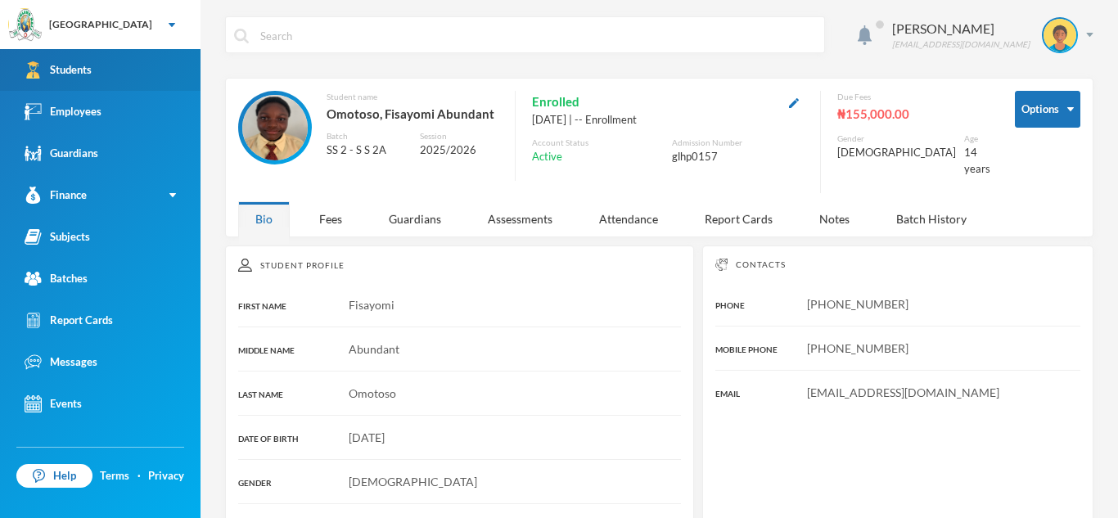
click at [119, 51] on link "Students" at bounding box center [100, 70] width 200 height 42
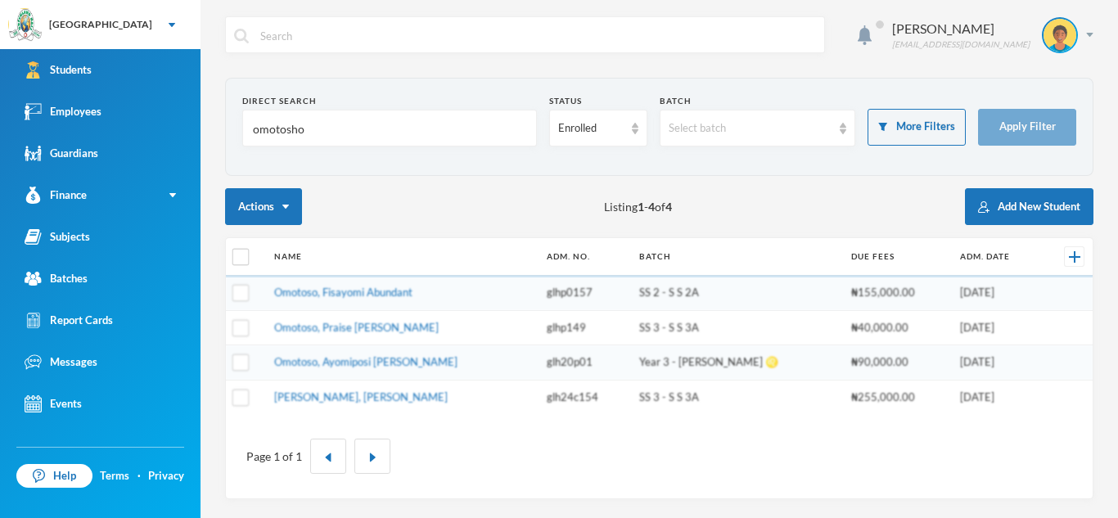
click at [305, 121] on input "omotosho" at bounding box center [389, 128] width 277 height 37
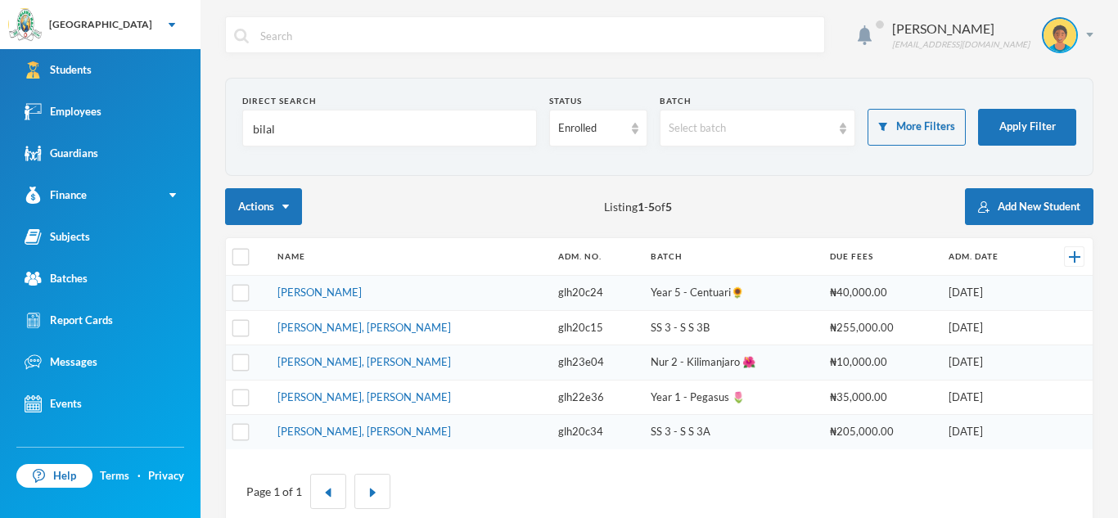
click at [285, 284] on td "[PERSON_NAME]" at bounding box center [409, 293] width 281 height 35
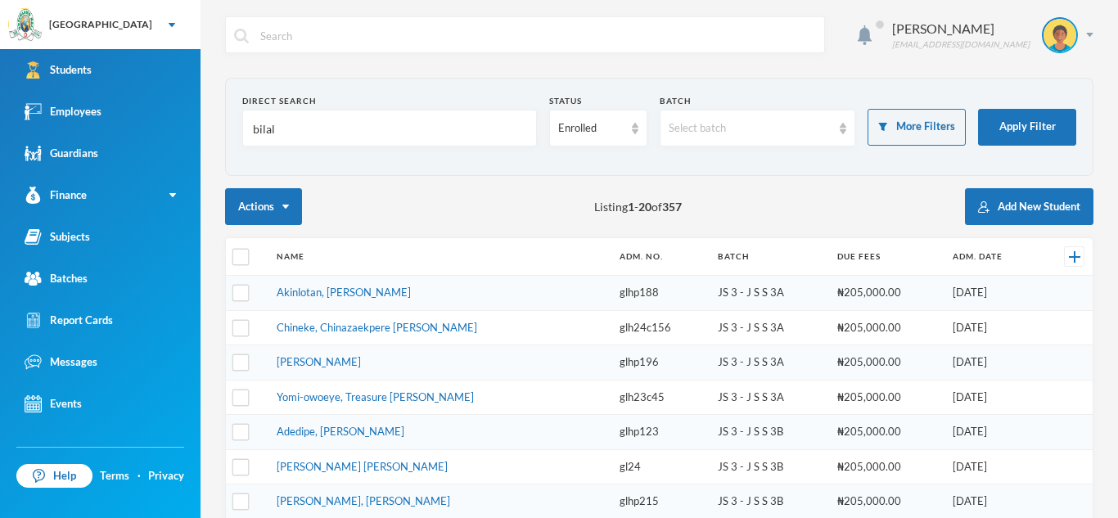
click at [277, 124] on input "bilal" at bounding box center [389, 128] width 277 height 37
click at [315, 120] on input "bilal" at bounding box center [389, 128] width 277 height 37
type input "]"
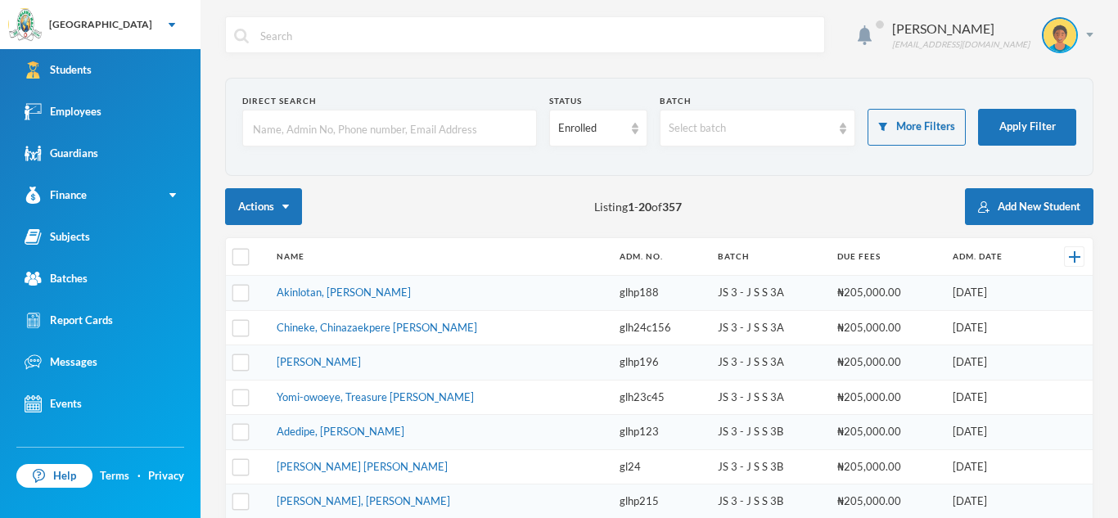
click at [262, 126] on input "text" at bounding box center [389, 128] width 277 height 37
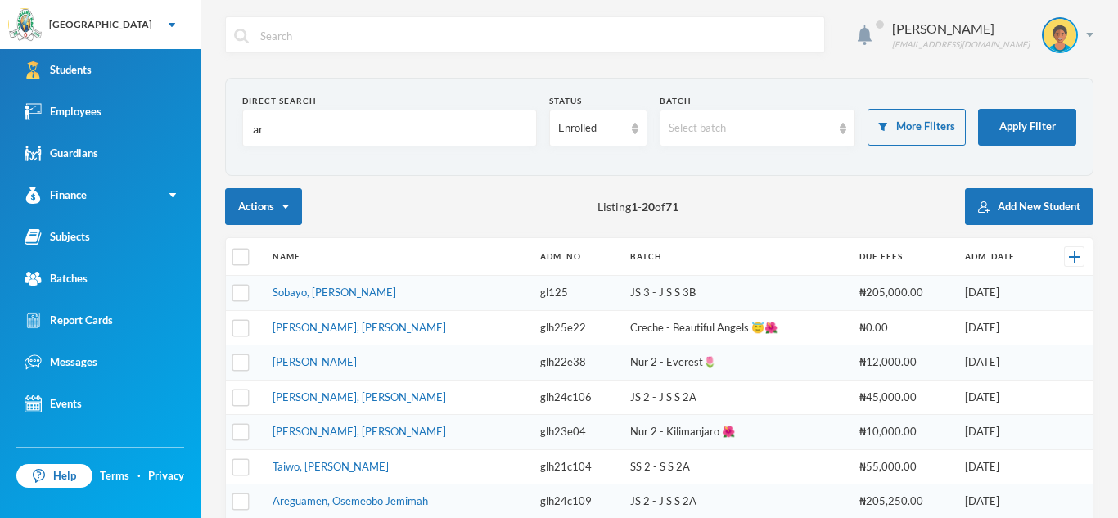
type input "a"
